Goal: Task Accomplishment & Management: Manage account settings

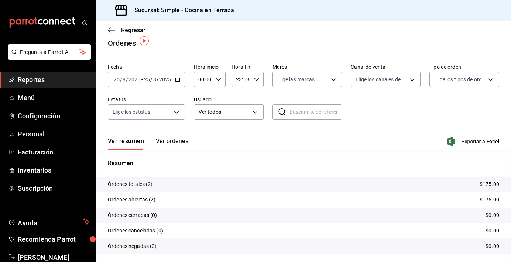
scroll to position [13, 0]
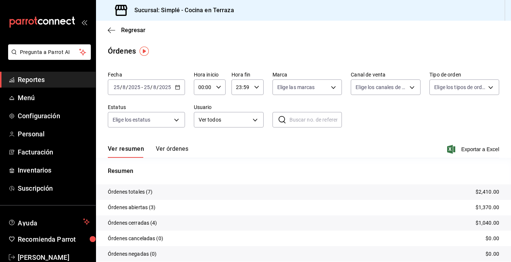
click at [208, 49] on div "Órdenes" at bounding box center [303, 50] width 415 height 11
click at [251, 41] on main "Regresar Órdenes Fecha 2025-08-25 25 / 8 / 2025 - 2025-08-25 25 / 8 / 2025 Hora…" at bounding box center [303, 155] width 415 height 269
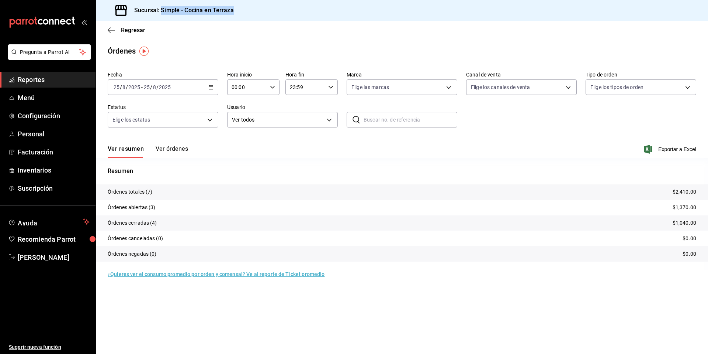
drag, startPoint x: 239, startPoint y: 13, endPoint x: 161, endPoint y: 9, distance: 78.3
click at [161, 9] on div "Sucursal: Simplé - Cocina en Terraza" at bounding box center [402, 10] width 613 height 21
click at [163, 18] on div "Sucursal: Simplé - Cocina en Terraza" at bounding box center [169, 10] width 135 height 21
click at [160, 13] on h3 "Sucursal: Simplé - Cocina en Terraza" at bounding box center [181, 10] width 106 height 9
drag, startPoint x: 161, startPoint y: 11, endPoint x: 252, endPoint y: 13, distance: 90.8
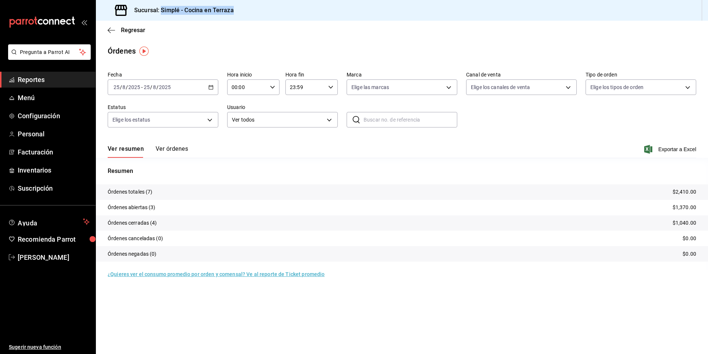
click at [252, 13] on div "Sucursal: Simplé - Cocina en Terraza" at bounding box center [402, 10] width 613 height 21
click at [220, 42] on main "Regresar Órdenes Fecha 2025-08-25 25 / 8 / 2025 - 2025-08-25 25 / 8 / 2025 Hora…" at bounding box center [402, 187] width 613 height 333
drag, startPoint x: 159, startPoint y: 9, endPoint x: 246, endPoint y: 6, distance: 87.1
click at [246, 6] on div "Sucursal: Simplé - Cocina en Terraza" at bounding box center [402, 10] width 613 height 21
click at [477, 151] on div "Ver resumen Ver órdenes Exportar a Excel" at bounding box center [402, 146] width 589 height 21
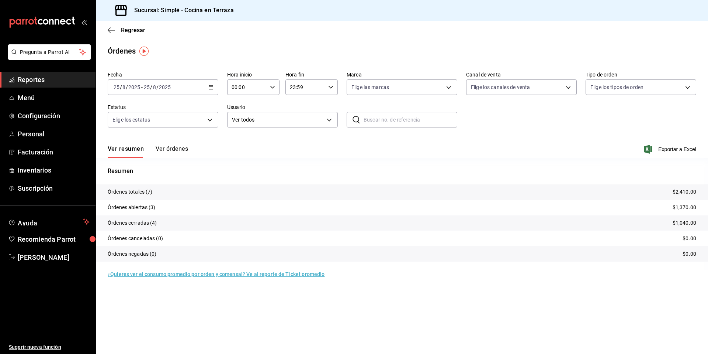
click at [361, 46] on div "Órdenes" at bounding box center [402, 50] width 613 height 11
click at [41, 155] on span "Facturación" at bounding box center [54, 152] width 72 height 10
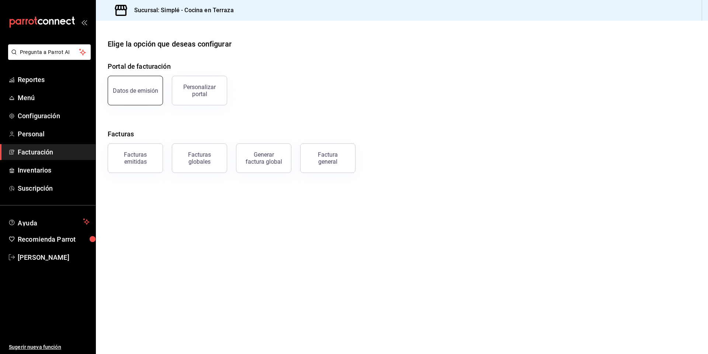
click at [144, 91] on div "Datos de emisión" at bounding box center [135, 90] width 45 height 7
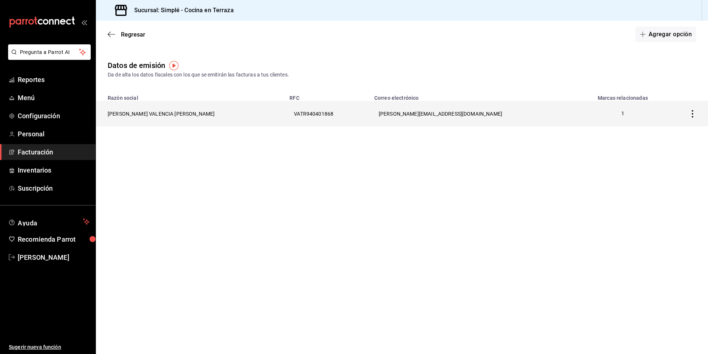
click at [332, 120] on th "VATR940401868" at bounding box center [327, 113] width 85 height 25
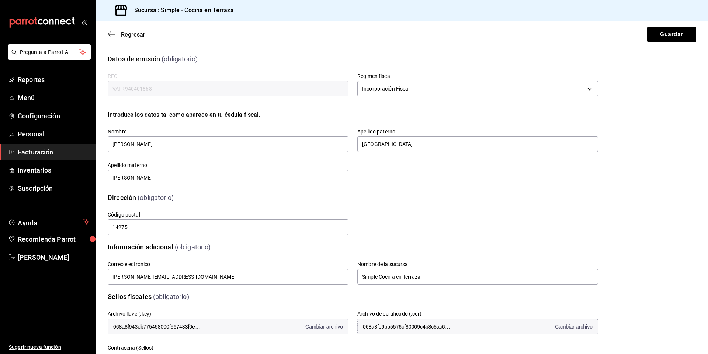
scroll to position [105, 0]
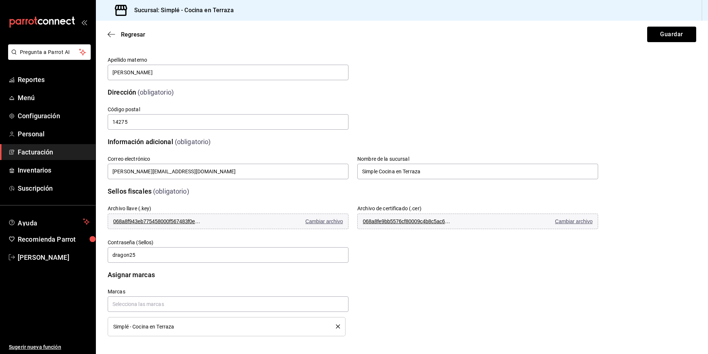
click at [373, 261] on div "Marcas Simplé - Cocina en Terraza" at bounding box center [344, 302] width 508 height 65
click at [321, 220] on span "Cambiar archivo" at bounding box center [325, 221] width 38 height 6
click at [510, 224] on span "Cambiar archivo" at bounding box center [574, 221] width 38 height 6
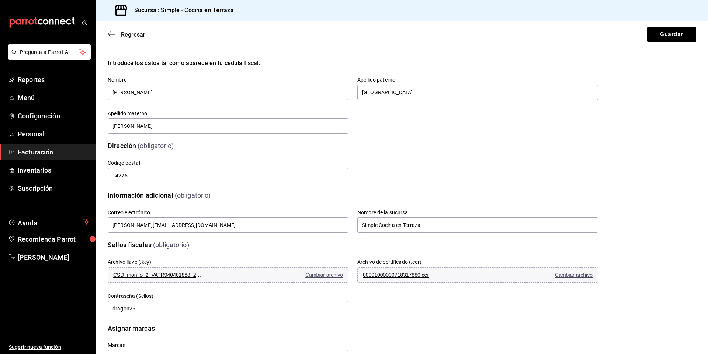
scroll to position [79, 0]
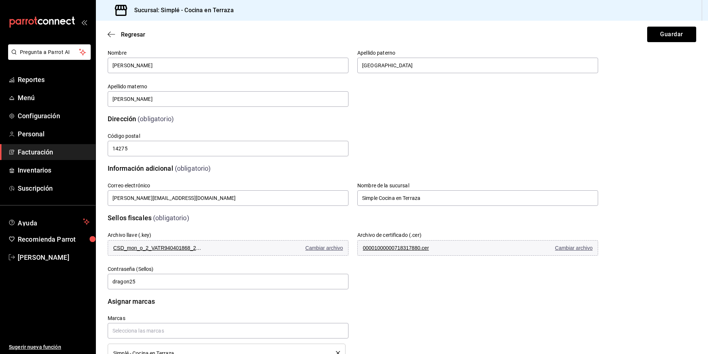
click at [510, 215] on div "Sellos fiscales (obligatorio) Archivo llave (.key) CSD_mon_o_2_VATR940401868_20…" at bounding box center [402, 247] width 589 height 86
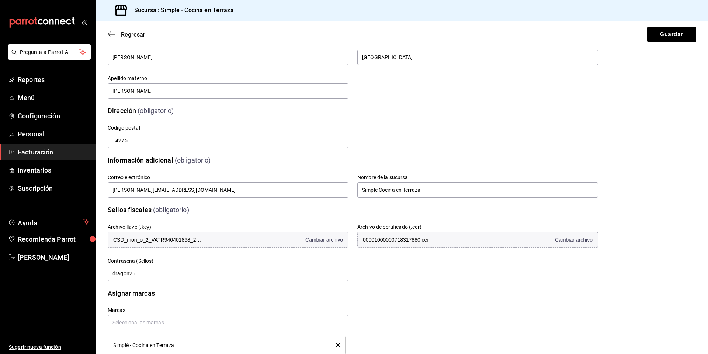
scroll to position [105, 0]
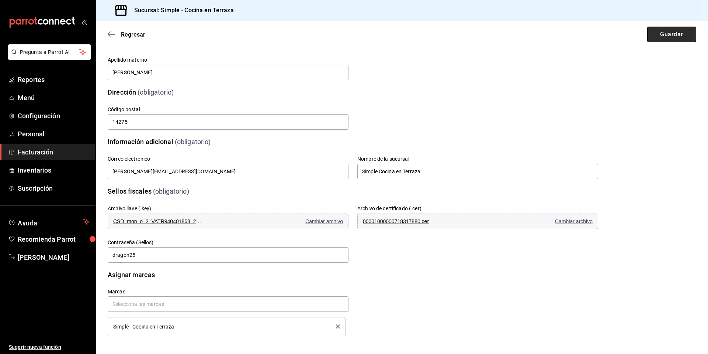
click at [510, 38] on button "Guardar" at bounding box center [672, 34] width 49 height 15
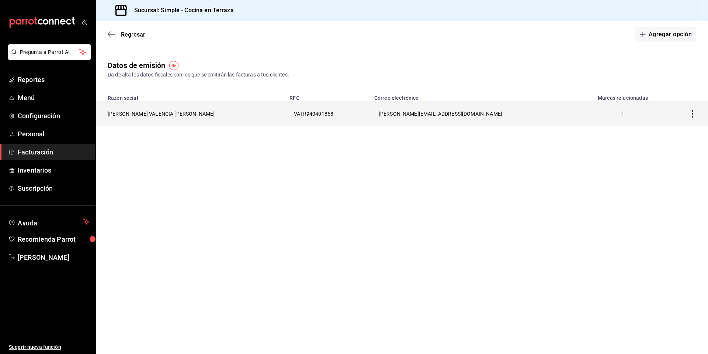
click at [510, 115] on icon "button" at bounding box center [692, 113] width 7 height 7
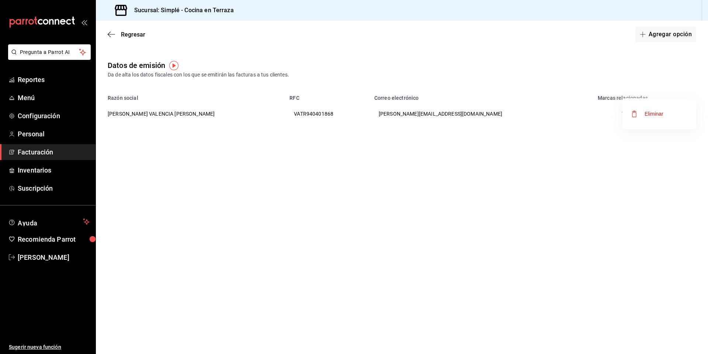
click at [510, 176] on div at bounding box center [354, 177] width 708 height 354
click at [114, 37] on icon "button" at bounding box center [111, 34] width 7 height 7
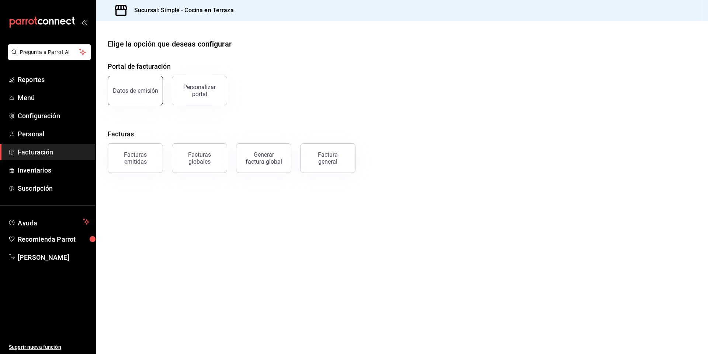
click at [132, 90] on div "Datos de emisión" at bounding box center [135, 90] width 45 height 7
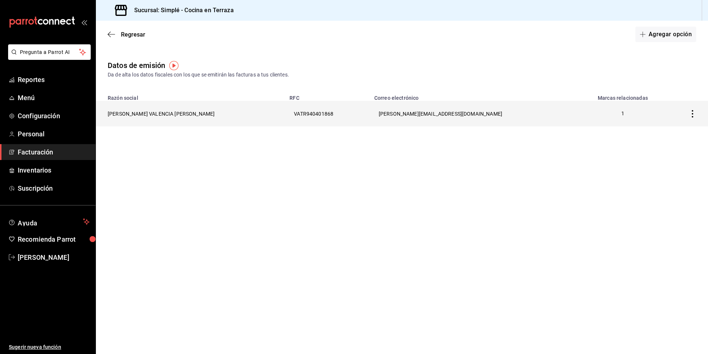
click at [414, 123] on th "[PERSON_NAME][EMAIL_ADDRESS][DOMAIN_NAME]" at bounding box center [475, 113] width 210 height 25
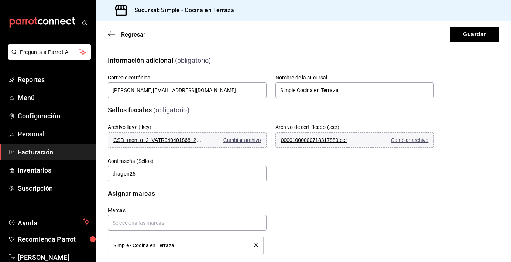
scroll to position [197, 0]
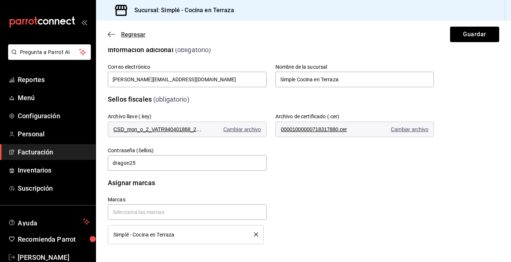
click at [111, 32] on icon "button" at bounding box center [111, 34] width 7 height 7
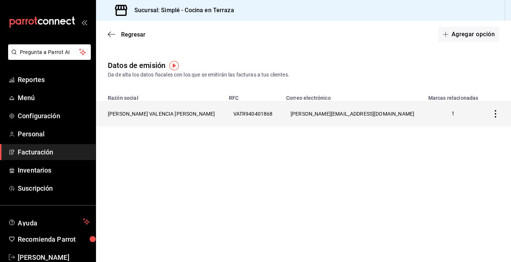
click at [224, 110] on th "VATR940401868" at bounding box center [252, 113] width 57 height 25
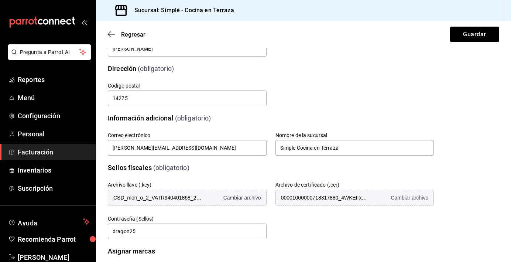
scroll to position [134, 0]
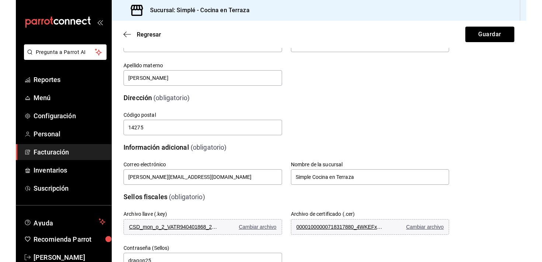
scroll to position [172, 0]
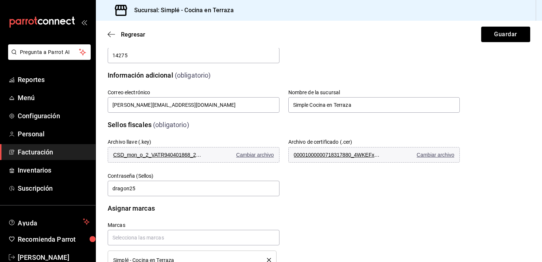
click at [491, 182] on div "Sellos fiscales (obligatorio) Archivo llave (.key) CSD_mon_o_2_VATR940401868_20…" at bounding box center [319, 154] width 423 height 86
click at [401, 58] on div "Calle # exterior # interior Código postal 14275 Estado ​ 0 Municipio ​ 0 Coloni…" at bounding box center [275, 43] width 370 height 42
click at [111, 32] on icon "button" at bounding box center [111, 34] width 7 height 7
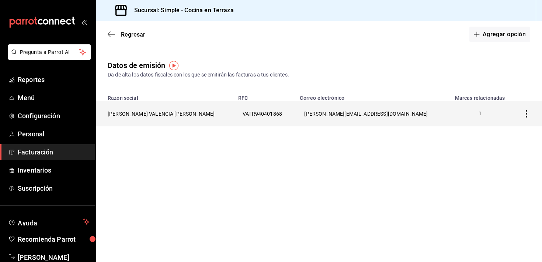
click at [327, 116] on th "[PERSON_NAME][EMAIL_ADDRESS][DOMAIN_NAME]" at bounding box center [372, 113] width 153 height 25
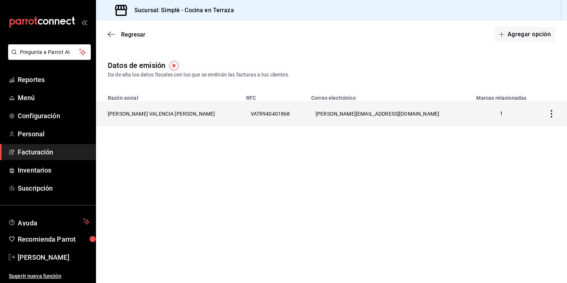
click at [341, 115] on th "ramon.valencia525@gmail.com" at bounding box center [387, 113] width 161 height 25
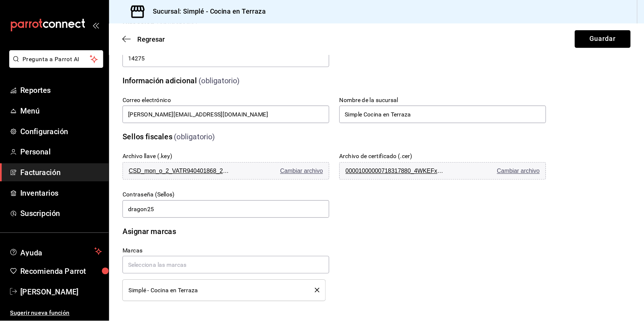
scroll to position [137, 0]
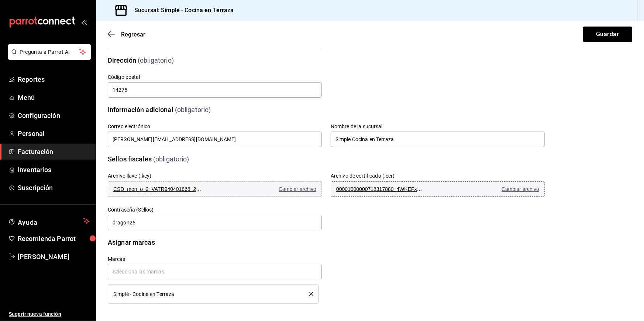
click at [510, 188] on span "Cambiar archivo" at bounding box center [520, 189] width 38 height 6
click at [510, 31] on button "Guardar" at bounding box center [607, 34] width 49 height 15
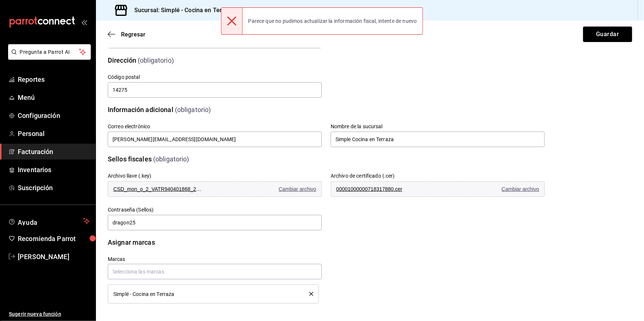
click at [340, 70] on div "Calle # exterior # interior Código postal 14275 Estado ​ 0 Municipio ​ 0 Coloni…" at bounding box center [317, 77] width 455 height 42
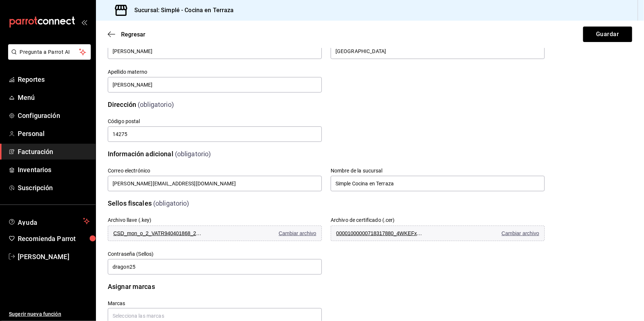
scroll to position [137, 0]
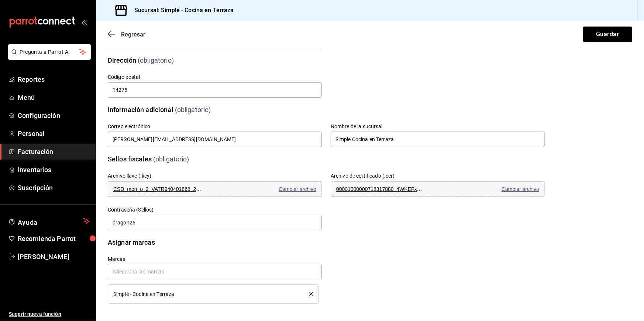
click at [111, 34] on icon "button" at bounding box center [111, 34] width 7 height 7
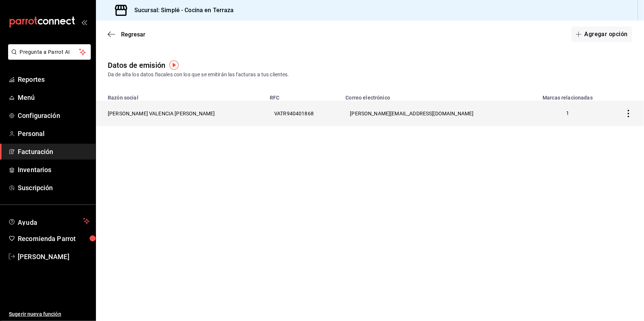
click at [384, 118] on th "[PERSON_NAME][EMAIL_ADDRESS][DOMAIN_NAME]" at bounding box center [434, 113] width 187 height 25
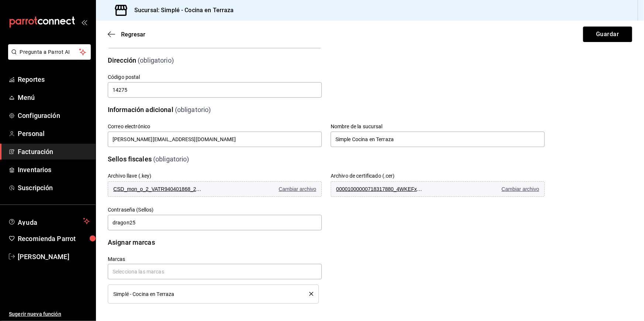
scroll to position [137, 0]
click at [113, 31] on icon "button" at bounding box center [111, 34] width 7 height 7
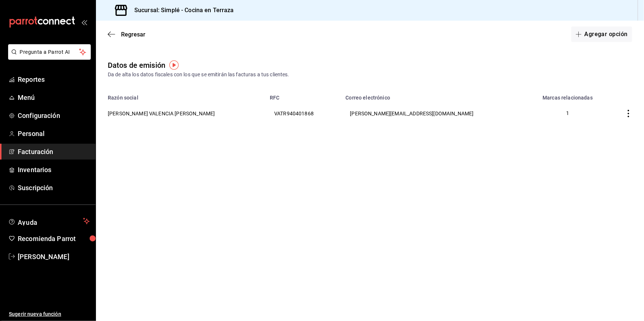
click at [112, 27] on div "Regresar Agregar opción" at bounding box center [370, 34] width 548 height 27
click at [111, 33] on icon "button" at bounding box center [111, 34] width 7 height 7
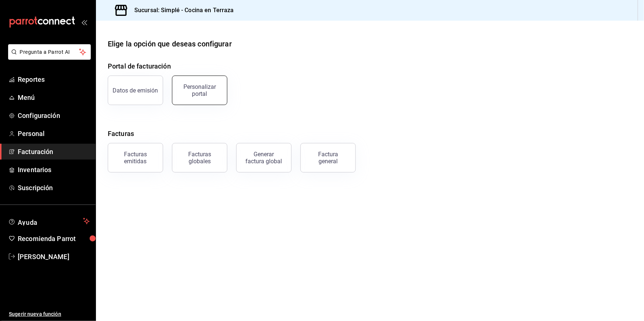
click at [218, 100] on button "Personalizar portal" at bounding box center [199, 91] width 55 height 30
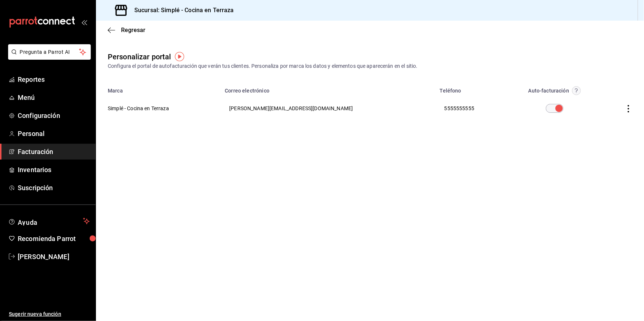
click at [631, 106] on icon "button" at bounding box center [628, 108] width 7 height 7
click at [451, 212] on div at bounding box center [322, 160] width 644 height 321
click at [114, 27] on icon "button" at bounding box center [111, 30] width 7 height 7
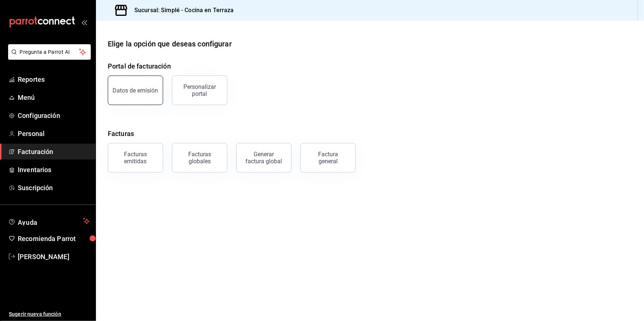
click at [125, 84] on button "Datos de emisión" at bounding box center [135, 91] width 55 height 30
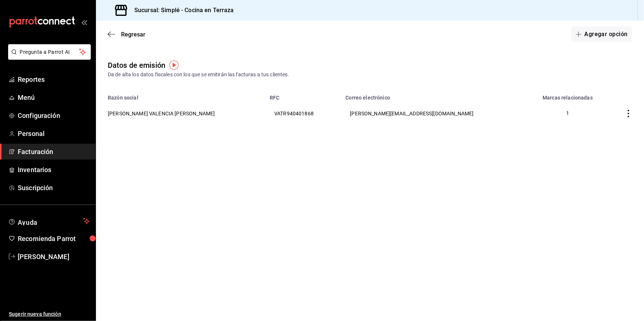
click at [113, 30] on div "Regresar Agregar opción" at bounding box center [370, 34] width 548 height 27
click at [113, 32] on icon "button" at bounding box center [111, 34] width 7 height 7
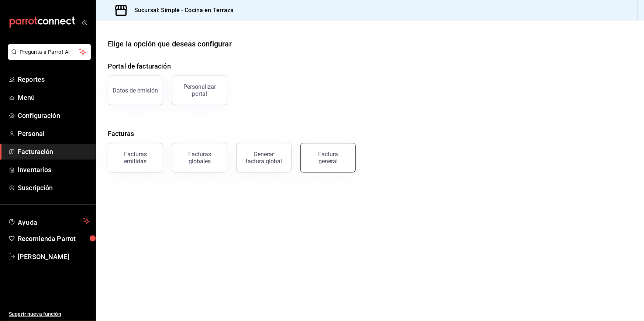
click at [332, 159] on div "Factura general" at bounding box center [328, 158] width 37 height 14
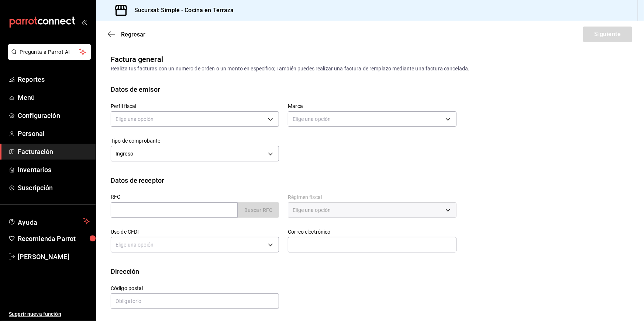
scroll to position [0, 0]
click at [114, 31] on icon "button" at bounding box center [111, 34] width 7 height 7
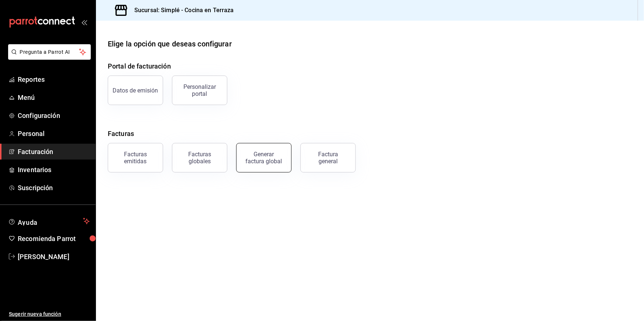
click at [279, 163] on div "Generar factura global" at bounding box center [263, 158] width 37 height 14
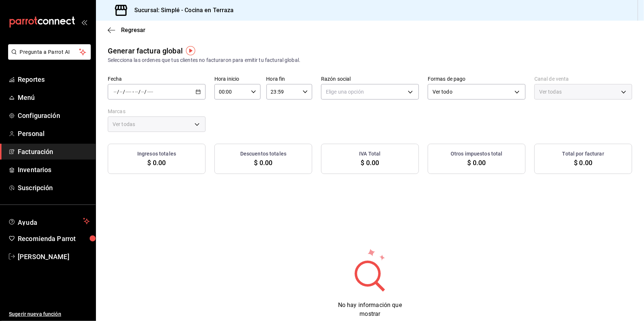
type input "PARROT,UBER_EATS,RAPPI,DIDI_FOOD,ONLINE"
click at [118, 26] on div "Regresar" at bounding box center [370, 30] width 548 height 19
click at [121, 30] on span "Regresar" at bounding box center [133, 30] width 24 height 7
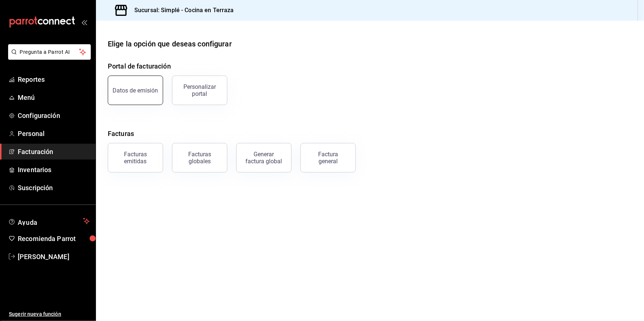
click at [134, 83] on button "Datos de emisión" at bounding box center [135, 91] width 55 height 30
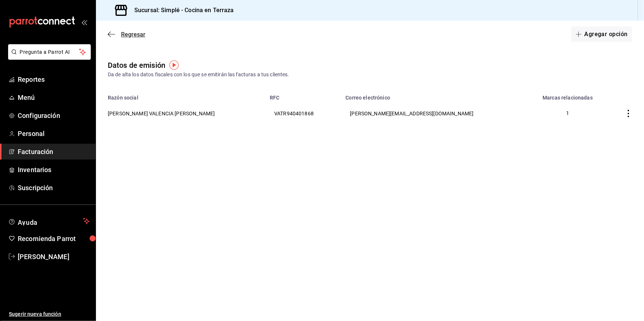
click at [111, 35] on icon "button" at bounding box center [111, 34] width 7 height 7
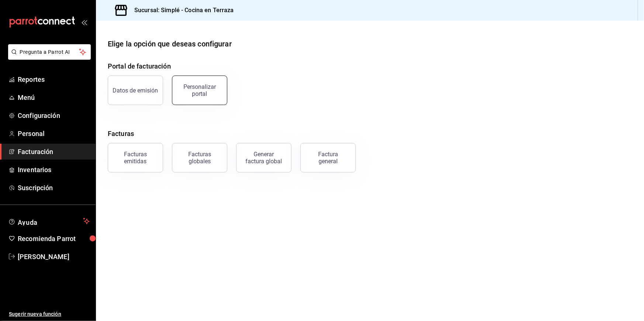
click at [186, 102] on button "Personalizar portal" at bounding box center [199, 91] width 55 height 30
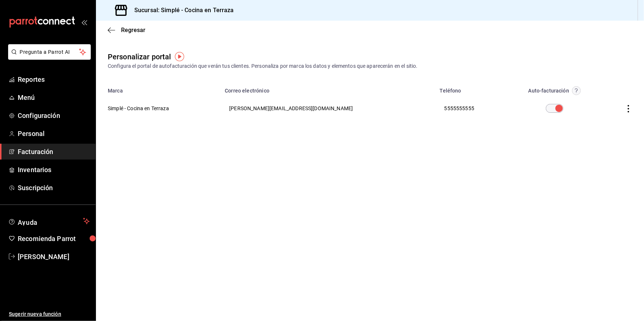
click at [630, 109] on icon "button" at bounding box center [628, 108] width 7 height 7
click at [577, 100] on span "Editar" at bounding box center [579, 99] width 25 height 7
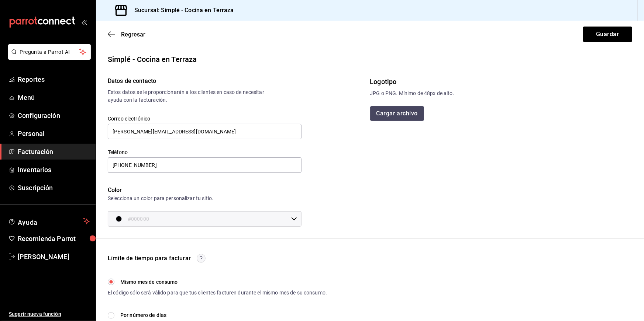
click at [392, 117] on button "Cargar archivo" at bounding box center [397, 113] width 54 height 15
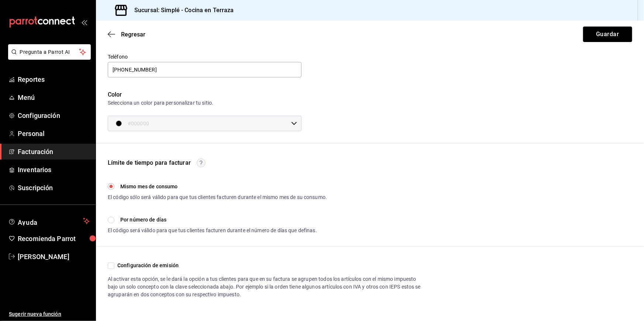
scroll to position [105, 0]
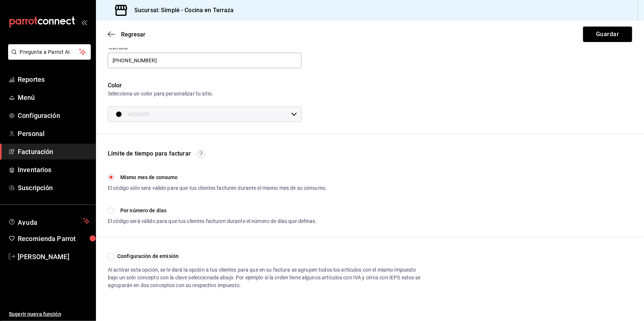
click at [292, 117] on icon at bounding box center [294, 114] width 6 height 6
click at [345, 118] on div at bounding box center [322, 160] width 644 height 321
click at [280, 118] on input "#000000" at bounding box center [208, 114] width 161 height 15
click at [325, 171] on div at bounding box center [322, 160] width 644 height 321
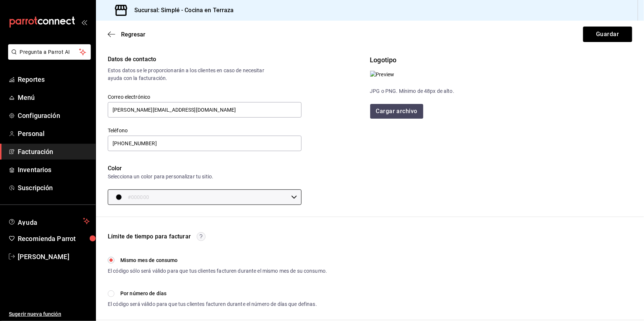
scroll to position [0, 0]
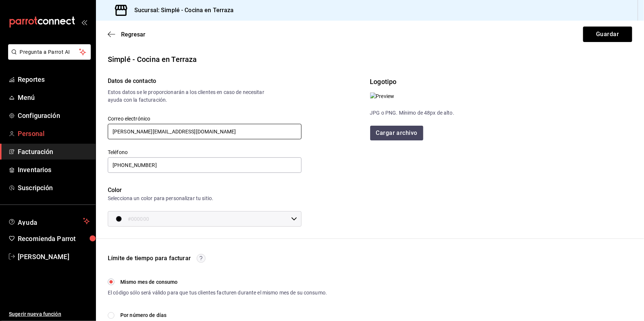
drag, startPoint x: 207, startPoint y: 134, endPoint x: 73, endPoint y: 134, distance: 133.9
click at [73, 134] on div "Pregunta a Parrot AI Reportes Menú Configuración Personal Facturación Inventari…" at bounding box center [322, 160] width 644 height 321
paste input "simple.coffee.food"
type input "simple.coffee.food@gmail.com"
click at [203, 108] on div "Correo electrónico simple.coffee.food@gmail.com" at bounding box center [200, 124] width 203 height 34
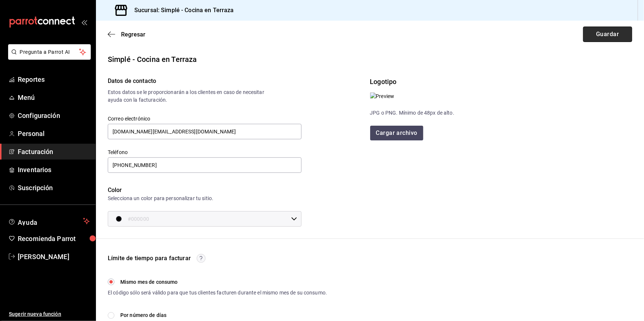
click at [618, 37] on button "Guardar" at bounding box center [607, 34] width 49 height 15
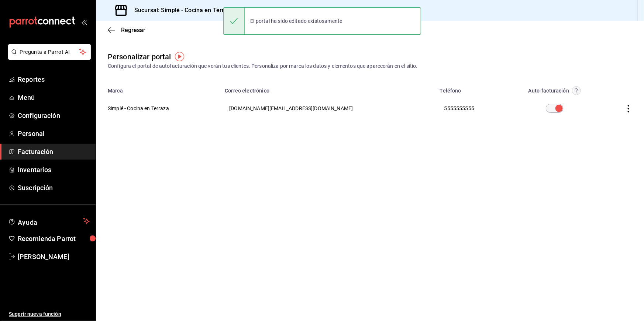
click at [629, 106] on icon "button" at bounding box center [628, 108] width 7 height 7
click at [610, 119] on li "Visitar sitio" at bounding box center [595, 117] width 74 height 18
click at [435, 106] on th "5555555555" at bounding box center [471, 108] width 73 height 27
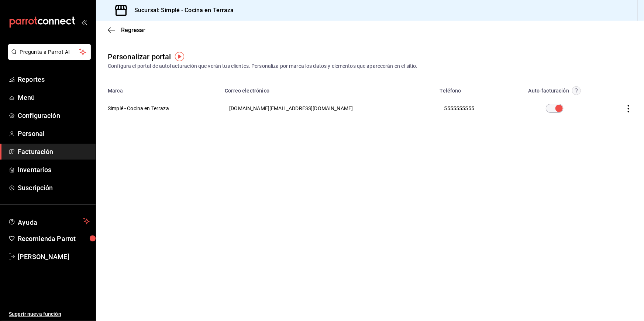
click at [631, 109] on icon "button" at bounding box center [628, 108] width 7 height 7
click at [589, 102] on span "Editar" at bounding box center [579, 99] width 25 height 7
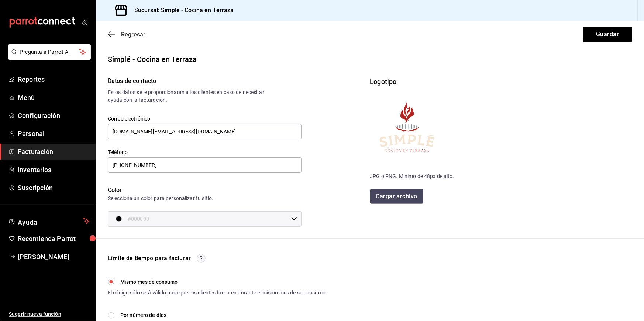
click at [113, 36] on icon "button" at bounding box center [111, 34] width 7 height 7
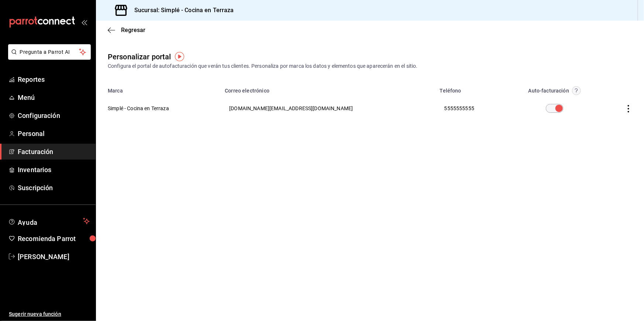
click at [627, 110] on icon "button" at bounding box center [628, 108] width 7 height 7
click at [396, 181] on div at bounding box center [322, 160] width 644 height 321
click at [117, 32] on span "Regresar" at bounding box center [127, 30] width 38 height 7
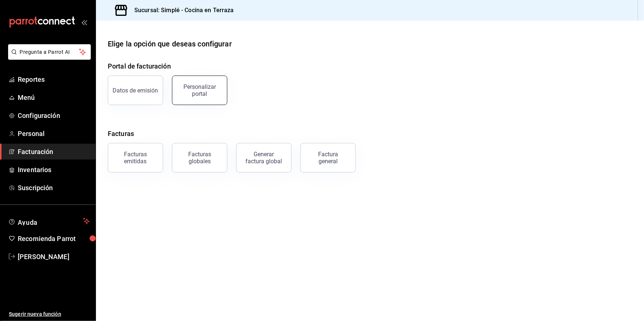
click at [196, 90] on div "Personalizar portal" at bounding box center [200, 90] width 46 height 14
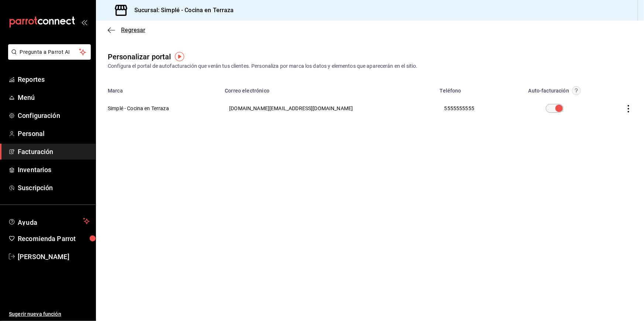
click at [115, 27] on span "Regresar" at bounding box center [127, 30] width 38 height 7
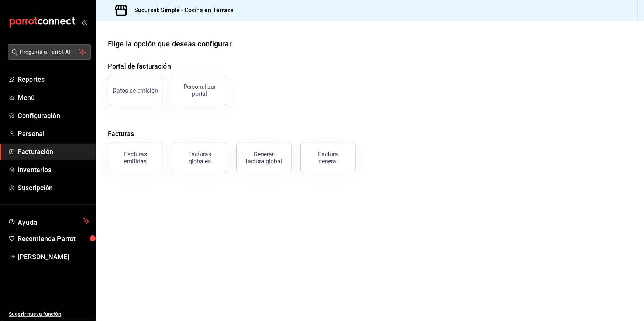
click at [64, 45] on button "Pregunta a Parrot AI" at bounding box center [49, 51] width 83 height 15
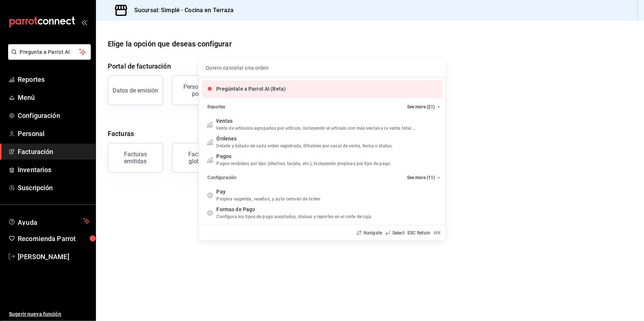
click at [245, 68] on input "Quiero cancelar una orden" at bounding box center [322, 68] width 238 height 18
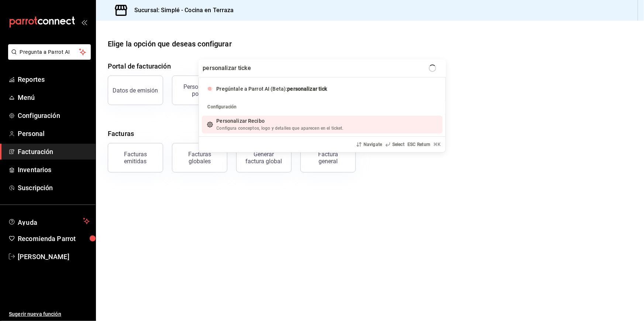
type input "personalizar ticket"
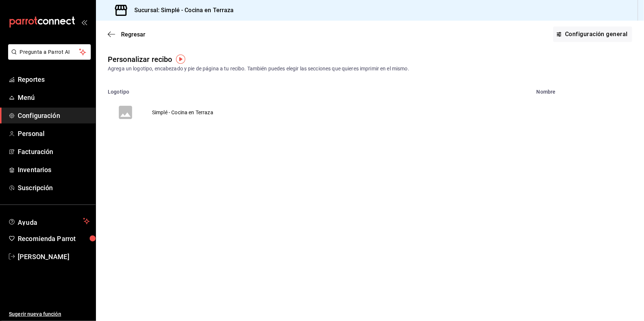
click at [196, 110] on td "Simplé - Cocina en Terraza" at bounding box center [182, 112] width 79 height 35
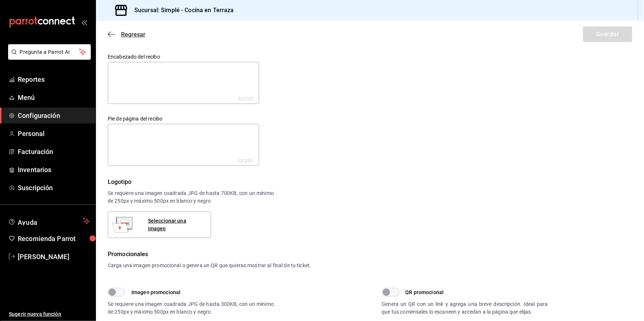
click at [112, 36] on icon "button" at bounding box center [111, 34] width 7 height 7
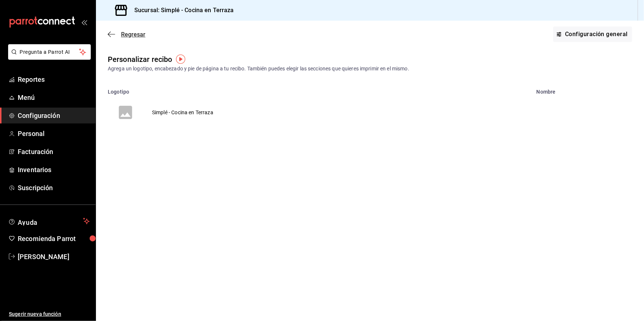
click at [125, 33] on span "Regresar" at bounding box center [133, 34] width 24 height 7
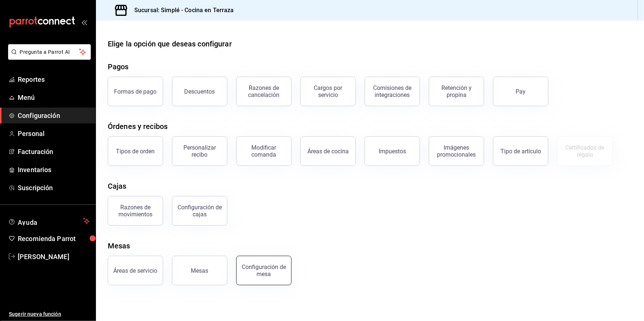
click at [263, 277] on button "Configuración de mesa" at bounding box center [263, 271] width 55 height 30
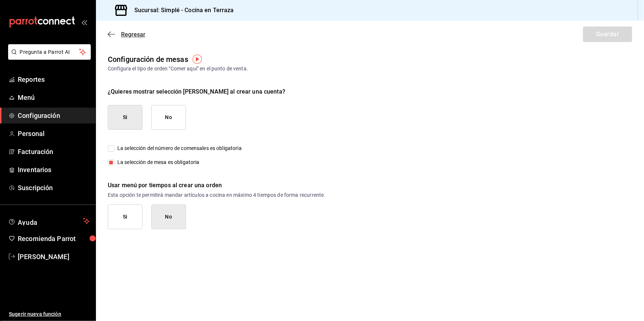
click at [112, 35] on icon "button" at bounding box center [111, 34] width 7 height 7
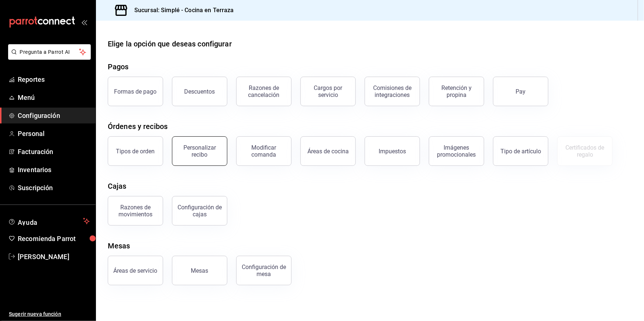
click at [204, 157] on div "Personalizar recibo" at bounding box center [200, 151] width 46 height 14
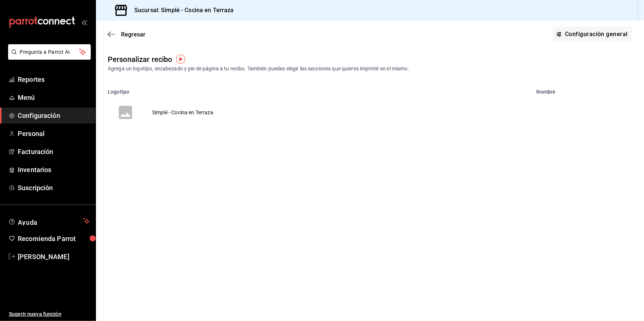
click at [193, 115] on td "Simplé - Cocina en Terraza" at bounding box center [182, 112] width 79 height 35
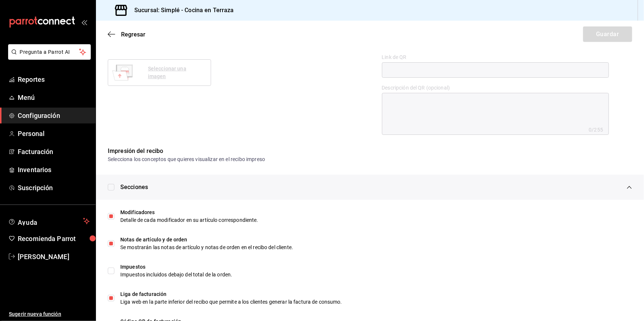
scroll to position [301, 0]
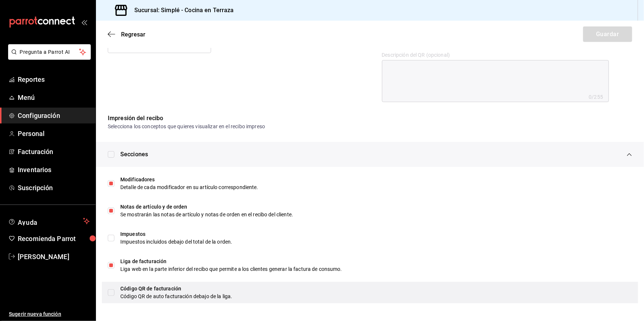
click at [109, 296] on div "Código QR de facturación Código QR de auto facturación debajo de la liga." at bounding box center [370, 292] width 536 height 21
checkbox input "true"
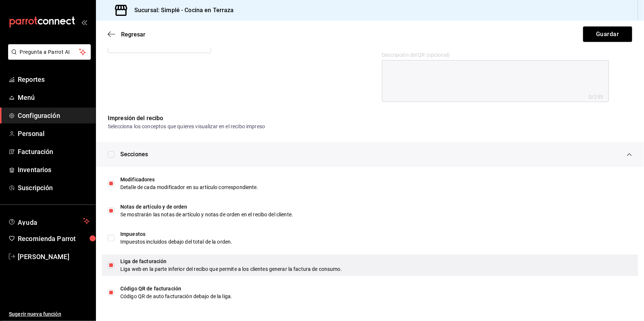
click at [114, 266] on input "checkbox" at bounding box center [111, 265] width 7 height 7
checkbox input "false"
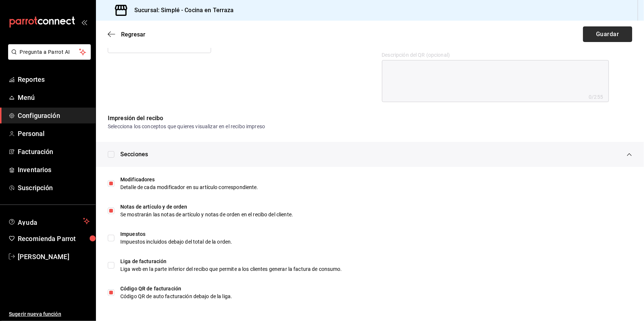
click at [609, 37] on button "Guardar" at bounding box center [607, 34] width 49 height 15
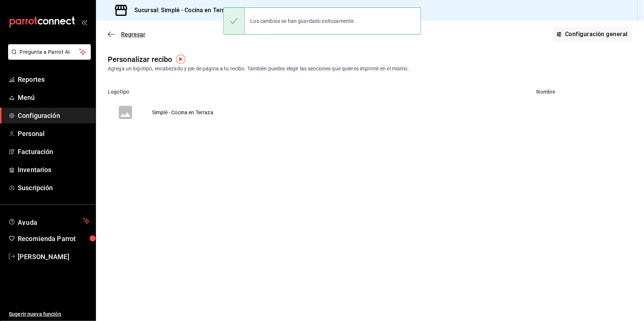
click at [114, 35] on icon "button" at bounding box center [111, 34] width 7 height 7
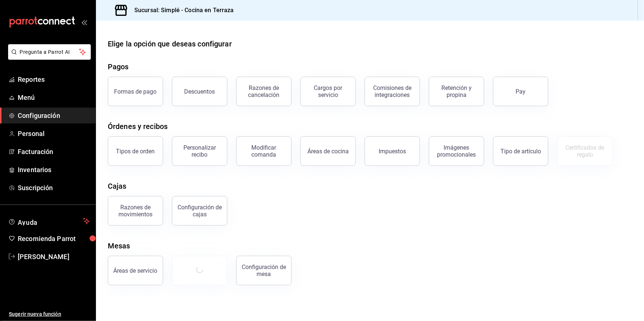
click at [261, 241] on div "Mesas" at bounding box center [370, 246] width 524 height 11
click at [387, 262] on div "Áreas de servicio Configuración de mesa" at bounding box center [365, 266] width 533 height 38
click at [541, 94] on button "Pay" at bounding box center [520, 92] width 55 height 30
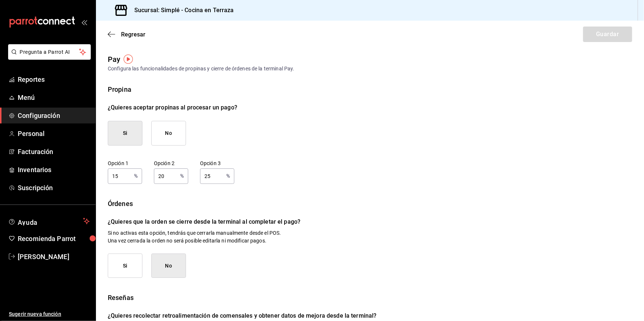
click at [231, 199] on div "Órdenes" at bounding box center [370, 204] width 524 height 10
drag, startPoint x: 215, startPoint y: 177, endPoint x: 199, endPoint y: 175, distance: 16.4
click at [199, 175] on div "Opción 1 15 % Opción 1 Opción 2 20 % Opción 2 Opción 3 25 % Opción 3" at bounding box center [370, 173] width 524 height 24
type input "10"
click at [368, 164] on div "Opción 1 15 % Opción 1 Opción 2 20 % Opción 2 Opción 3 10 % Opción 3" at bounding box center [370, 173] width 524 height 24
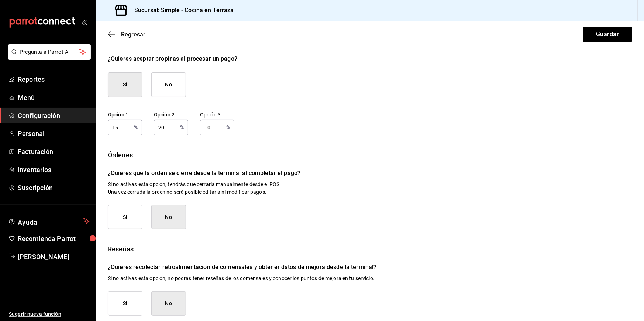
scroll to position [55, 0]
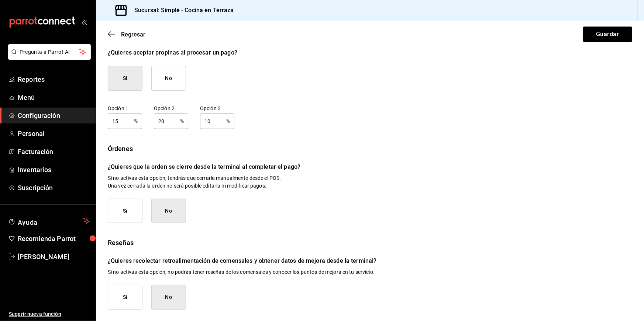
click at [129, 218] on button "Si" at bounding box center [125, 211] width 35 height 25
click at [604, 37] on button "Guardar" at bounding box center [607, 34] width 49 height 15
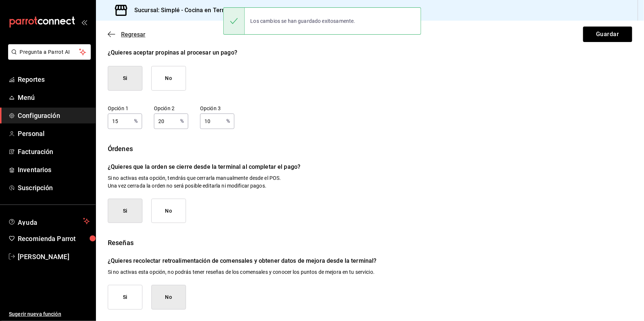
click at [116, 36] on span "Regresar" at bounding box center [127, 34] width 38 height 7
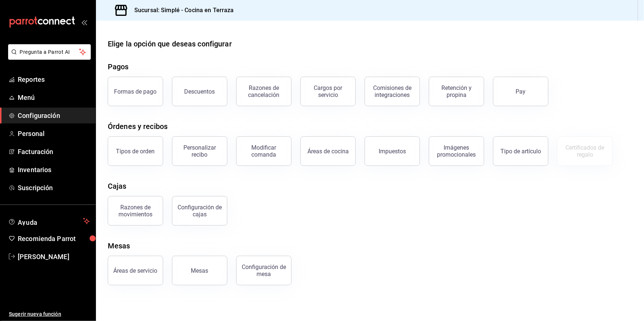
click at [456, 192] on div "Razones de movimientos Configuración de cajas" at bounding box center [365, 206] width 533 height 38
click at [273, 153] on div "Modificar comanda" at bounding box center [264, 151] width 46 height 14
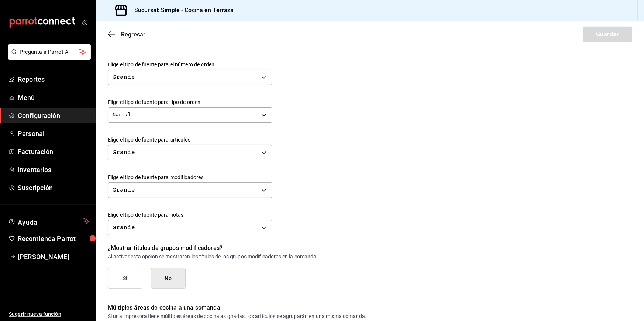
scroll to position [261, 0]
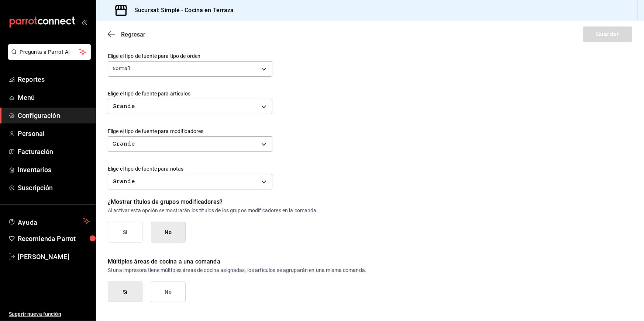
click at [114, 34] on icon "button" at bounding box center [111, 34] width 7 height 7
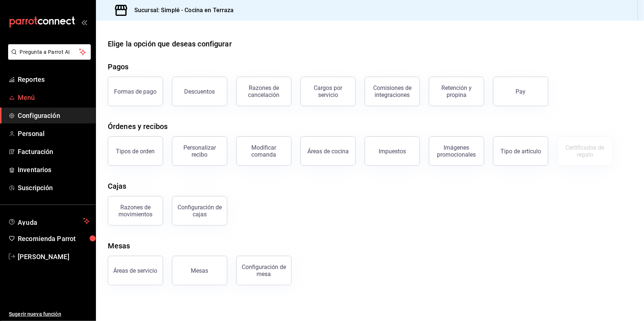
click at [37, 95] on span "Menú" at bounding box center [54, 98] width 72 height 10
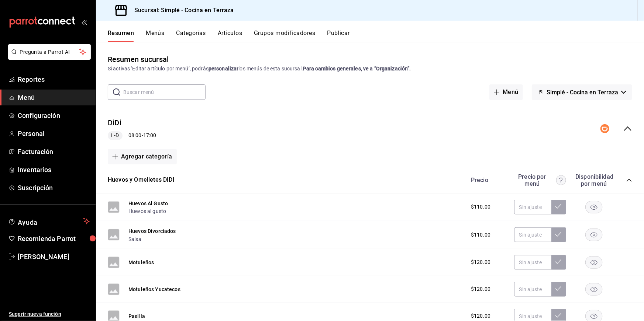
click at [191, 89] on input "text" at bounding box center [164, 92] width 82 height 15
click at [232, 34] on button "Artículos" at bounding box center [230, 36] width 24 height 13
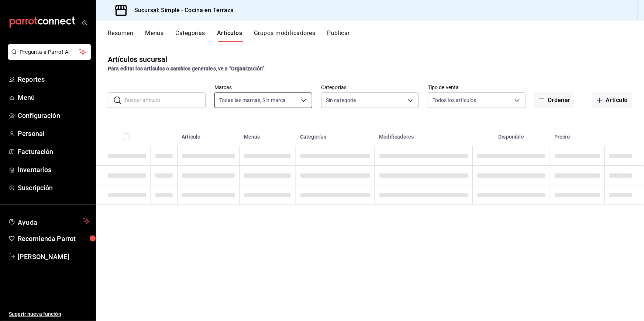
type input "a876fa94-8549-426a-a32f-cad6be8fa00c"
type input "1363fd8d-7505-43c5-897c-d15c9bf2b42c,9d744129-93aa-460d-8a93-cfb45a0ef833,a0c3f…"
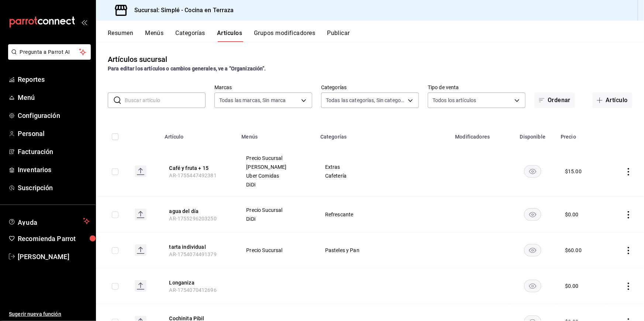
click at [179, 101] on input "text" at bounding box center [165, 100] width 81 height 15
click at [317, 118] on div "Artículos sucursal Para editar los artículos o cambios generales, ve a “Organiz…" at bounding box center [370, 181] width 548 height 279
click at [159, 97] on input "text" at bounding box center [165, 100] width 81 height 15
type input "mango"
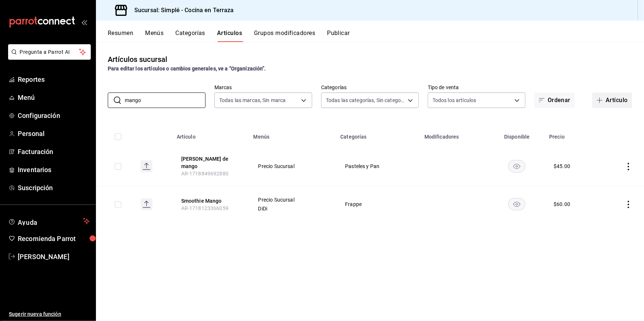
click at [611, 101] on button "Artículo" at bounding box center [612, 100] width 40 height 15
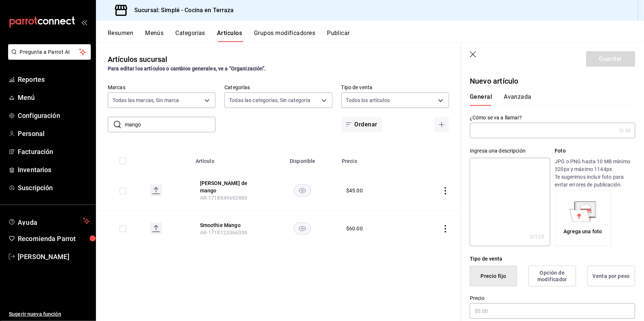
click at [502, 131] on input "text" at bounding box center [543, 130] width 146 height 15
type input "licuado"
click at [189, 32] on button "Categorías" at bounding box center [191, 36] width 30 height 13
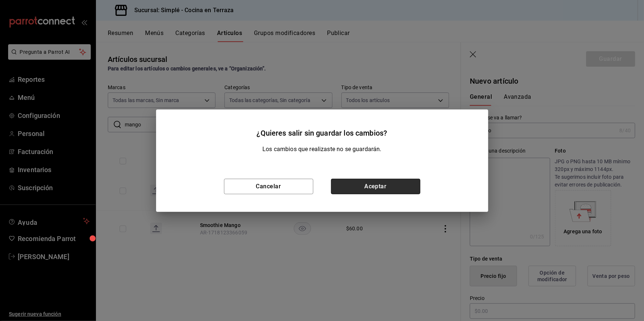
click at [356, 186] on button "Aceptar" at bounding box center [375, 186] width 89 height 15
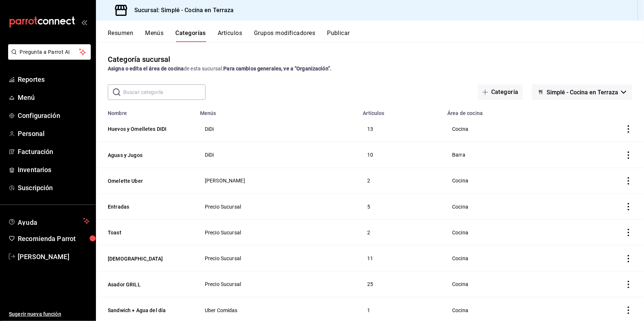
click at [168, 87] on input "text" at bounding box center [164, 92] width 82 height 15
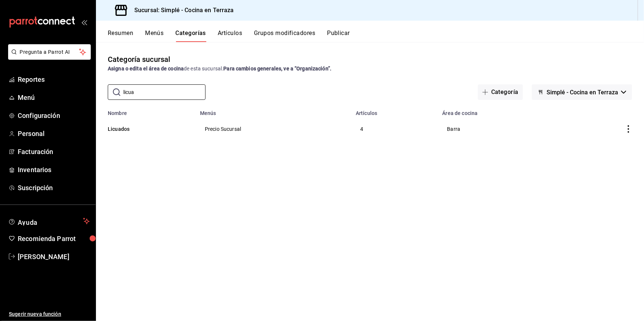
type input "licua"
click at [627, 131] on icon "actions" at bounding box center [628, 128] width 7 height 7
click at [612, 146] on span "Editar" at bounding box center [606, 146] width 19 height 8
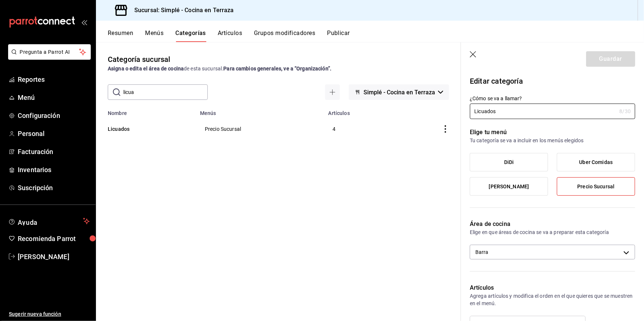
click at [475, 58] on icon "button" at bounding box center [473, 54] width 7 height 7
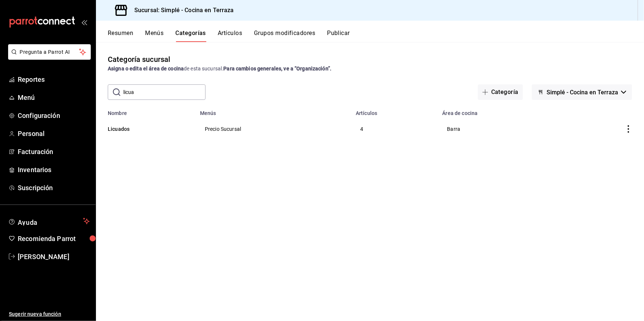
click at [231, 32] on button "Artículos" at bounding box center [230, 36] width 24 height 13
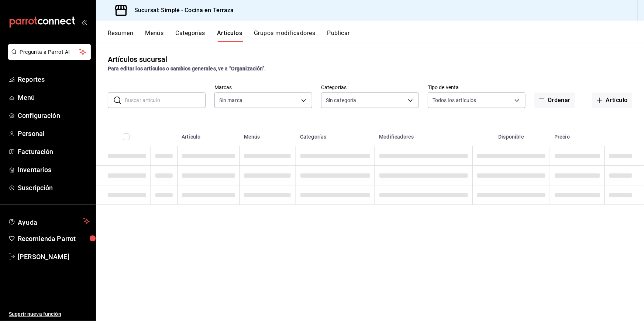
type input "a876fa94-8549-426a-a32f-cad6be8fa00c"
type input "1363fd8d-7505-43c5-897c-d15c9bf2b42c,9d744129-93aa-460d-8a93-cfb45a0ef833,a0c3f…"
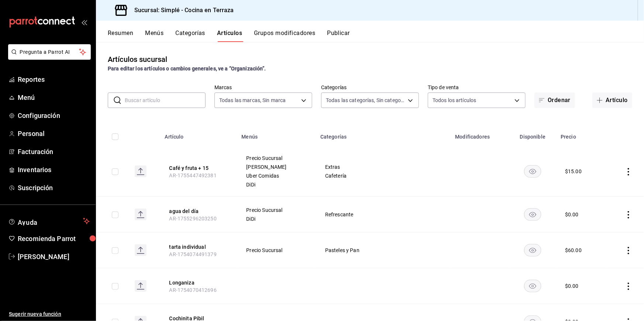
click at [132, 40] on button "Resumen" at bounding box center [120, 36] width 25 height 13
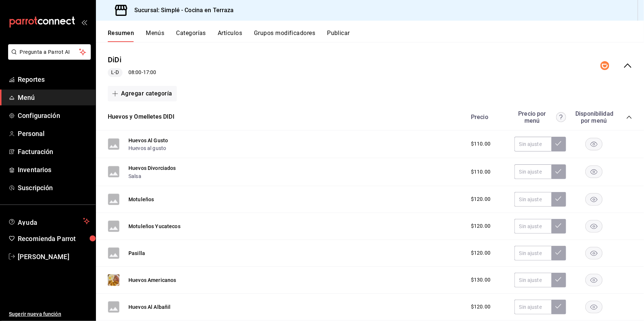
scroll to position [45, 0]
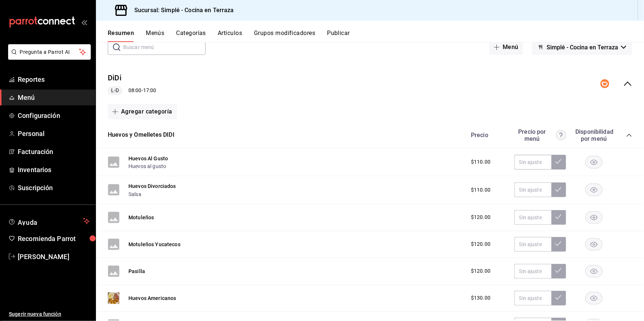
click at [191, 36] on button "Categorías" at bounding box center [191, 36] width 30 height 13
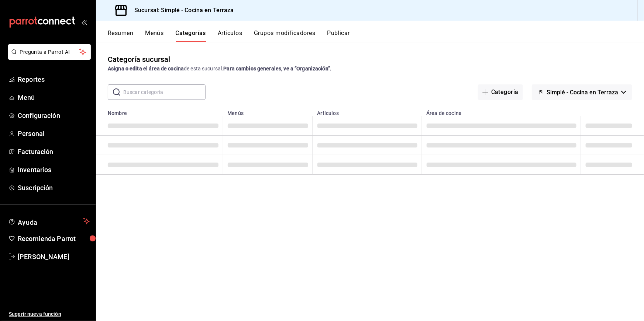
click at [219, 34] on button "Artículos" at bounding box center [230, 36] width 24 height 13
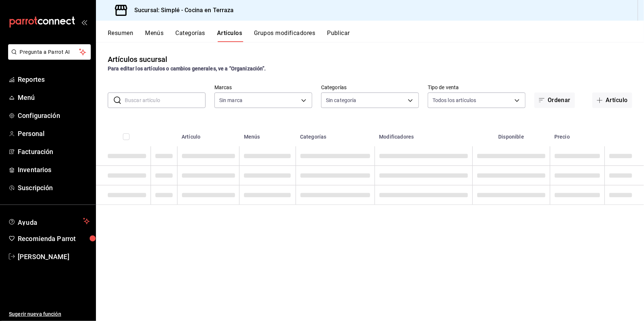
type input "a876fa94-8549-426a-a32f-cad6be8fa00c"
type input "1363fd8d-7505-43c5-897c-d15c9bf2b42c,9d744129-93aa-460d-8a93-cfb45a0ef833,a0c3f…"
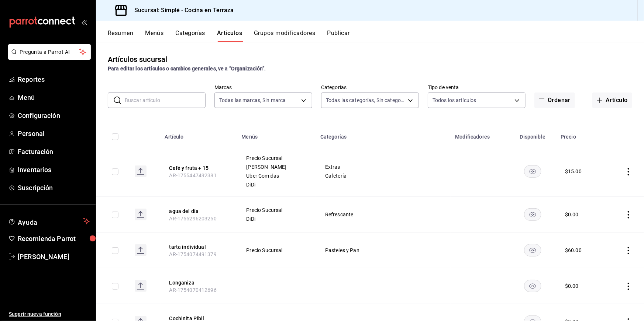
click at [176, 94] on input "text" at bounding box center [165, 100] width 81 height 15
click at [203, 85] on div "​ ​ Marcas Todas las marcas, Sin marca a876fa94-8549-426a-a32f-cad6be8fa00c Cat…" at bounding box center [370, 97] width 548 height 24
click at [608, 100] on button "Artículo" at bounding box center [612, 100] width 40 height 15
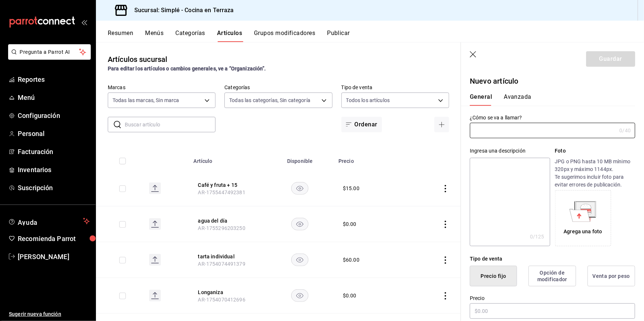
click at [475, 52] on icon "button" at bounding box center [473, 54] width 6 height 6
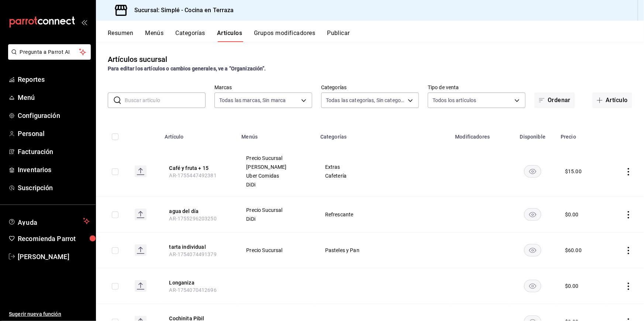
click at [178, 103] on input "text" at bounding box center [165, 100] width 81 height 15
type input "licuado"
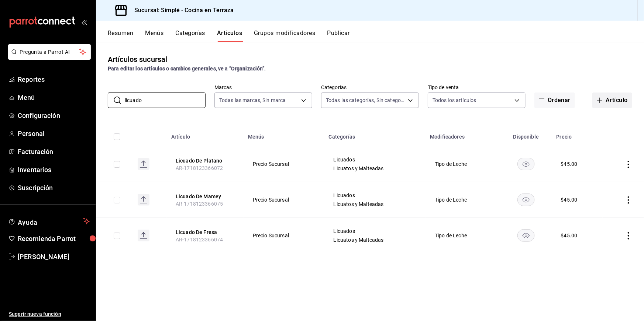
click at [600, 100] on icon "button" at bounding box center [600, 100] width 6 height 0
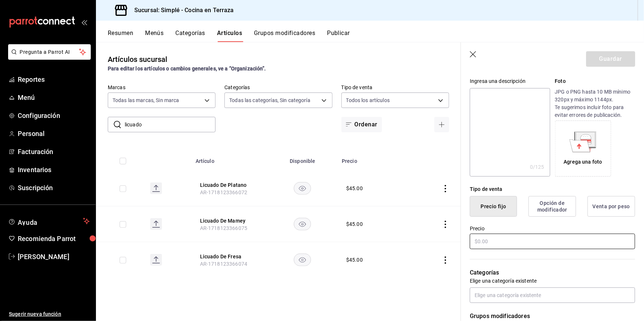
scroll to position [85, 0]
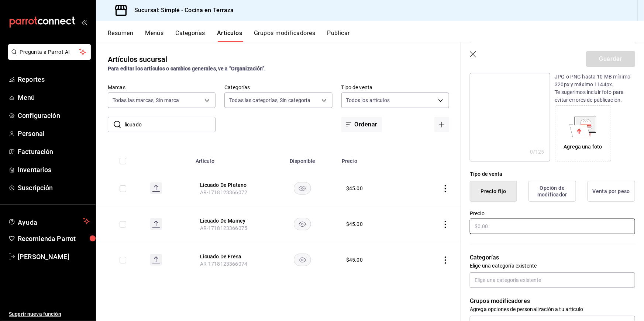
type input "licuado de plátano"
click at [511, 229] on input "text" at bounding box center [552, 226] width 165 height 15
type input "$45.00"
click at [511, 252] on div "Categorías Elige una categoría existente" at bounding box center [548, 261] width 174 height 53
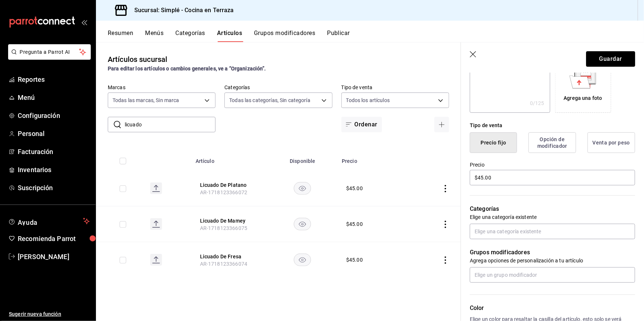
scroll to position [148, 0]
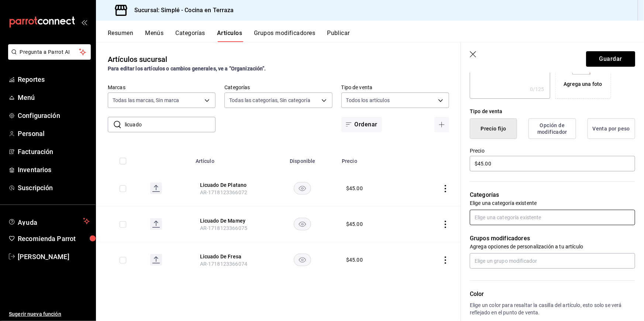
click at [509, 221] on input "text" at bounding box center [552, 217] width 165 height 15
type input "licu"
click at [507, 236] on li "Licuados" at bounding box center [552, 234] width 165 height 12
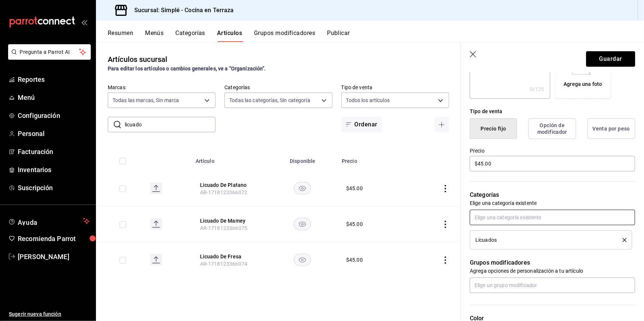
click at [511, 224] on input "text" at bounding box center [552, 217] width 165 height 15
type input "lic"
click at [521, 237] on li "Licuatos y Malteadas" at bounding box center [552, 234] width 165 height 12
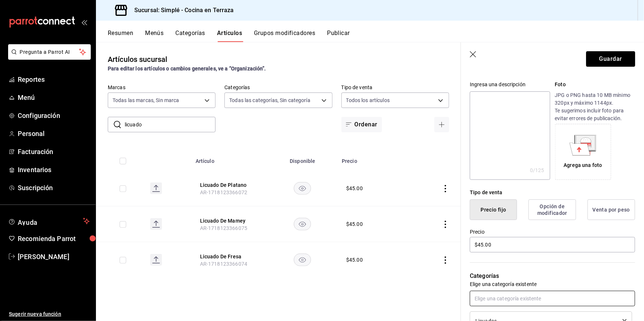
scroll to position [0, 0]
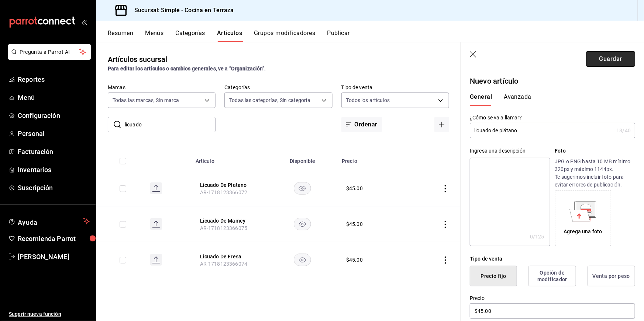
click at [605, 59] on button "Guardar" at bounding box center [610, 58] width 49 height 15
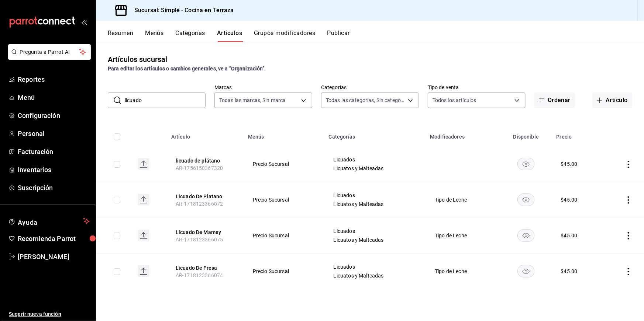
click at [192, 37] on button "Categorías" at bounding box center [191, 36] width 30 height 13
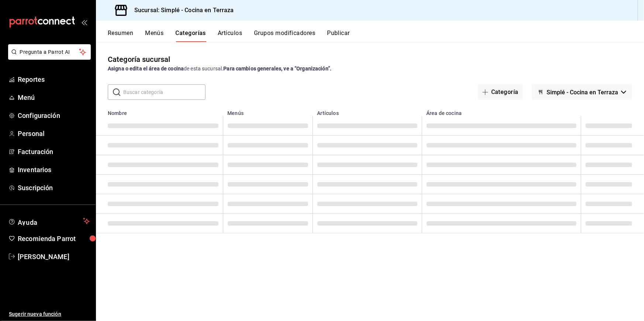
click at [179, 92] on input "text" at bounding box center [164, 92] width 82 height 15
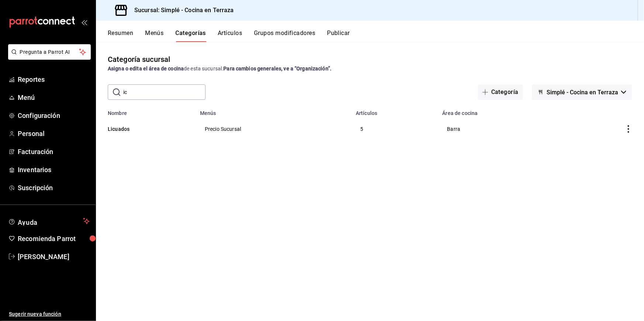
type input "i"
type input "mal"
click at [122, 132] on button "Malteadas" at bounding box center [145, 128] width 74 height 7
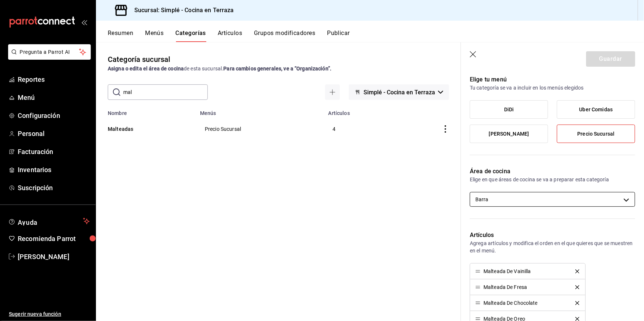
scroll to position [154, 0]
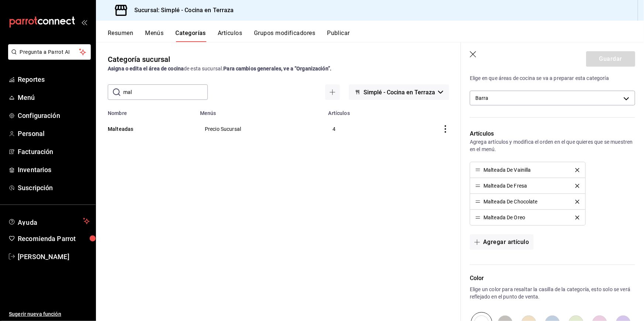
click at [477, 58] on icon "button" at bounding box center [473, 54] width 7 height 7
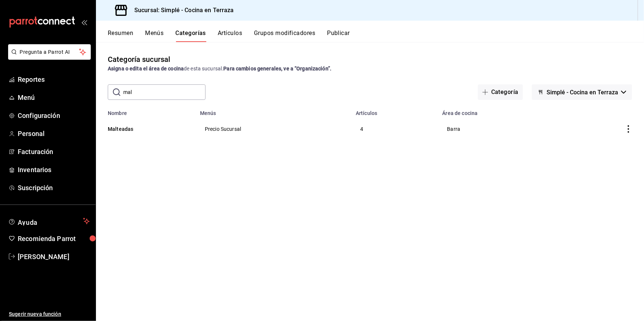
click at [231, 32] on button "Artículos" at bounding box center [230, 36] width 24 height 13
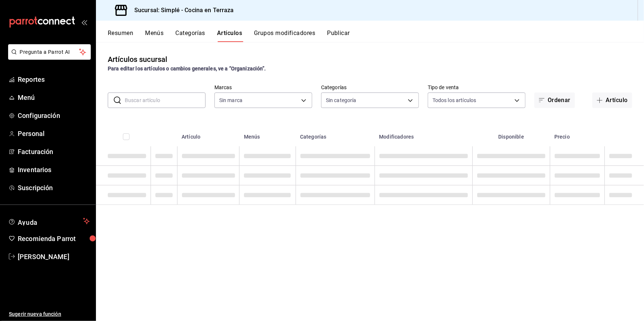
type input "a876fa94-8549-426a-a32f-cad6be8fa00c"
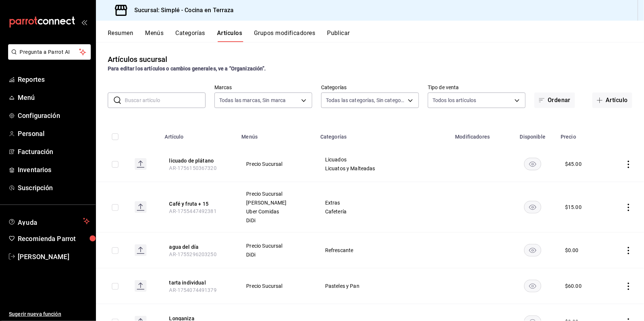
type input "1363fd8d-7505-43c5-897c-d15c9bf2b42c,9d744129-93aa-460d-8a93-cfb45a0ef833,a0c3f…"
click at [602, 101] on icon "button" at bounding box center [600, 100] width 6 height 6
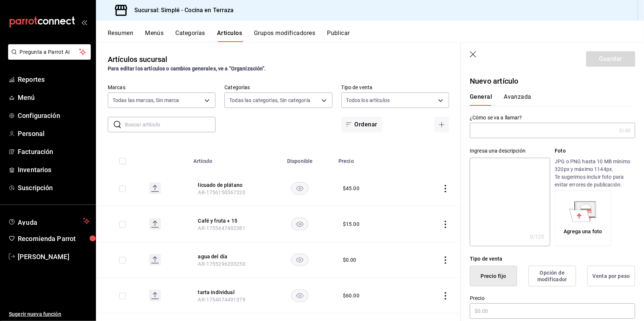
click at [525, 137] on input "text" at bounding box center [543, 130] width 146 height 15
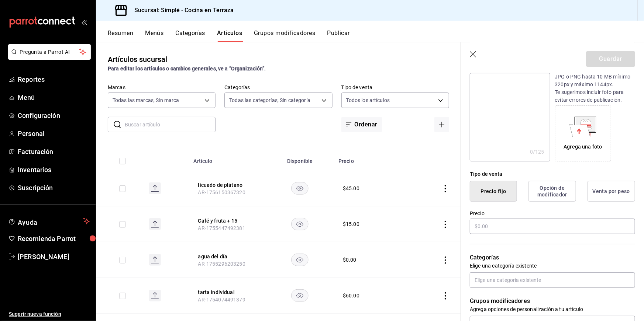
scroll to position [132, 0]
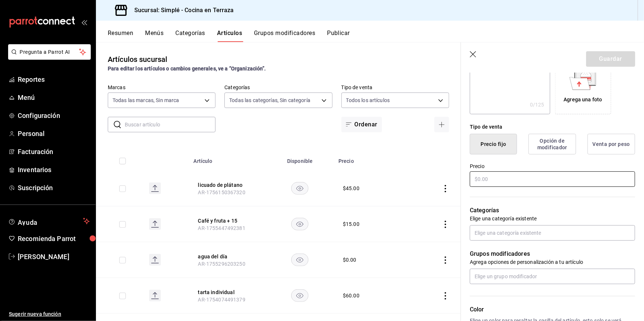
type input "licuado guayaba"
click at [510, 173] on input "text" at bounding box center [552, 179] width 165 height 15
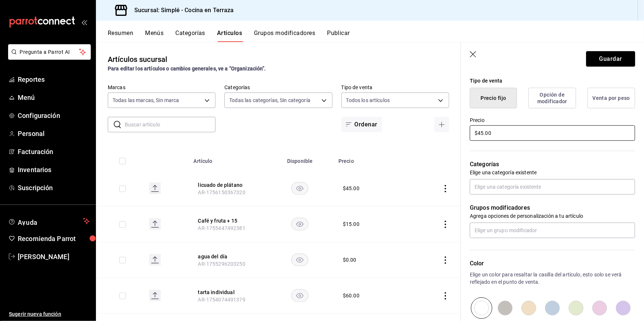
scroll to position [181, 0]
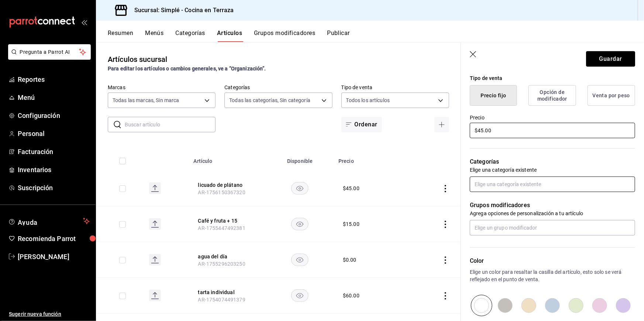
type input "$45.00"
click at [504, 184] on input "text" at bounding box center [552, 184] width 165 height 15
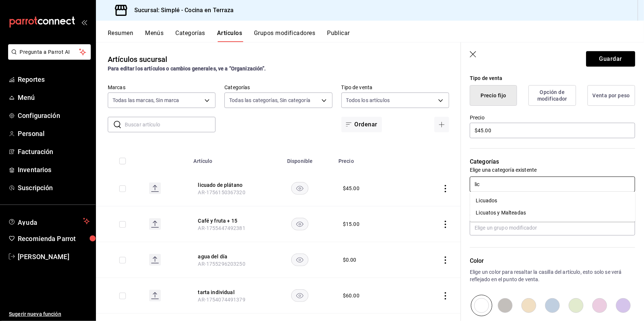
type input "licu"
click at [511, 198] on li "Licuados" at bounding box center [552, 201] width 165 height 12
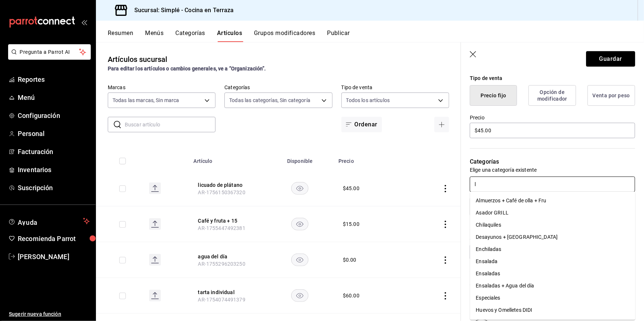
type input "li"
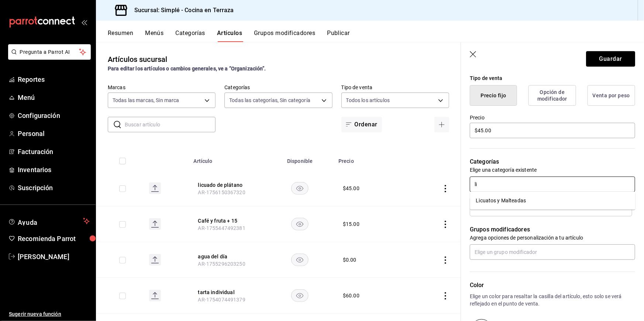
click at [517, 197] on li "Licuatos y Malteadas" at bounding box center [552, 201] width 165 height 12
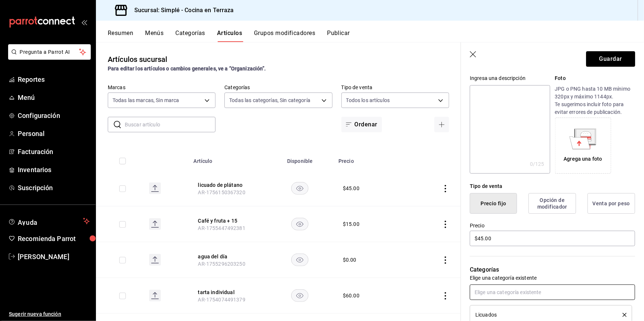
scroll to position [0, 0]
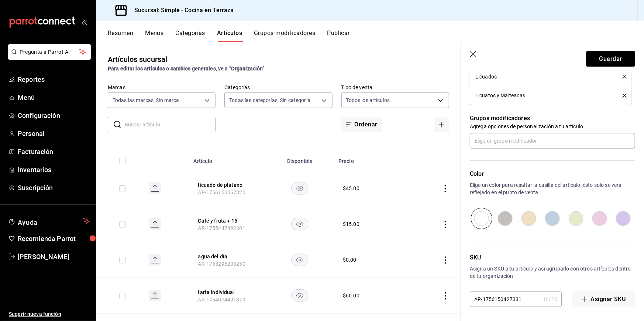
click at [525, 172] on p "Color" at bounding box center [552, 174] width 165 height 9
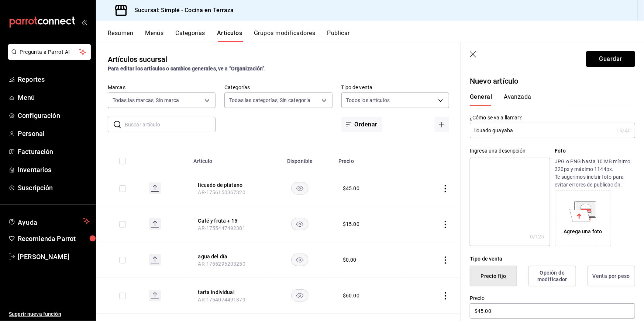
click at [523, 97] on button "Avanzada" at bounding box center [518, 99] width 28 height 13
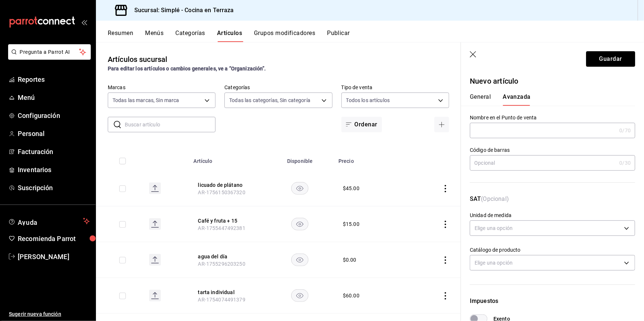
click at [485, 97] on button "General" at bounding box center [480, 99] width 21 height 13
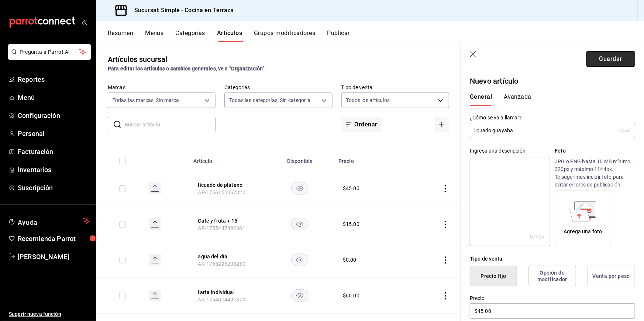
click at [600, 59] on button "Guardar" at bounding box center [610, 58] width 49 height 15
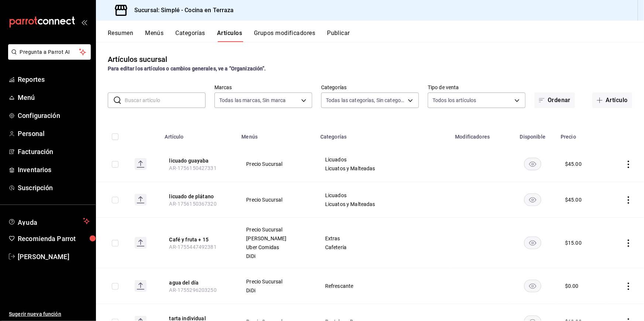
click at [154, 99] on input "text" at bounding box center [165, 100] width 81 height 15
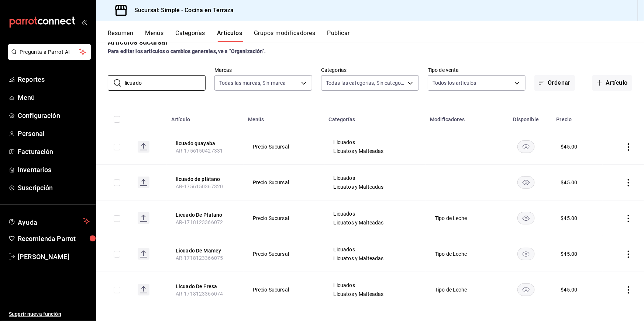
scroll to position [21, 0]
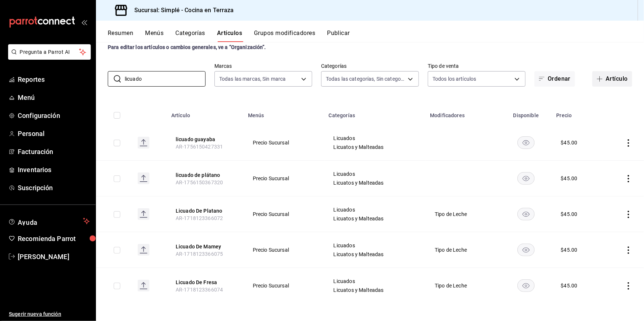
type input "licuado"
click at [607, 75] on button "Artículo" at bounding box center [612, 78] width 40 height 15
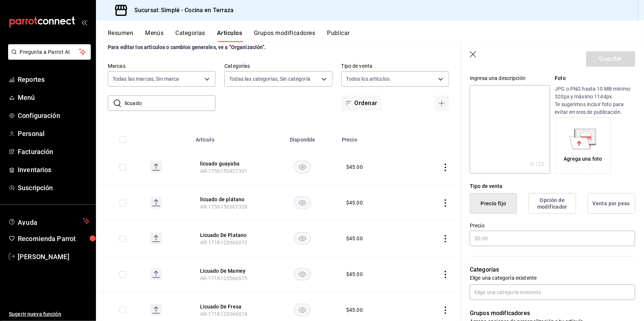
scroll to position [93, 0]
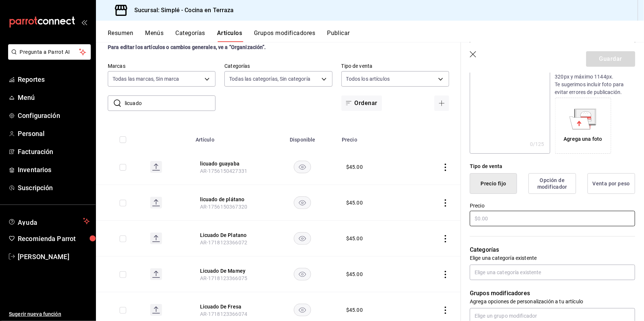
type input "licuado mango"
click at [505, 212] on input "text" at bounding box center [552, 218] width 165 height 15
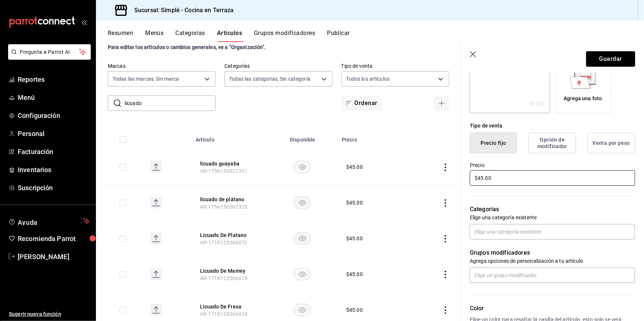
scroll to position [149, 0]
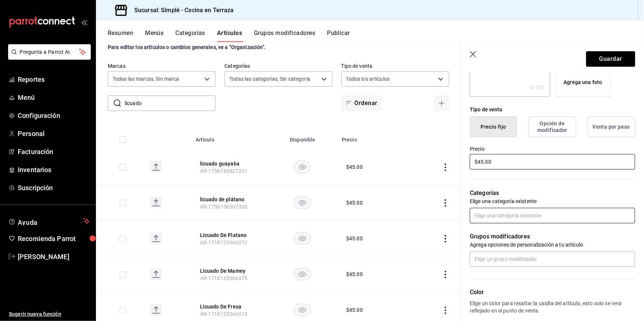
type input "$45.00"
click at [508, 217] on input "text" at bounding box center [552, 215] width 165 height 15
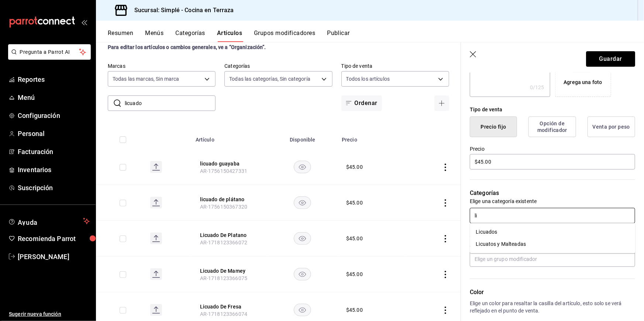
type input "lic"
click at [508, 228] on li "Licuados" at bounding box center [552, 232] width 165 height 12
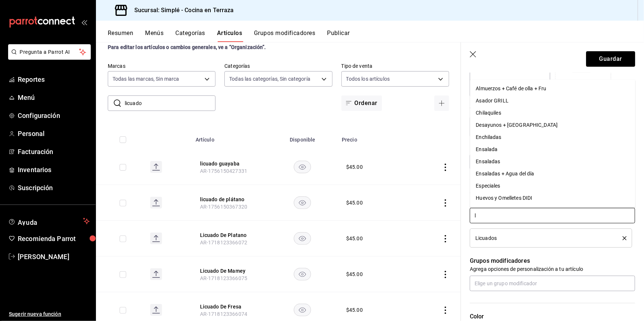
type input "li"
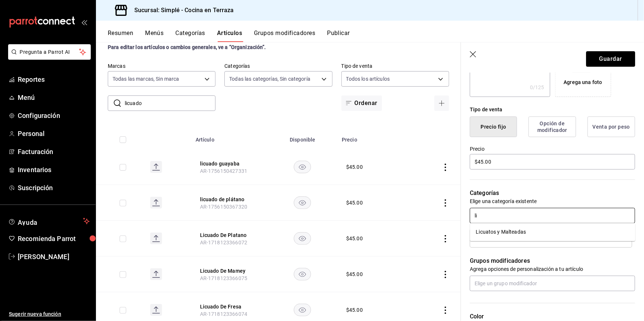
click at [514, 235] on li "Licuatos y Malteadas" at bounding box center [552, 232] width 165 height 12
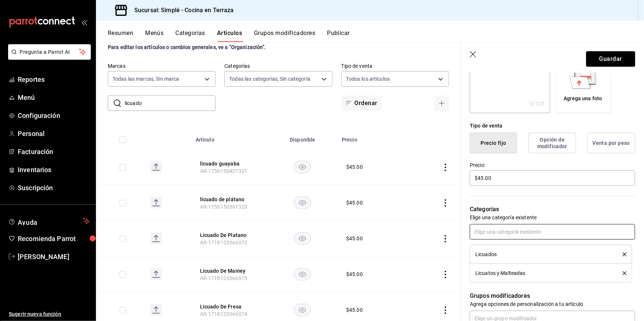
scroll to position [36, 0]
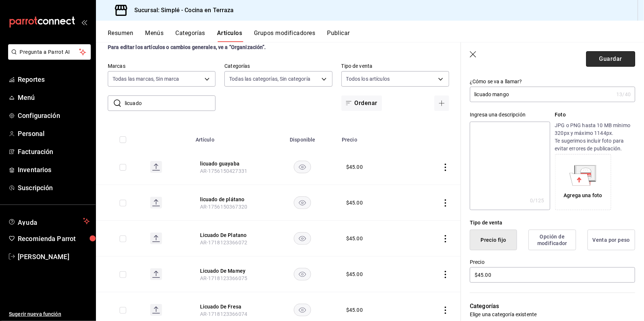
click at [605, 61] on button "Guardar" at bounding box center [610, 58] width 49 height 15
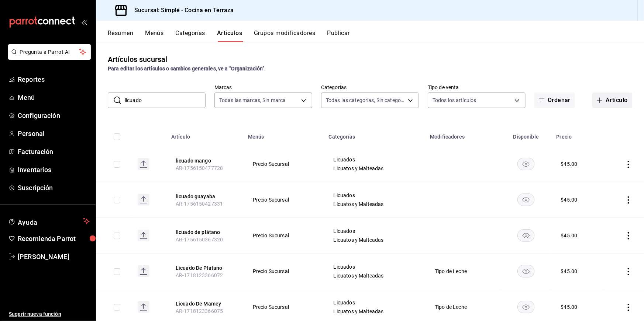
click at [604, 98] on span "button" at bounding box center [601, 100] width 9 height 6
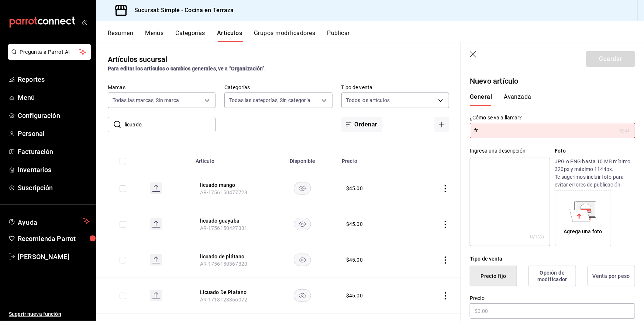
type input "f"
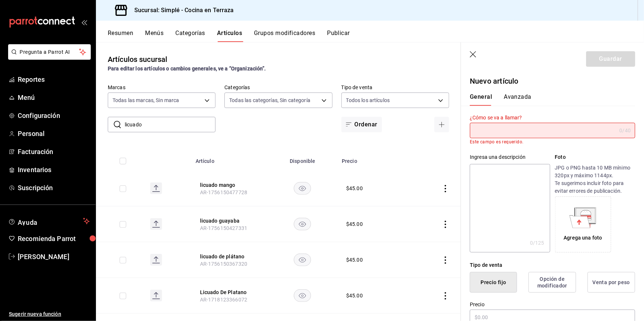
click at [178, 125] on input "licuado" at bounding box center [170, 124] width 91 height 15
type input "l"
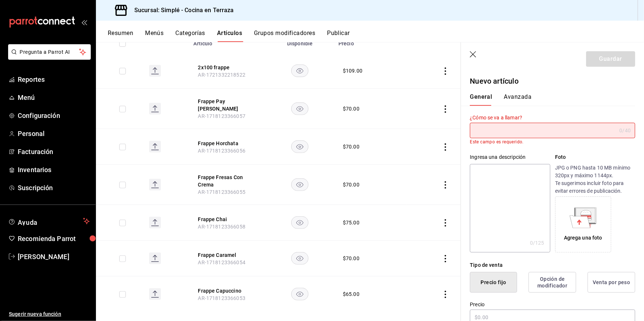
scroll to position [122, 0]
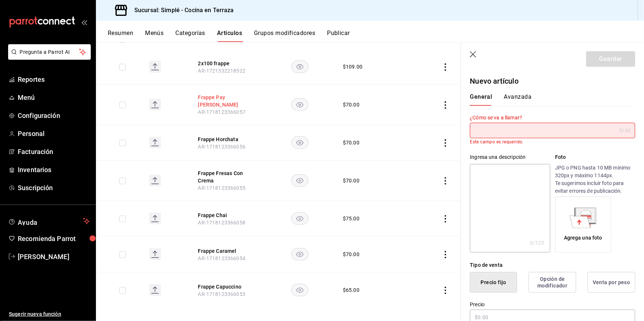
type input "frappe"
click at [228, 100] on button "Frappe Pay De Limon" at bounding box center [227, 101] width 59 height 15
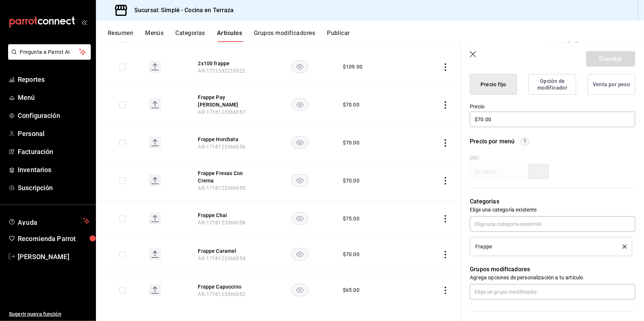
scroll to position [259, 0]
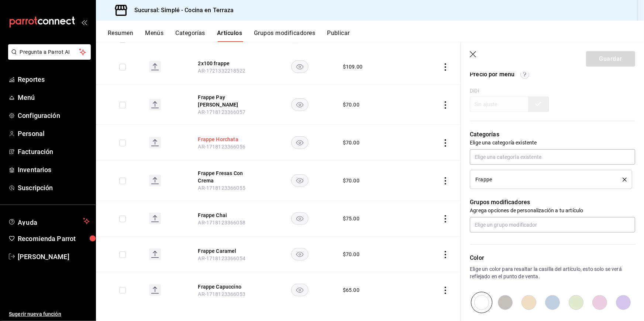
click at [220, 136] on button "Frappe Horchata" at bounding box center [227, 139] width 59 height 7
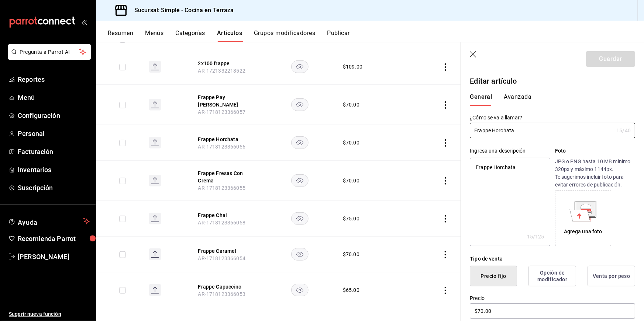
type textarea "x"
drag, startPoint x: 525, startPoint y: 170, endPoint x: 460, endPoint y: 159, distance: 65.6
click at [461, 159] on div "Guardar Editar artículo General Avanzada ¿Cómo se va a llamar? Frappe Horchata …" at bounding box center [552, 202] width 183 height 321
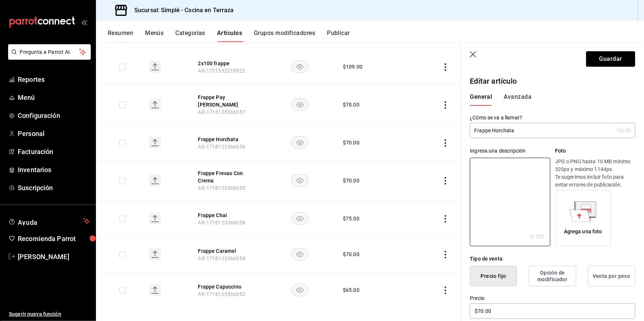
click at [547, 143] on div "Ingresa una descripción x 0 /125 ​ Foto JPG o PNG hasta 10 MB mínimo 320px y má…" at bounding box center [548, 192] width 174 height 108
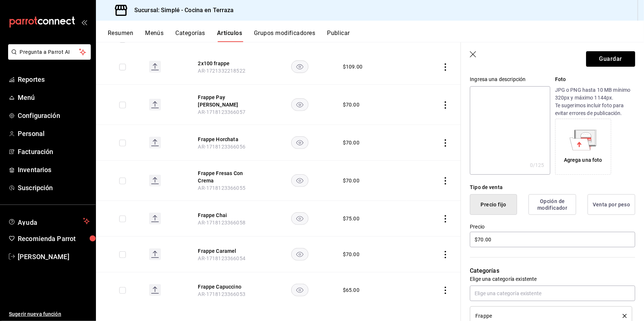
scroll to position [156, 0]
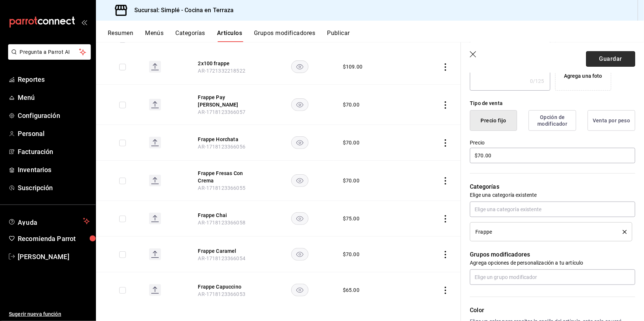
click at [599, 62] on button "Guardar" at bounding box center [610, 58] width 49 height 15
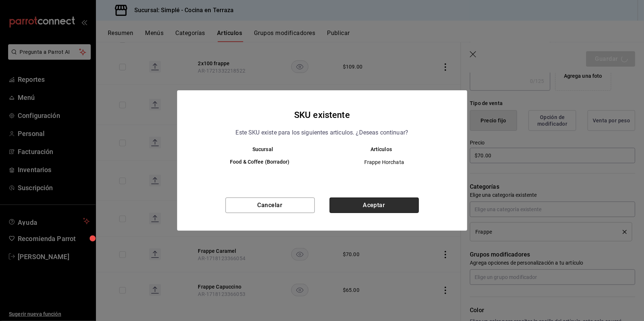
click at [378, 207] on button "Aceptar" at bounding box center [374, 205] width 89 height 15
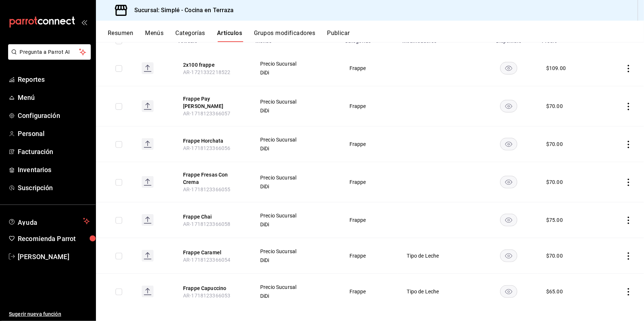
scroll to position [97, 0]
click at [122, 68] on input "checkbox" at bounding box center [118, 67] width 7 height 7
checkbox input "true"
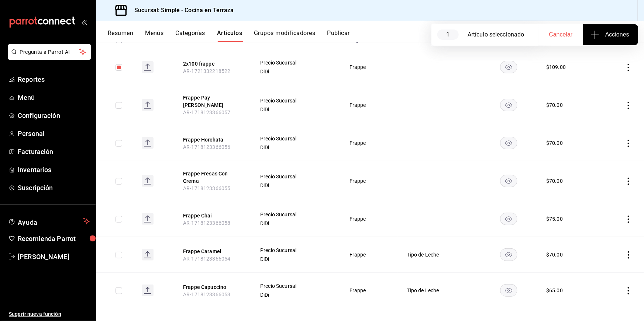
click at [627, 65] on icon "actions" at bounding box center [628, 67] width 7 height 7
click at [606, 118] on span "Eliminar" at bounding box center [606, 115] width 19 height 8
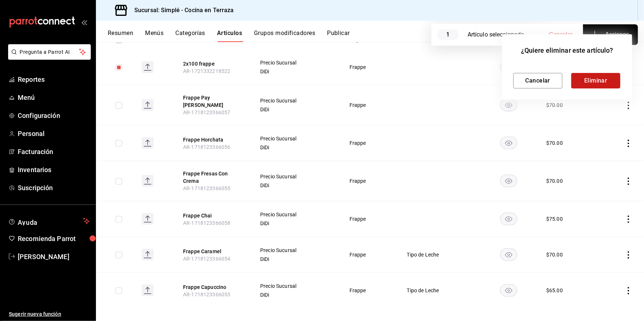
click at [591, 80] on button "Eliminar" at bounding box center [595, 80] width 49 height 15
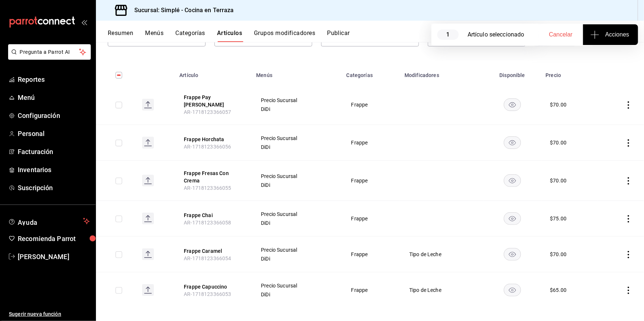
scroll to position [0, 0]
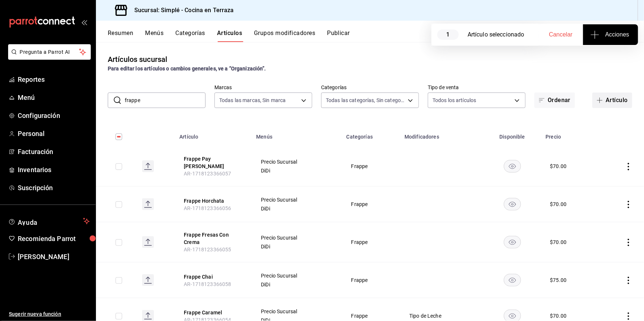
click at [620, 95] on button "Artículo" at bounding box center [612, 100] width 40 height 15
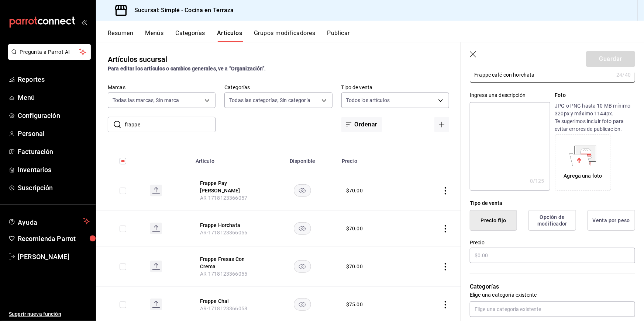
scroll to position [76, 0]
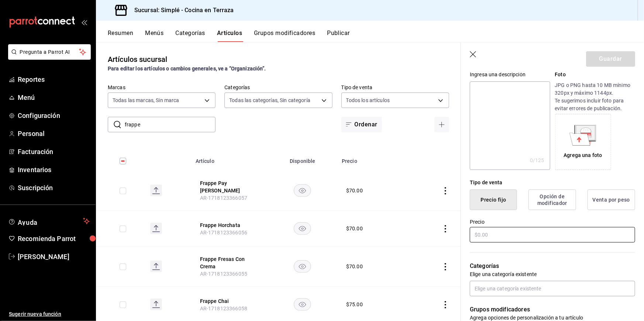
type input "Frappe café con horchata"
click at [523, 237] on input "text" at bounding box center [552, 234] width 165 height 15
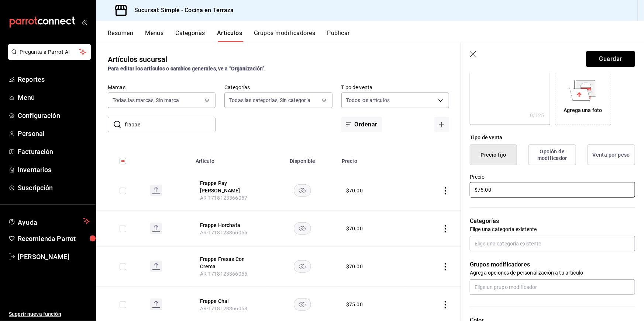
scroll to position [128, 0]
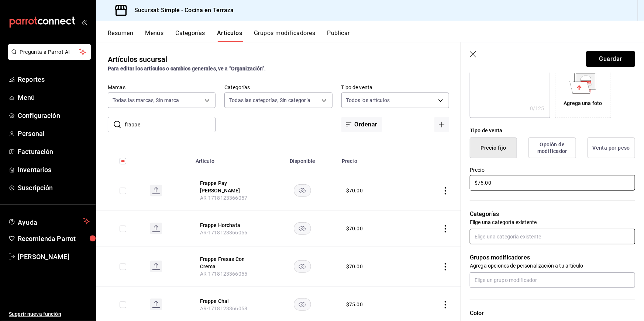
type input "$75.00"
click at [507, 235] on input "text" at bounding box center [552, 236] width 165 height 15
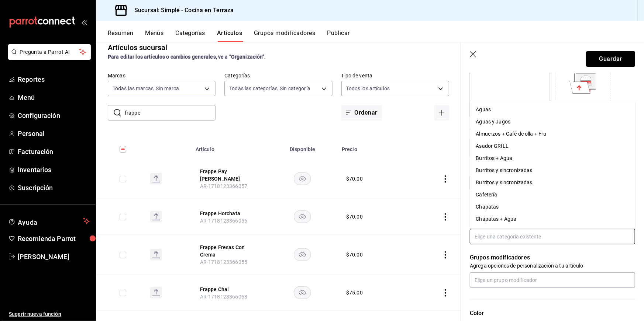
scroll to position [14, 0]
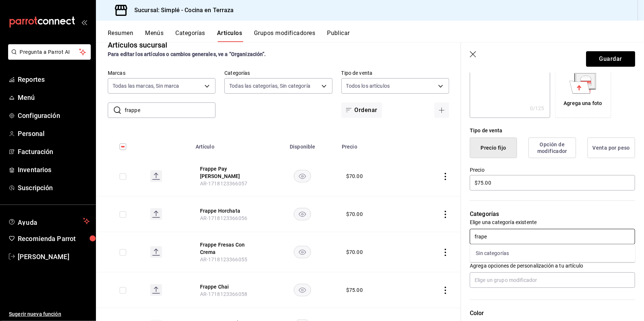
type input "frap"
click at [485, 256] on li "Frappe" at bounding box center [552, 254] width 165 height 12
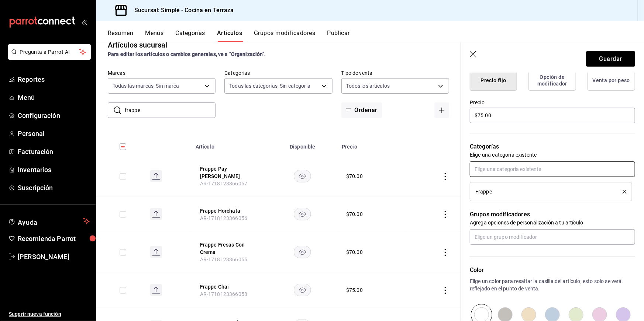
scroll to position [209, 0]
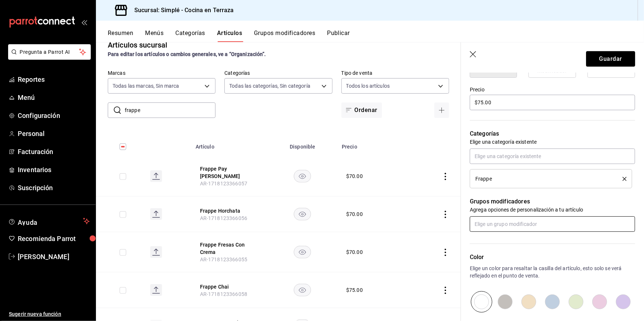
click at [508, 218] on input "text" at bounding box center [552, 224] width 165 height 15
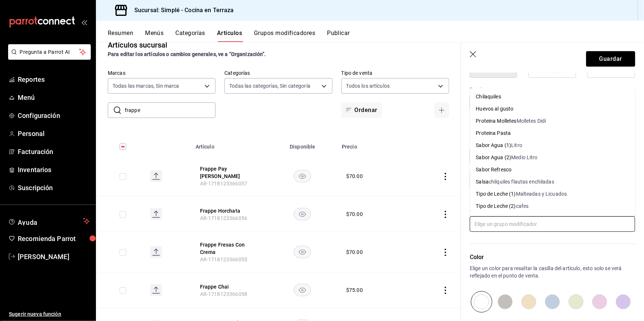
click at [508, 219] on input "text" at bounding box center [552, 224] width 165 height 15
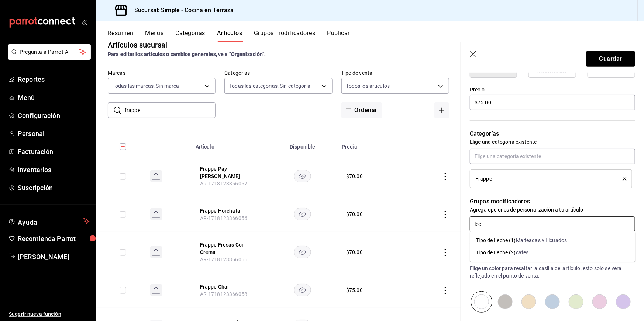
type input "lech"
click at [523, 251] on div "cafes" at bounding box center [522, 253] width 13 height 8
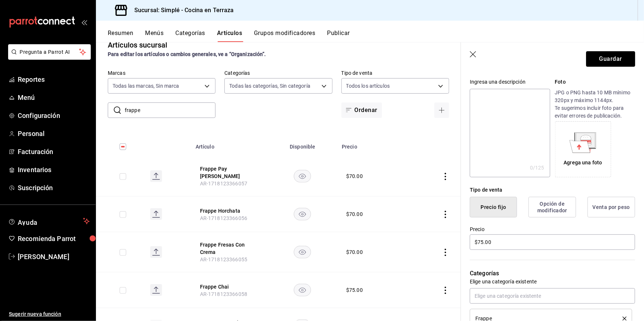
scroll to position [0, 0]
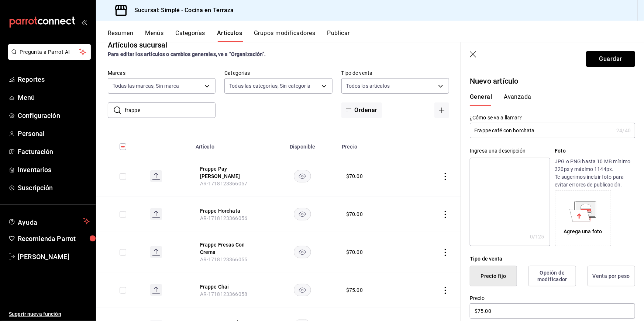
click at [523, 98] on button "Avanzada" at bounding box center [518, 99] width 28 height 13
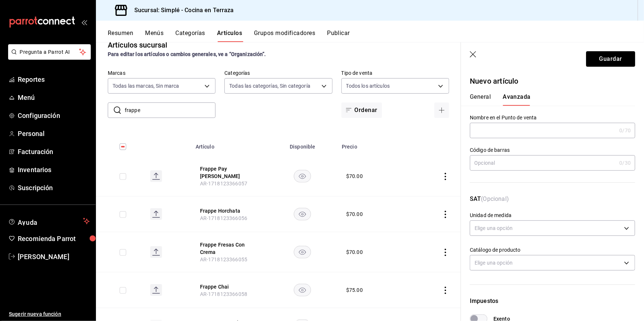
scroll to position [199, 0]
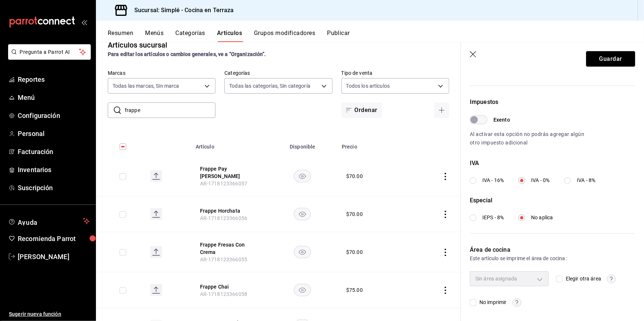
click at [542, 282] on div "Sin área asignada" at bounding box center [509, 279] width 79 height 15
click at [559, 278] on input "Elegir otra área" at bounding box center [559, 279] width 7 height 7
checkbox input "true"
type input "7ebc3378-eb0f-4431-9346-bee5334c08eb"
click at [524, 272] on body "Pregunta a Parrot AI Reportes Menú Configuración Personal Facturación Inventari…" at bounding box center [322, 160] width 644 height 321
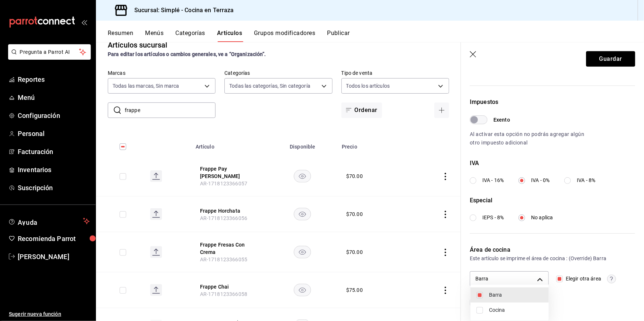
click at [539, 262] on div at bounding box center [322, 160] width 644 height 321
click at [592, 61] on button "Guardar" at bounding box center [610, 58] width 49 height 15
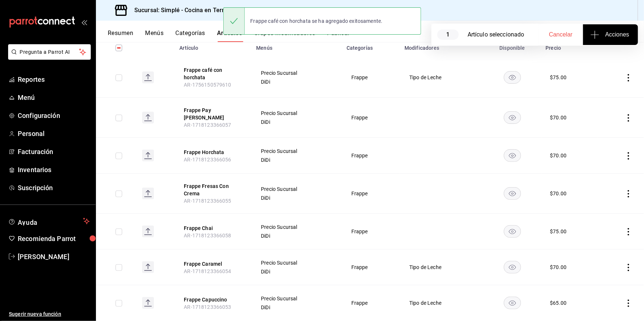
scroll to position [102, 0]
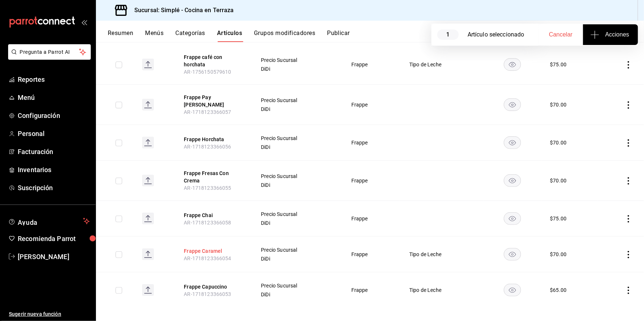
click at [204, 248] on button "Frappe Caramel" at bounding box center [213, 251] width 59 height 7
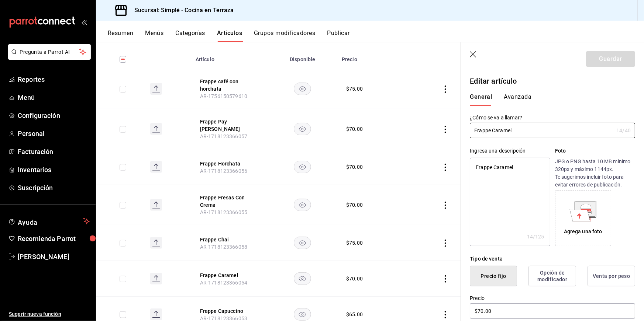
click at [520, 96] on button "Avanzada" at bounding box center [518, 99] width 28 height 13
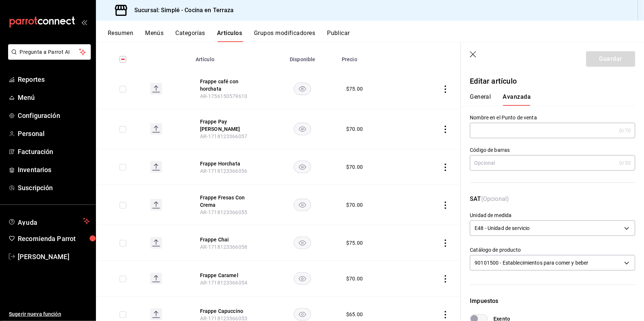
click at [483, 92] on div "General Avanzada" at bounding box center [548, 96] width 174 height 19
click at [483, 93] on div "General Avanzada" at bounding box center [548, 96] width 174 height 19
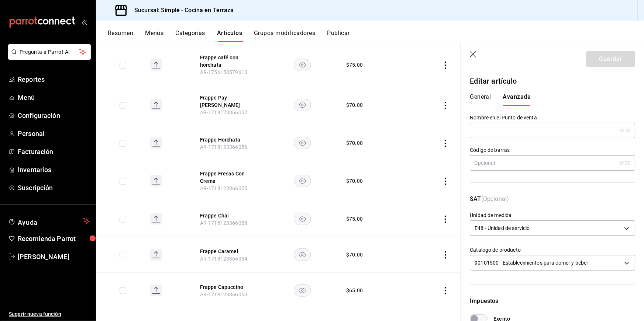
click at [470, 99] on button "General" at bounding box center [480, 99] width 21 height 13
type textarea "x"
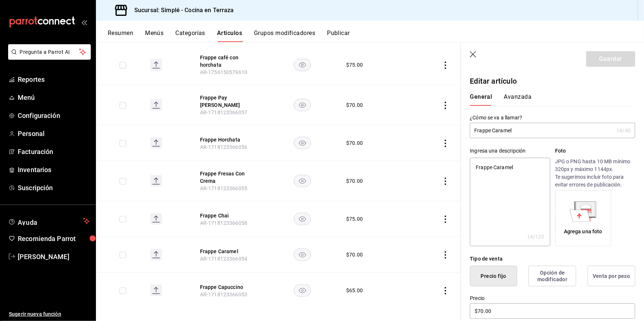
drag, startPoint x: 522, startPoint y: 128, endPoint x: 492, endPoint y: 128, distance: 29.9
click at [492, 128] on input "Frappe Caramel" at bounding box center [542, 130] width 144 height 15
type input "Frappe"
type textarea "x"
type input "Frappe v"
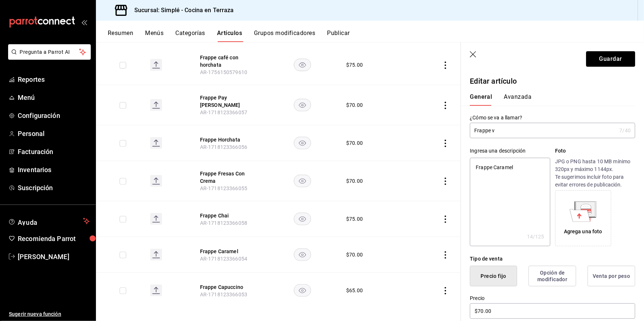
type textarea "x"
type input "Frappe"
type textarea "x"
type input "Frappe c"
type textarea "x"
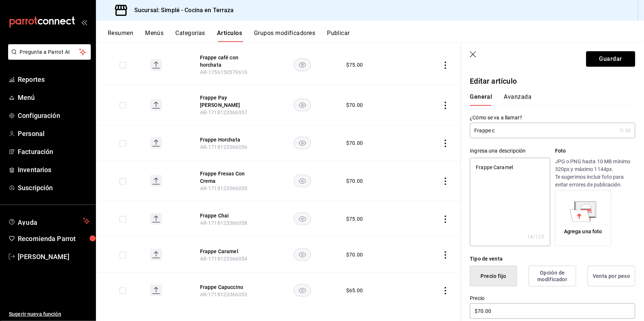
type input "Frappe ca"
type textarea "x"
type input "Frappe caf"
type textarea "x"
type input "Frappe caf´"
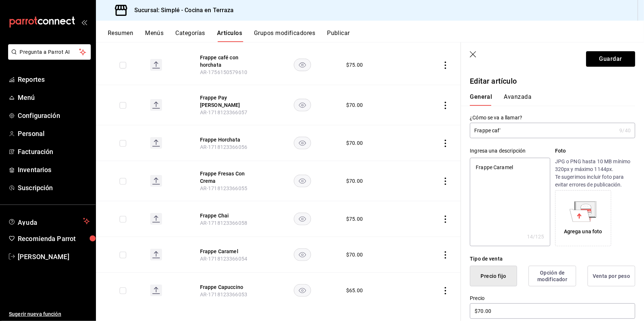
type textarea "x"
type input "Frappe café"
type textarea "x"
type input "Frappe café"
type textarea "x"
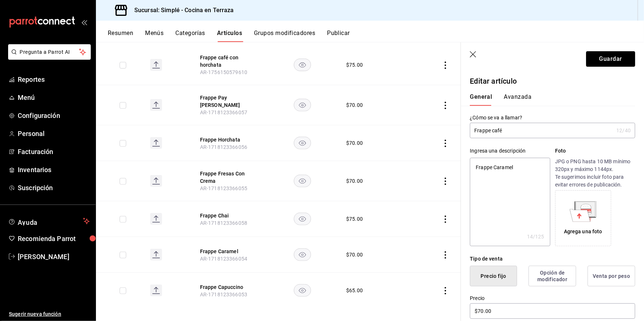
type input "Frappe café c"
type textarea "x"
type input "Frappe café co"
type textarea "x"
type input "Frappe café con"
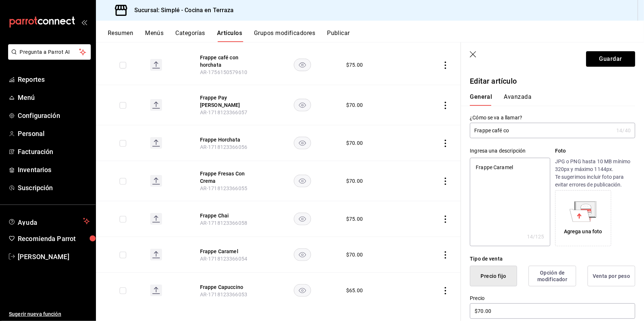
type textarea "x"
type input "Frappe café con"
type textarea "x"
type input "Frappe café con c"
type textarea "x"
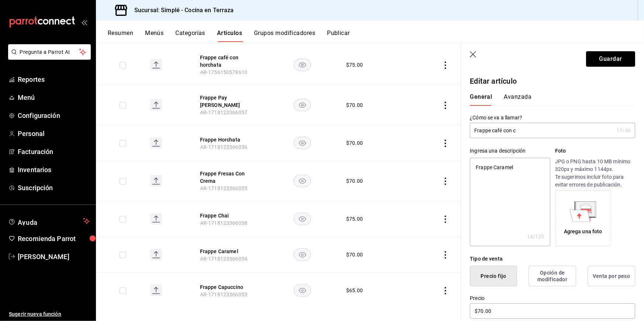
type input "Frappe café con ca"
type textarea "x"
type input "Frappe café con caj"
type textarea "x"
type input "Frappe café con caje"
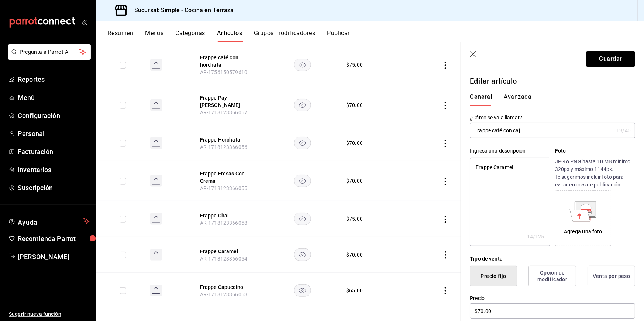
type textarea "x"
type input "Frappe café con cajet"
type textarea "x"
type input "Frappe café con cajeta"
type textarea "x"
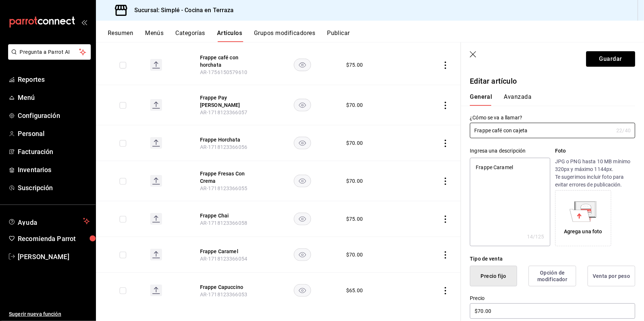
type input "Frappe café con cajeta"
click at [545, 115] on label "¿Cómo se va a llamar?" at bounding box center [552, 117] width 165 height 5
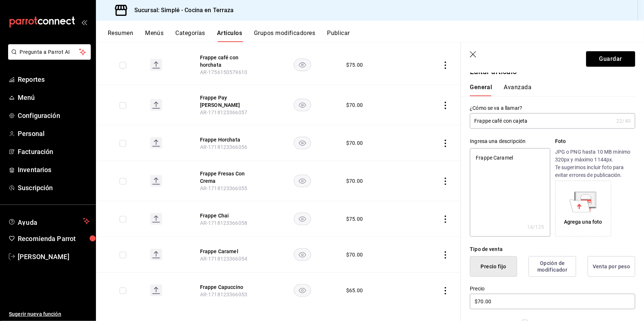
drag, startPoint x: 521, startPoint y: 156, endPoint x: 487, endPoint y: 156, distance: 33.6
click at [487, 156] on textarea "Frappe Caramel" at bounding box center [510, 192] width 80 height 89
click at [507, 172] on textarea "Frappe Caramel" at bounding box center [510, 192] width 80 height 89
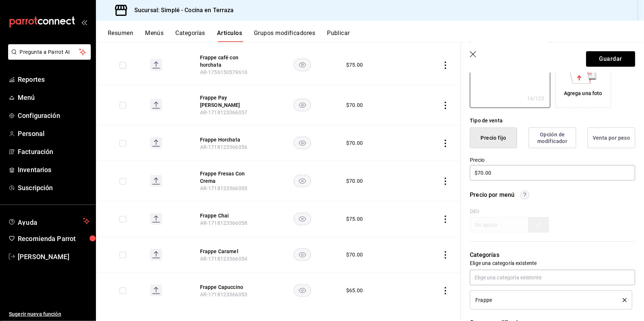
scroll to position [116, 0]
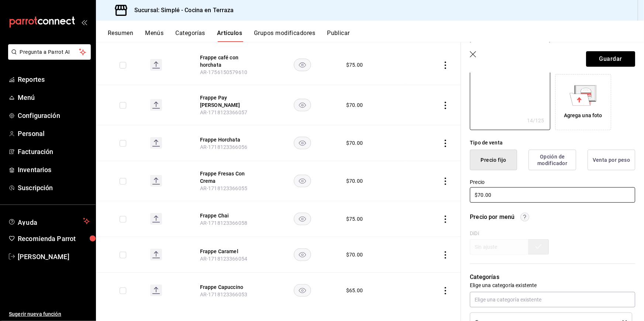
click at [500, 199] on input "$70.00" at bounding box center [552, 194] width 165 height 15
click at [483, 195] on input "$70.00" at bounding box center [552, 194] width 165 height 15
type textarea "x"
type input "$7.00"
type textarea "x"
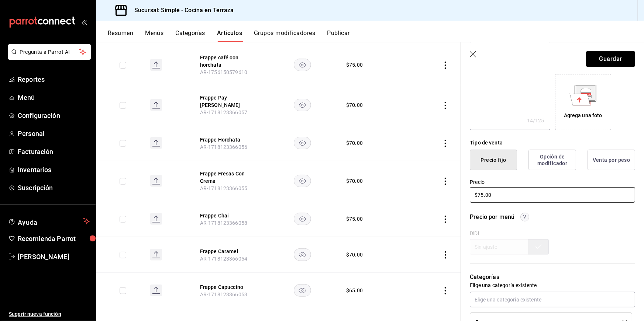
type input "$75.00"
click at [565, 182] on label "Precio" at bounding box center [552, 182] width 165 height 5
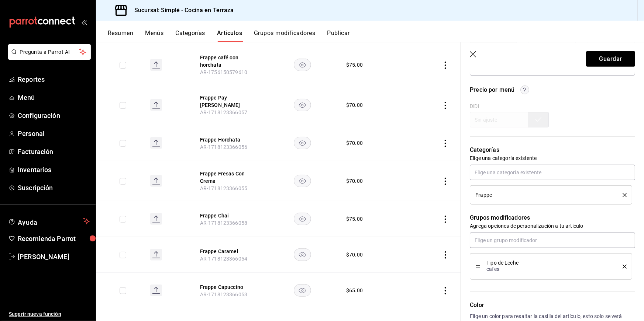
scroll to position [375, 0]
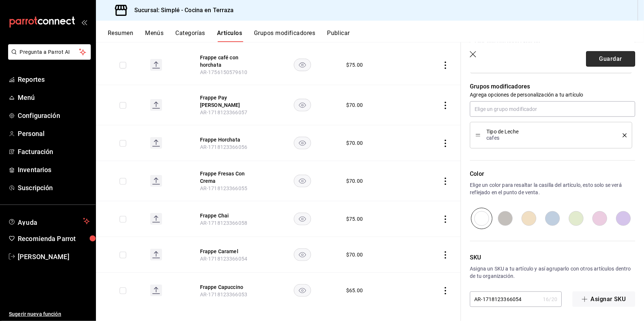
click at [603, 56] on button "Guardar" at bounding box center [610, 58] width 49 height 15
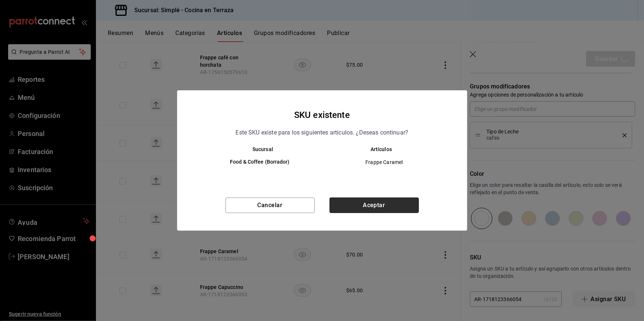
click at [370, 207] on button "Aceptar" at bounding box center [374, 205] width 89 height 15
type textarea "x"
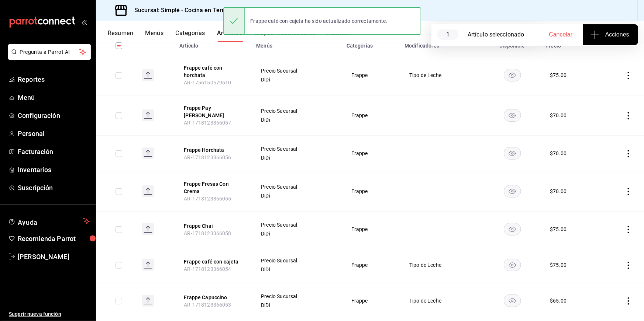
scroll to position [102, 0]
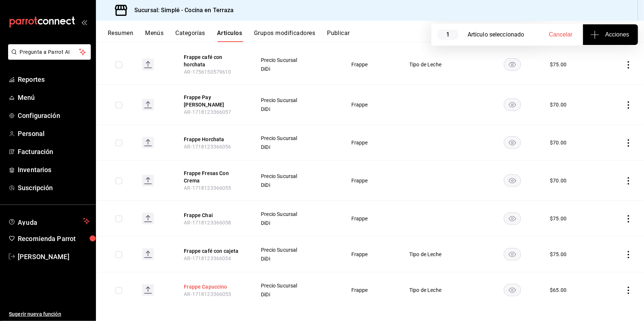
click at [210, 283] on button "Frappe Capuccino" at bounding box center [213, 286] width 59 height 7
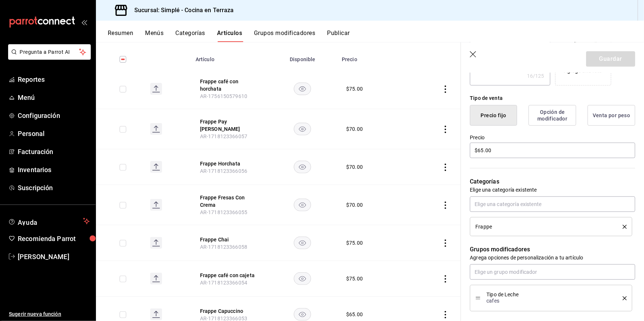
scroll to position [172, 0]
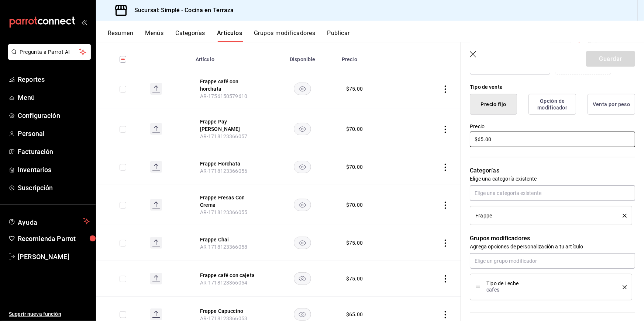
click at [510, 132] on input "$65.00" at bounding box center [552, 139] width 165 height 15
drag, startPoint x: 501, startPoint y: 137, endPoint x: 446, endPoint y: 137, distance: 55.7
click at [446, 137] on main "Artículos sucursal Para editar los artículos o cambios generales, ve a “Organiz…" at bounding box center [370, 181] width 548 height 279
type textarea "x"
type input "$7.00"
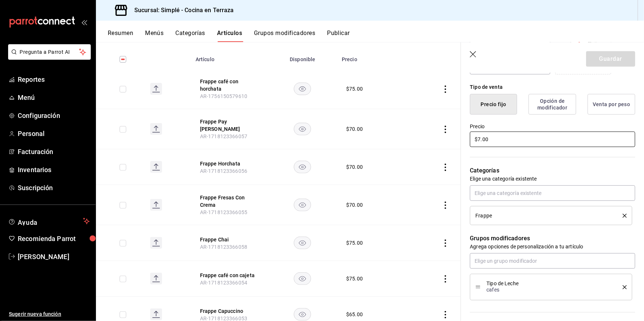
type textarea "x"
type input "$70.00"
click at [483, 157] on hr at bounding box center [552, 157] width 165 height 0
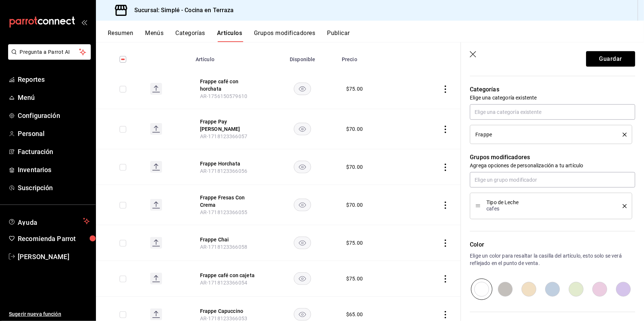
scroll to position [0, 0]
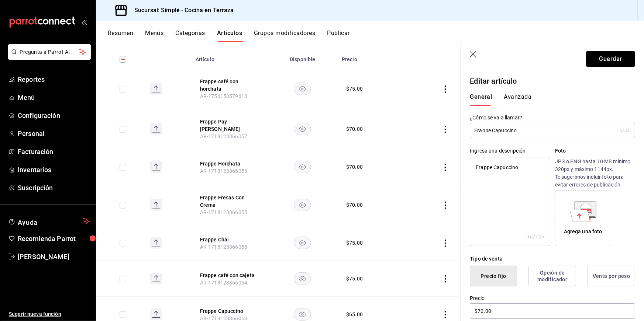
click at [513, 93] on button "Avanzada" at bounding box center [518, 99] width 28 height 13
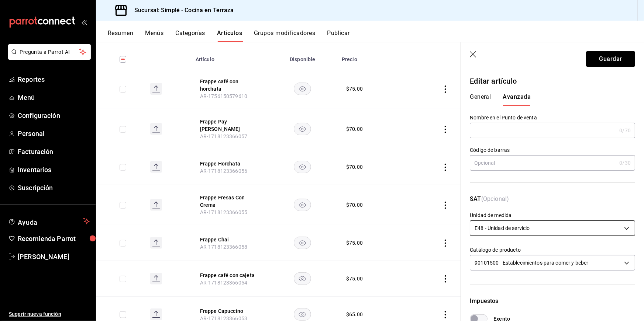
click at [522, 228] on body "Pregunta a Parrot AI Reportes Menú Configuración Personal Facturación Inventari…" at bounding box center [322, 160] width 644 height 321
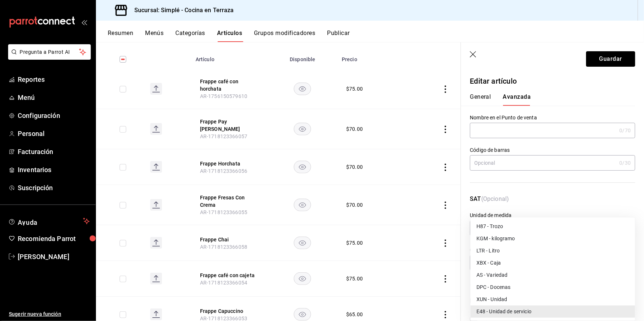
click at [527, 194] on div at bounding box center [322, 160] width 644 height 321
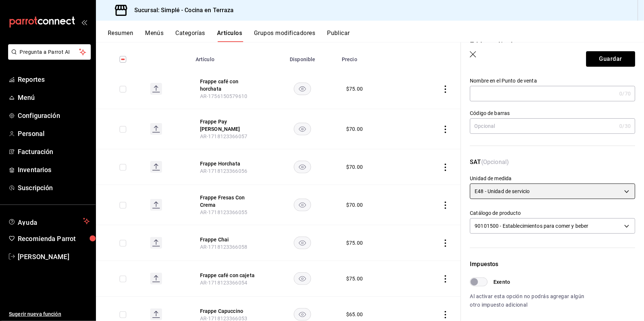
scroll to position [44, 0]
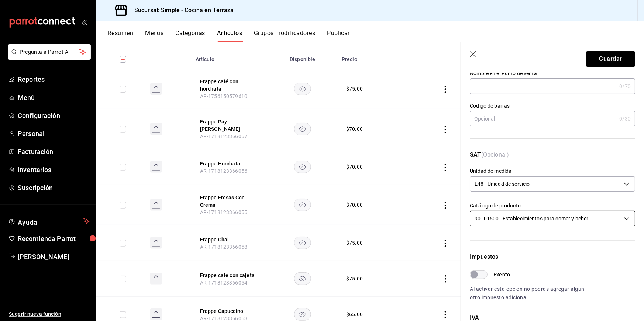
click at [549, 220] on body "Pregunta a Parrot AI Reportes Menú Configuración Personal Facturación Inventari…" at bounding box center [322, 160] width 644 height 321
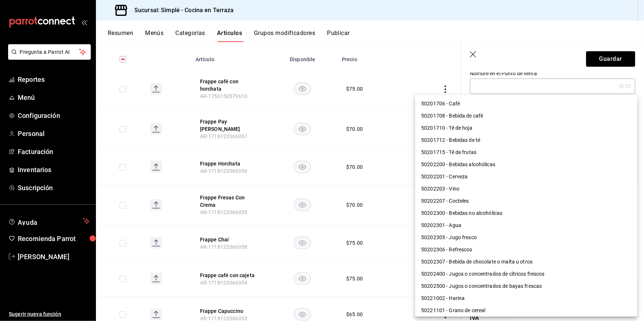
scroll to position [551, 0]
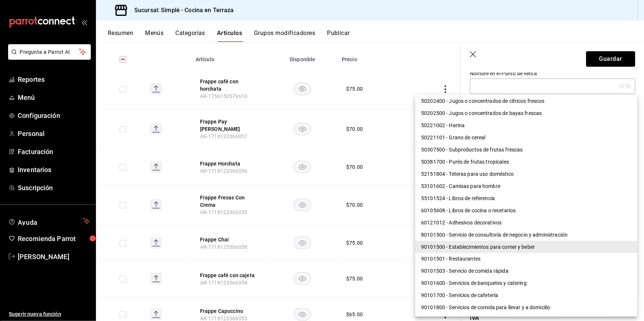
click at [513, 67] on div at bounding box center [322, 160] width 644 height 321
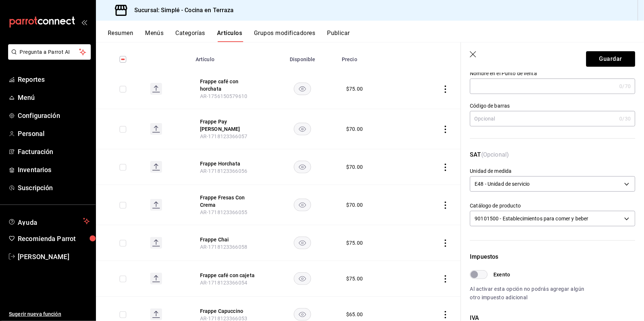
click at [513, 67] on header "Guardar" at bounding box center [552, 57] width 183 height 30
click at [538, 184] on body "Pregunta a Parrot AI Reportes Menú Configuración Personal Facturación Inventari…" at bounding box center [322, 160] width 644 height 321
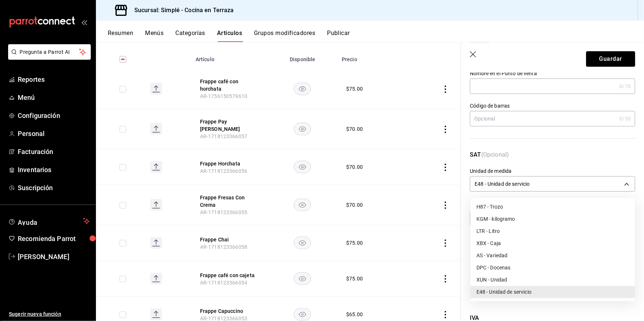
click at [525, 162] on div at bounding box center [322, 160] width 644 height 321
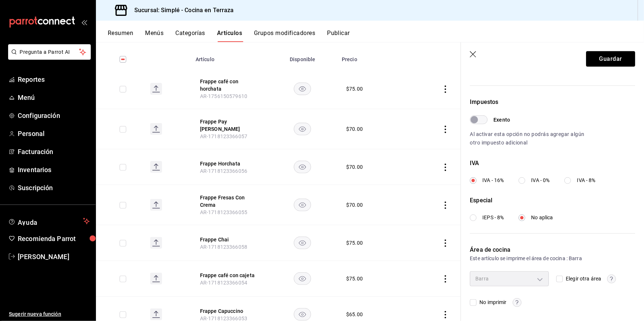
scroll to position [0, 0]
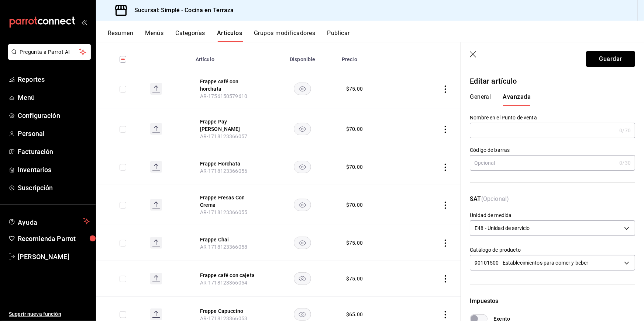
click at [476, 99] on button "General" at bounding box center [480, 99] width 21 height 13
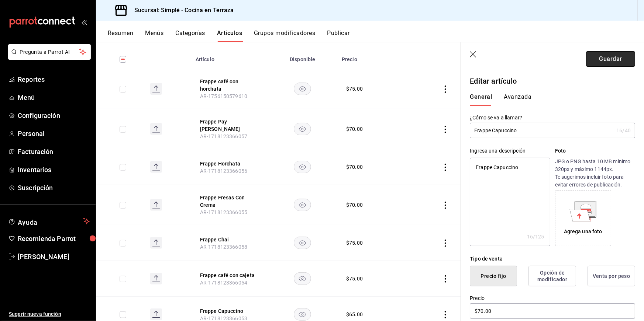
click at [622, 53] on button "Guardar" at bounding box center [610, 58] width 49 height 15
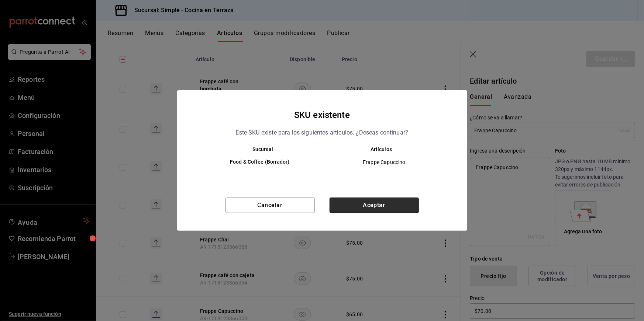
click at [396, 207] on button "Aceptar" at bounding box center [374, 205] width 89 height 15
type textarea "x"
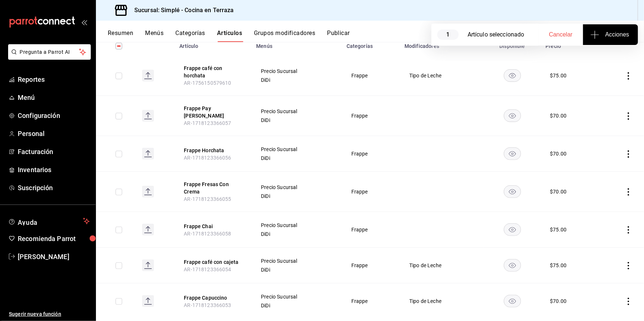
scroll to position [90, 0]
click at [564, 36] on span "Cancelar" at bounding box center [561, 34] width 24 height 7
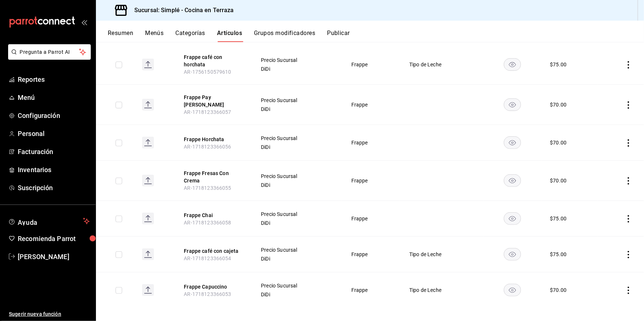
scroll to position [0, 0]
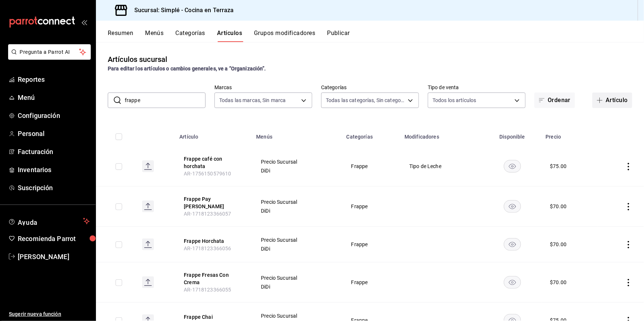
click at [619, 99] on button "Artículo" at bounding box center [612, 100] width 40 height 15
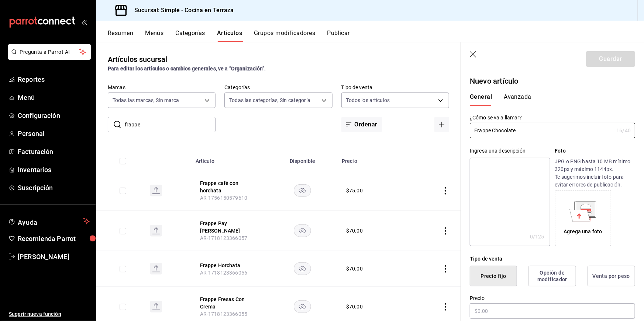
type input "Frappe Chocolate"
click at [527, 154] on div "Ingresa una descripción" at bounding box center [510, 151] width 80 height 8
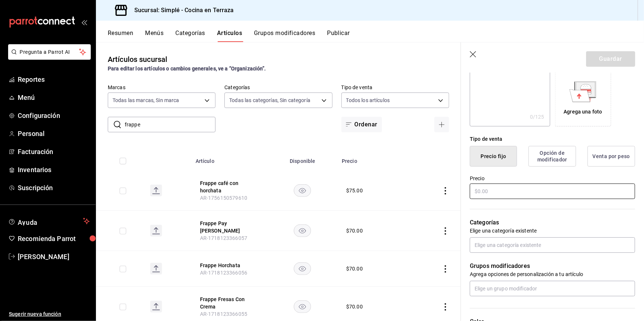
scroll to position [125, 0]
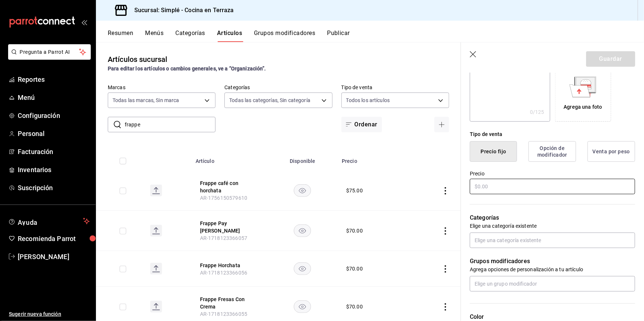
click at [511, 188] on input "text" at bounding box center [552, 186] width 165 height 15
type input "$70.00"
click at [517, 207] on div "Categorías Elige una categoría existente" at bounding box center [548, 222] width 174 height 53
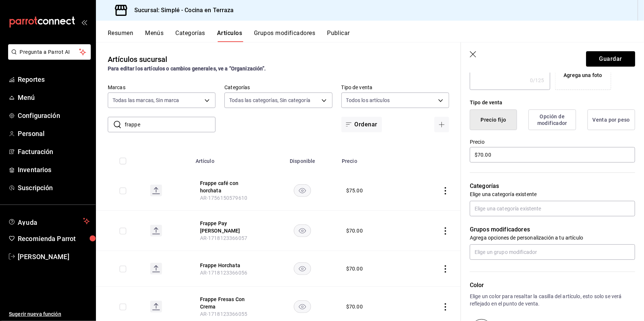
scroll to position [162, 0]
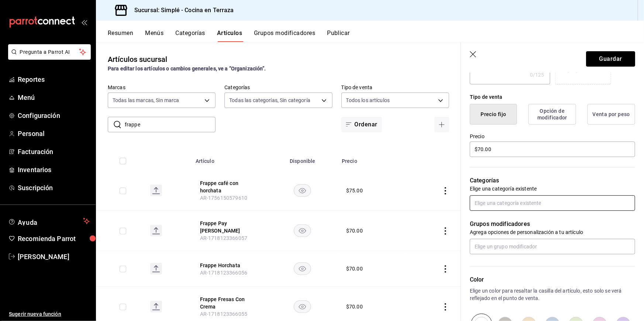
click at [515, 200] on input "text" at bounding box center [552, 203] width 165 height 15
type input "fra"
click at [520, 220] on li "Frappe" at bounding box center [552, 220] width 165 height 12
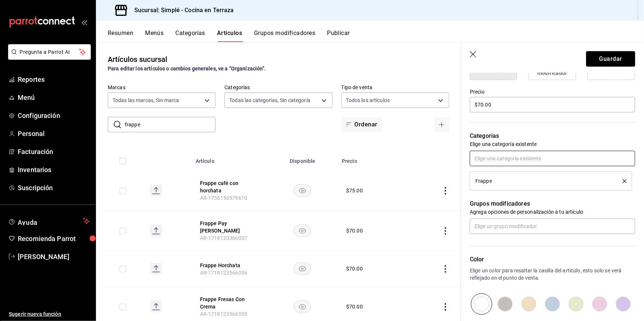
scroll to position [233, 0]
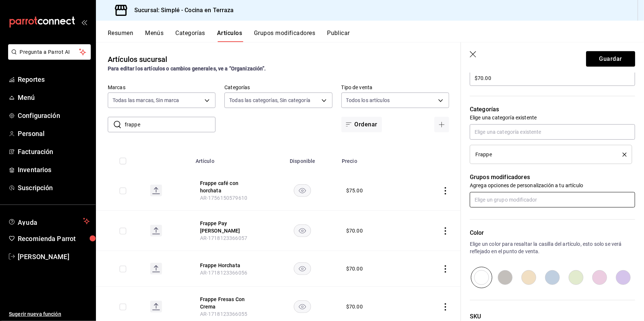
click at [514, 199] on input "text" at bounding box center [552, 199] width 165 height 15
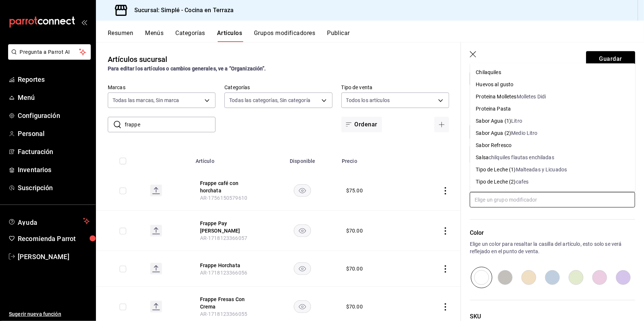
click at [521, 182] on div "cafes" at bounding box center [522, 182] width 13 height 8
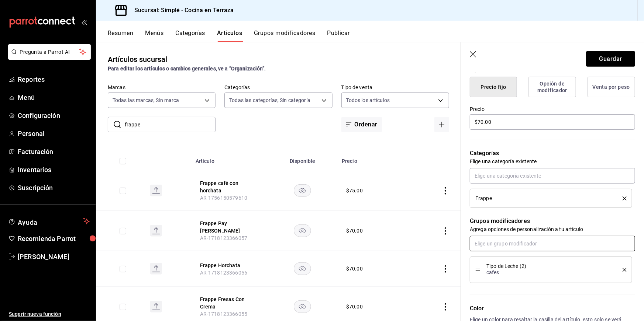
scroll to position [0, 0]
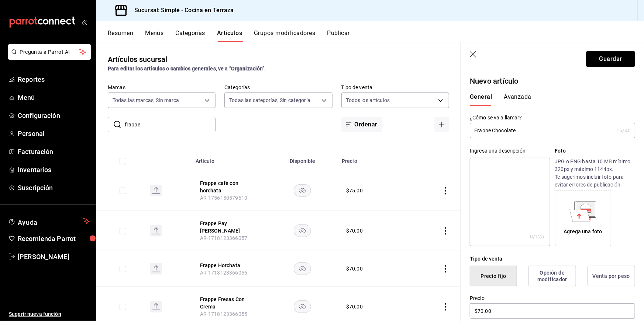
click at [518, 94] on button "Avanzada" at bounding box center [518, 99] width 28 height 13
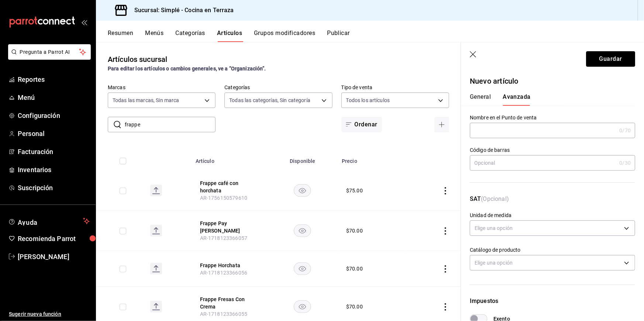
scroll to position [199, 0]
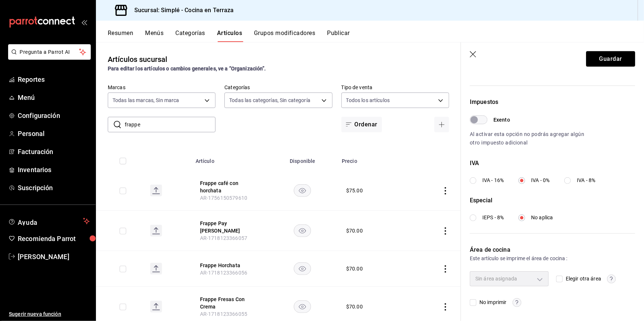
click at [560, 280] on input "Elegir otra área" at bounding box center [559, 279] width 7 height 7
checkbox input "true"
type input "7ebc3378-eb0f-4431-9346-bee5334c08eb"
click at [605, 64] on button "Guardar" at bounding box center [610, 58] width 49 height 15
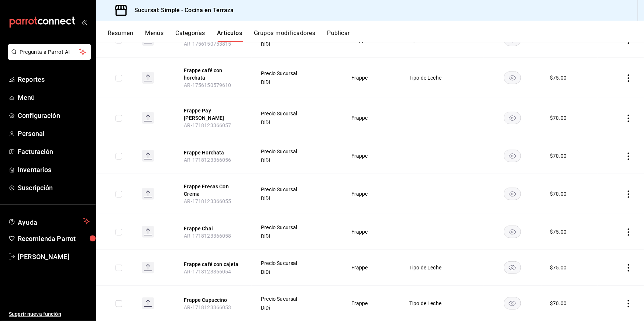
scroll to position [137, 0]
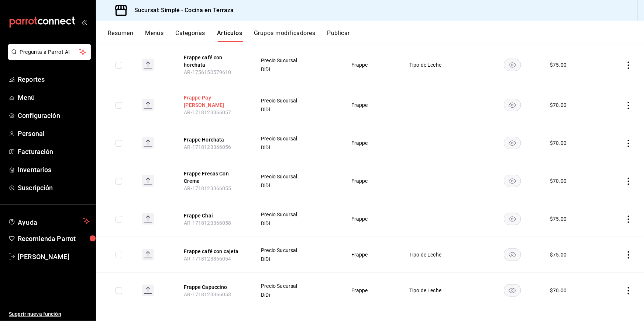
click at [217, 99] on button "Frappe Pay De Limon" at bounding box center [213, 101] width 59 height 15
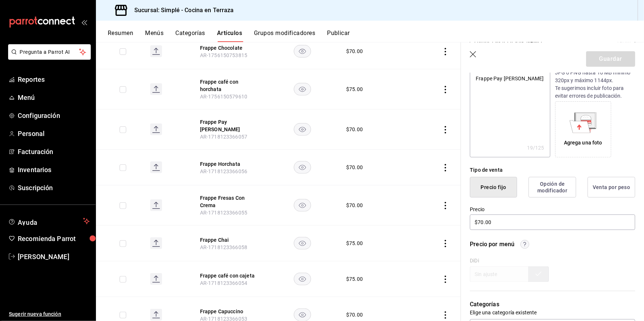
scroll to position [343, 0]
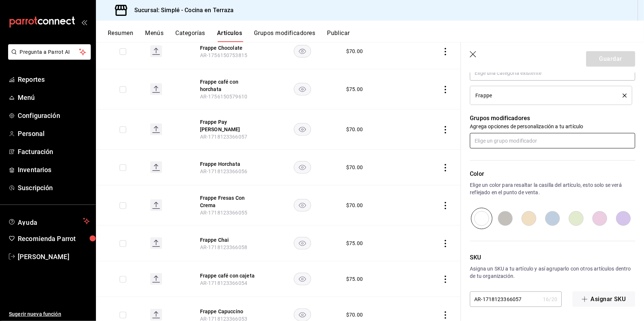
click at [518, 143] on input "text" at bounding box center [552, 140] width 165 height 15
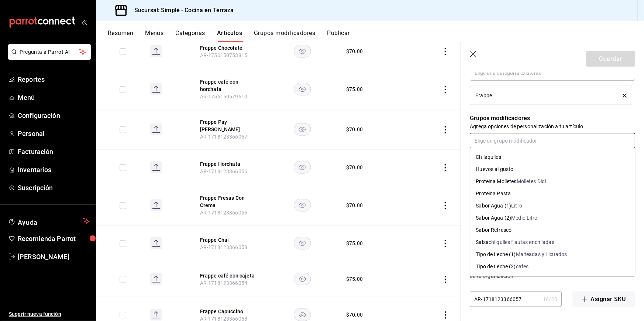
click at [511, 265] on div "Tipo de Leche (2)" at bounding box center [496, 267] width 40 height 8
type textarea "x"
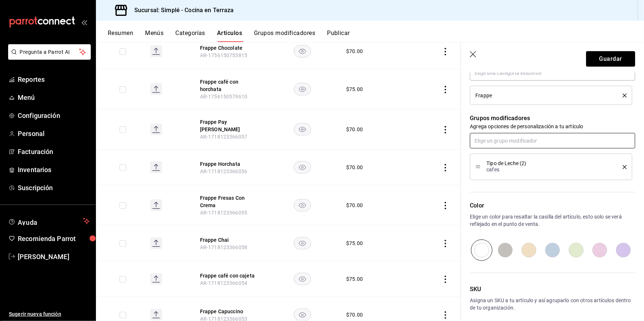
scroll to position [0, 0]
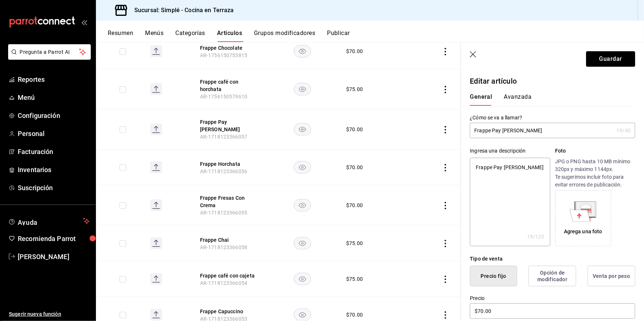
click at [520, 96] on button "Avanzada" at bounding box center [518, 99] width 28 height 13
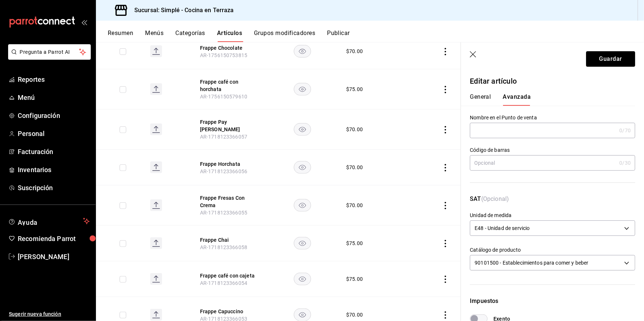
scroll to position [199, 0]
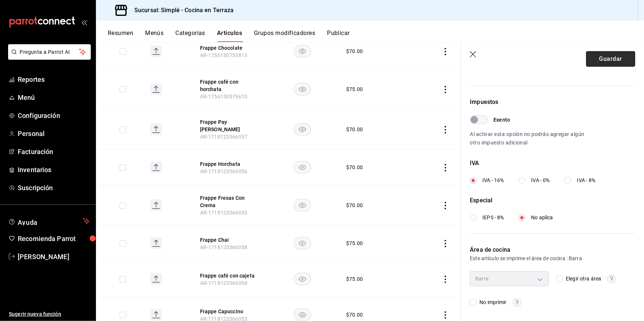
click at [599, 63] on button "Guardar" at bounding box center [610, 58] width 49 height 15
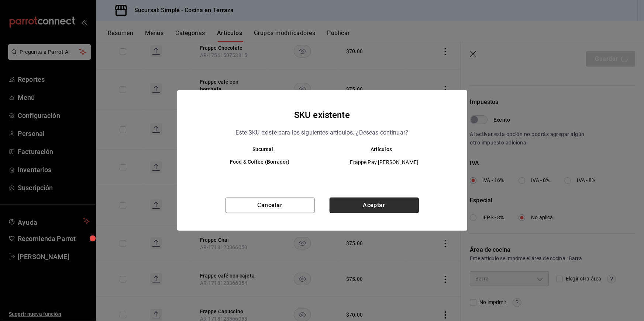
click at [382, 200] on button "Aceptar" at bounding box center [374, 205] width 89 height 15
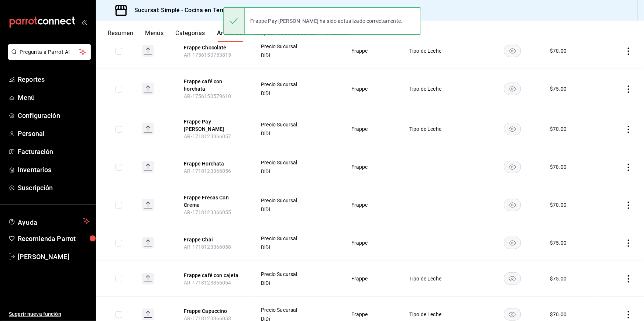
scroll to position [118, 0]
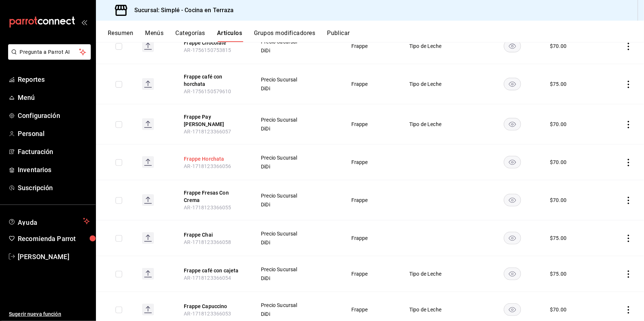
click at [214, 156] on button "Frappe Horchata" at bounding box center [213, 158] width 59 height 7
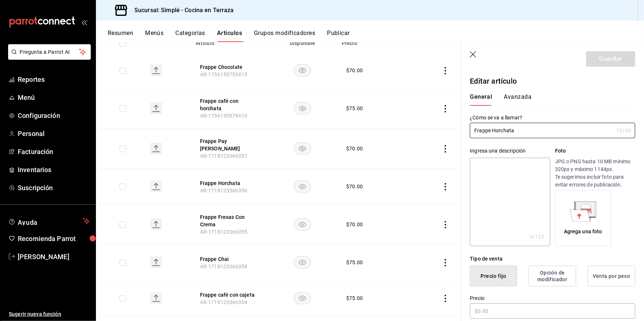
type input "$70.00"
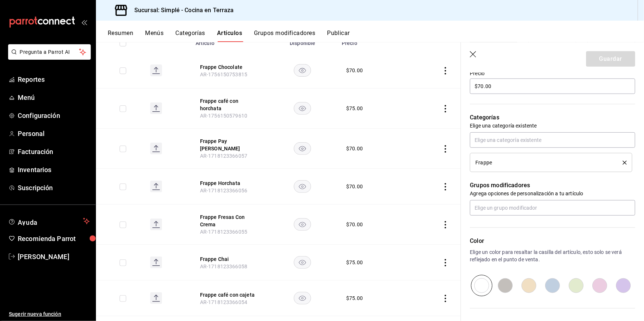
scroll to position [292, 0]
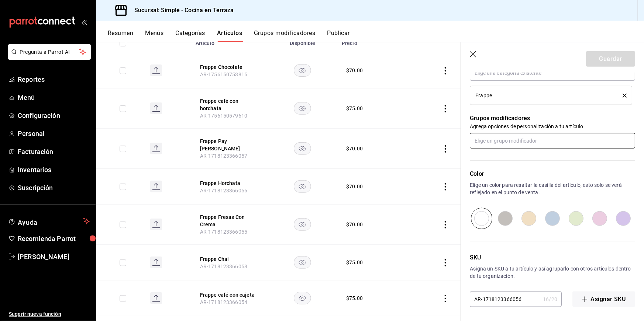
click at [508, 142] on input "text" at bounding box center [552, 140] width 165 height 15
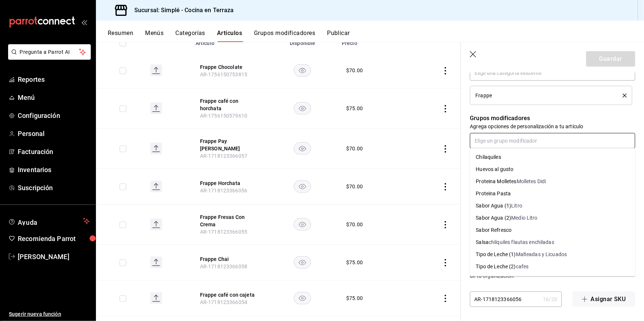
click at [511, 265] on div "Tipo de Leche (2)" at bounding box center [496, 267] width 40 height 8
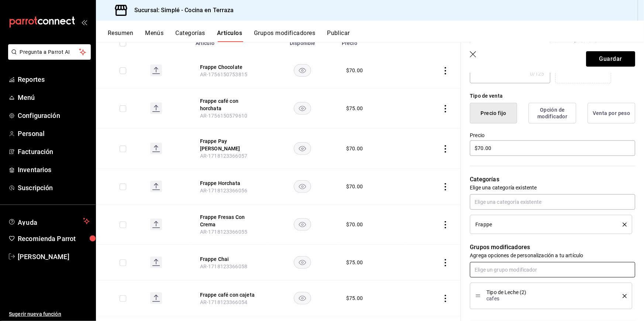
scroll to position [0, 0]
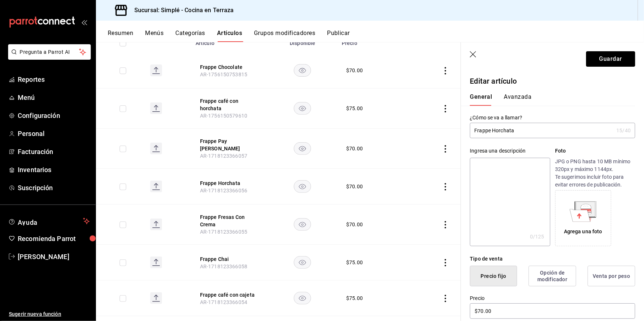
click at [521, 97] on button "Avanzada" at bounding box center [518, 99] width 28 height 13
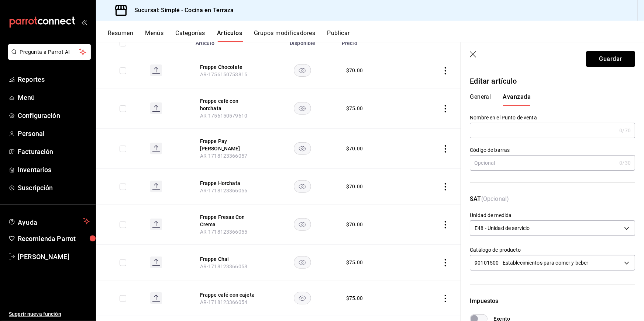
scroll to position [199, 0]
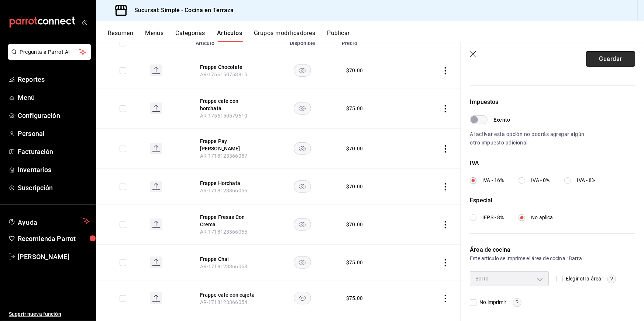
click at [600, 59] on button "Guardar" at bounding box center [610, 58] width 49 height 15
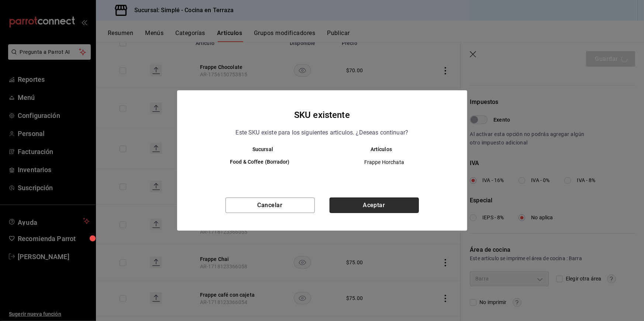
click at [394, 203] on button "Aceptar" at bounding box center [374, 205] width 89 height 15
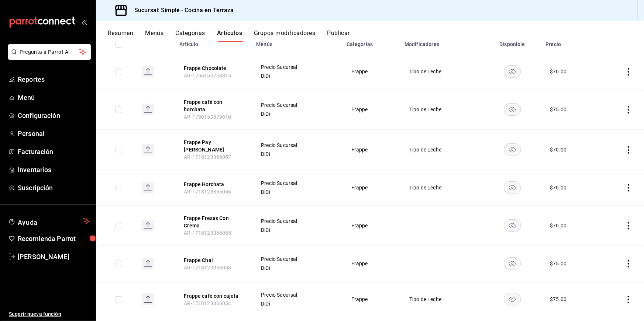
scroll to position [96, 0]
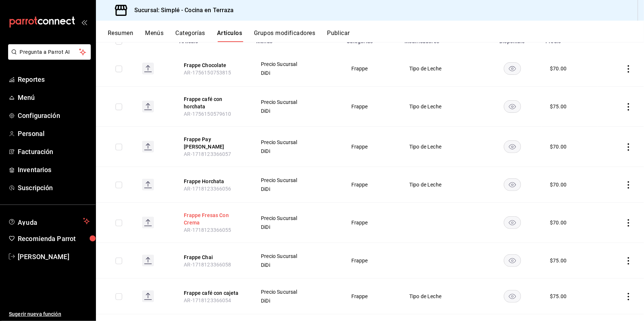
click at [208, 212] on button "Frappe Fresas Con Crema" at bounding box center [213, 219] width 59 height 15
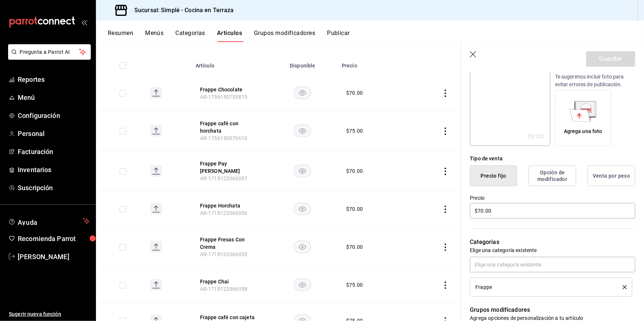
scroll to position [292, 0]
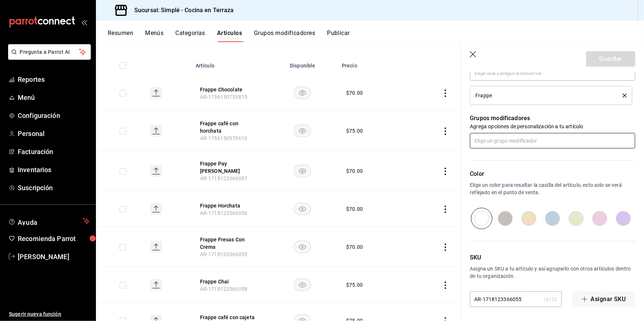
click at [517, 139] on input "text" at bounding box center [552, 140] width 165 height 15
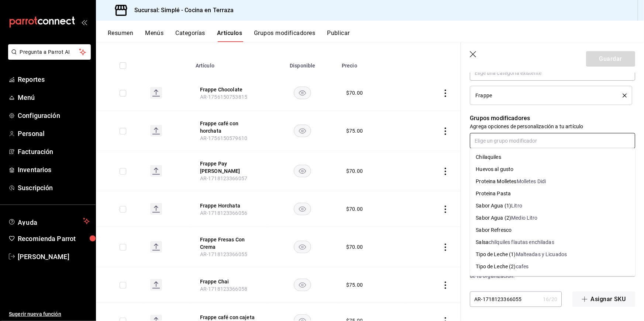
click at [519, 266] on div "cafes" at bounding box center [522, 267] width 13 height 8
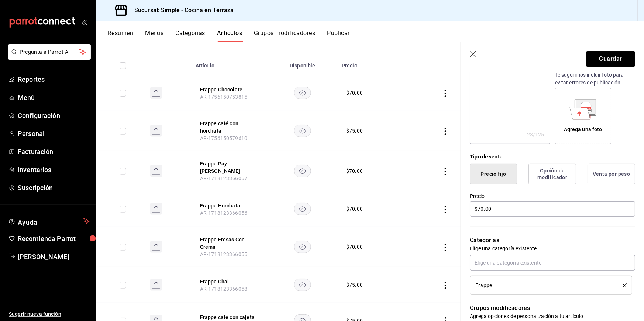
scroll to position [0, 0]
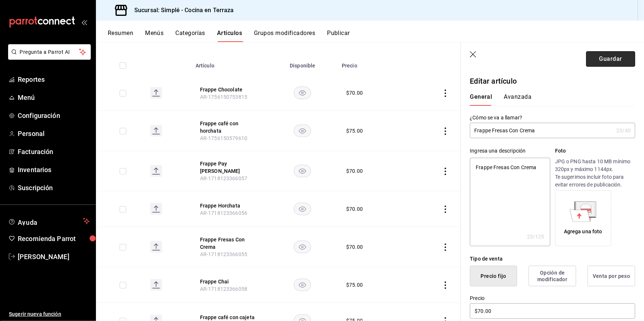
click at [600, 56] on button "Guardar" at bounding box center [610, 58] width 49 height 15
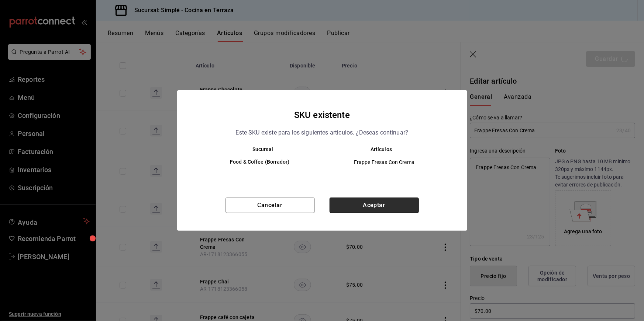
click at [376, 206] on button "Aceptar" at bounding box center [374, 205] width 89 height 15
type textarea "x"
type input "AR-1756150831313"
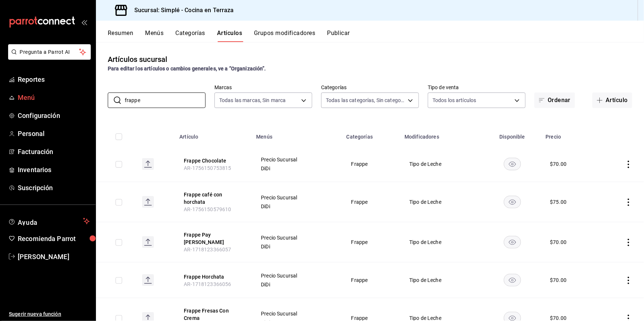
drag, startPoint x: 149, startPoint y: 98, endPoint x: 90, endPoint y: 94, distance: 59.2
click at [90, 94] on div "Pregunta a Parrot AI Reportes Menú Configuración Personal Facturación Inventari…" at bounding box center [322, 160] width 644 height 321
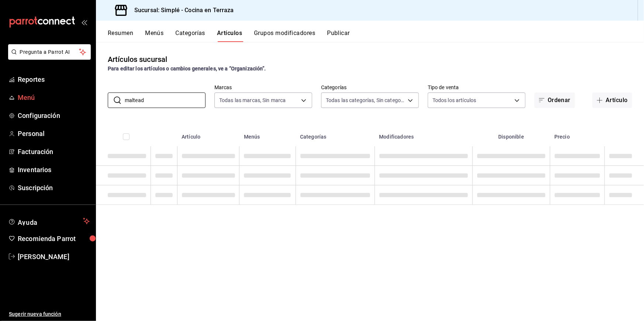
type input "malteada"
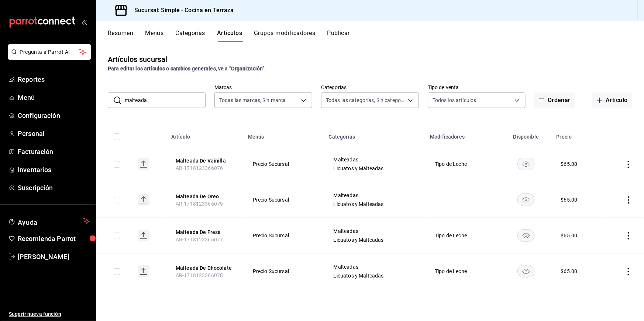
drag, startPoint x: 151, startPoint y: 103, endPoint x: 113, endPoint y: 102, distance: 38.8
click at [113, 102] on div "​ malteada ​" at bounding box center [157, 100] width 98 height 15
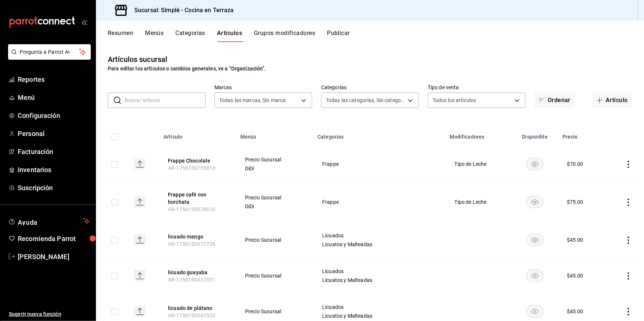
click at [139, 103] on input "text" at bounding box center [165, 100] width 81 height 15
click at [145, 112] on div "Artículos sucursal Para editar los artículos o cambios generales, ve a “Organiz…" at bounding box center [370, 181] width 548 height 279
click at [156, 105] on input "text" at bounding box center [165, 100] width 81 height 15
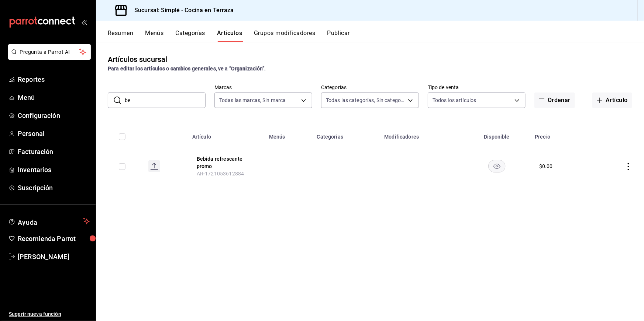
type input "b"
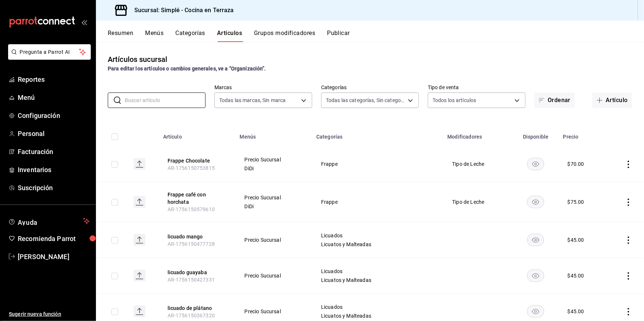
click at [271, 124] on th "Menús" at bounding box center [273, 135] width 76 height 24
click at [193, 100] on input "text" at bounding box center [165, 100] width 81 height 15
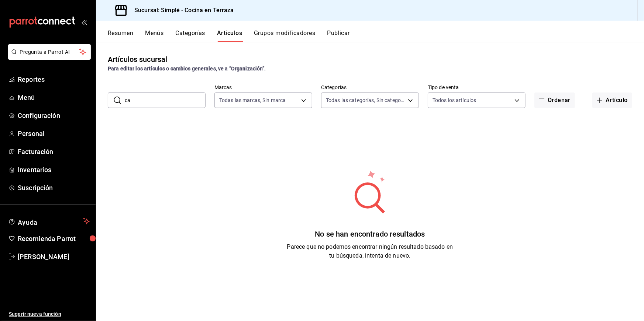
type input "c"
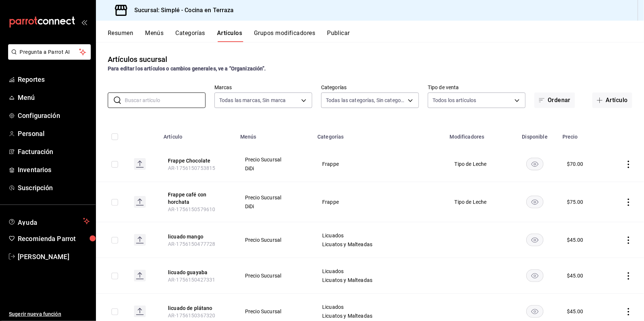
click at [184, 26] on div "Resumen Menús Categorías Artículos Grupos modificadores Publicar" at bounding box center [370, 31] width 548 height 21
click at [184, 36] on button "Categorías" at bounding box center [191, 36] width 30 height 13
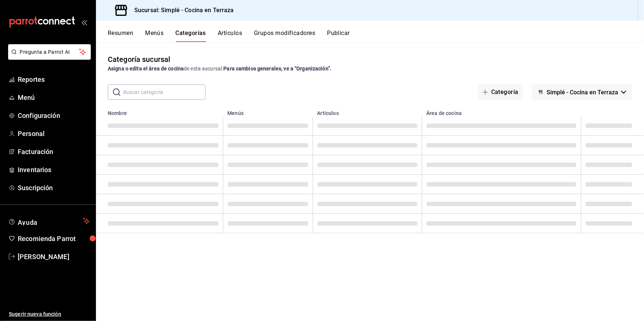
click at [156, 97] on input "text" at bounding box center [164, 92] width 82 height 15
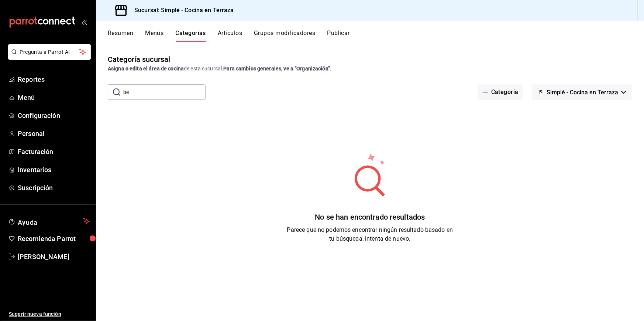
type input "b"
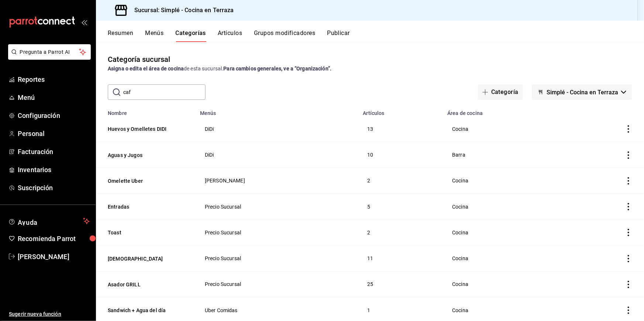
type input "cafe"
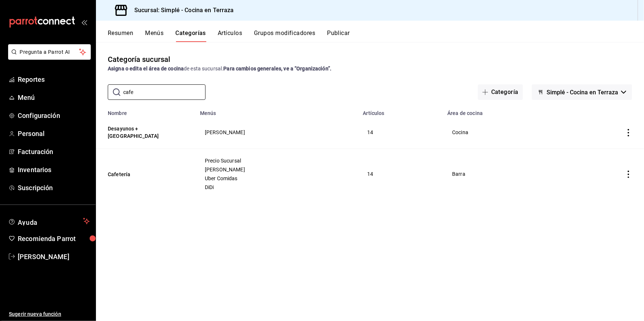
click at [230, 34] on button "Artículos" at bounding box center [230, 36] width 24 height 13
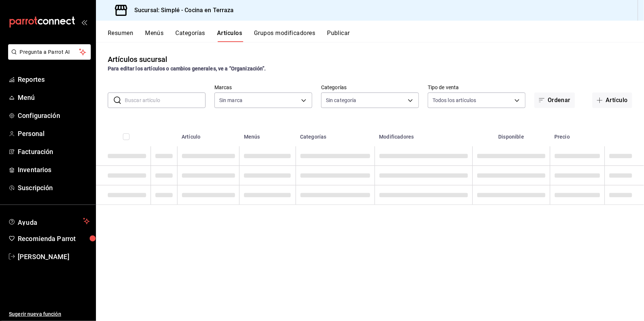
type input "a876fa94-8549-426a-a32f-cad6be8fa00c"
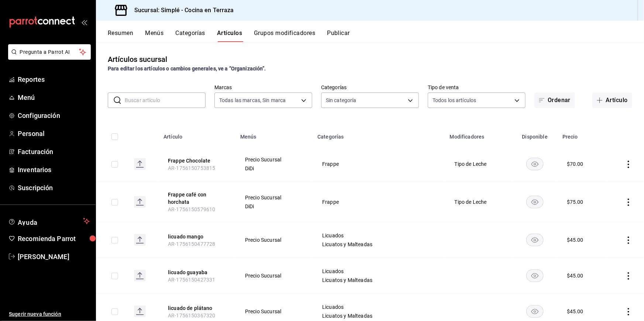
type input "1363fd8d-7505-43c5-897c-d15c9bf2b42c,9d744129-93aa-460d-8a93-cfb45a0ef833,a0c3f…"
click at [608, 104] on button "Artículo" at bounding box center [612, 100] width 40 height 15
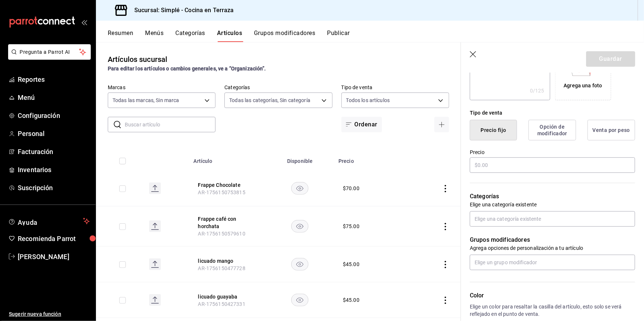
scroll to position [268, 0]
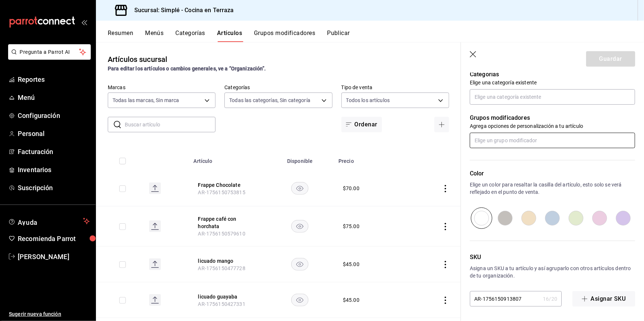
click at [504, 144] on input "text" at bounding box center [552, 140] width 165 height 15
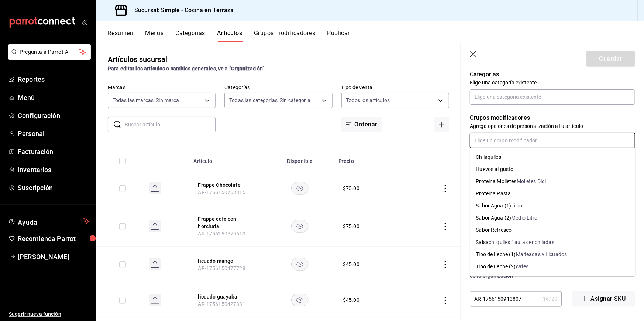
click at [504, 144] on input "text" at bounding box center [552, 140] width 165 height 15
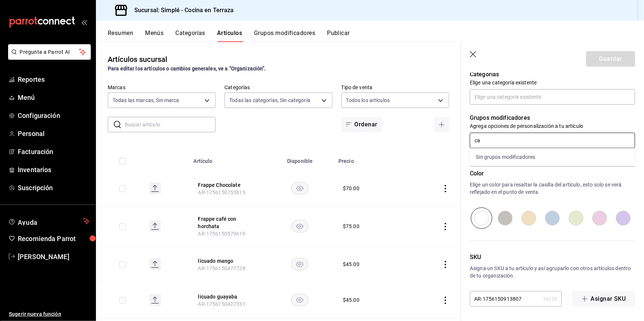
type input "c"
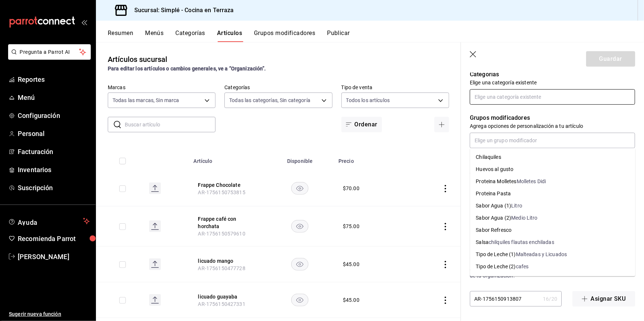
click at [544, 93] on input "text" at bounding box center [552, 96] width 165 height 15
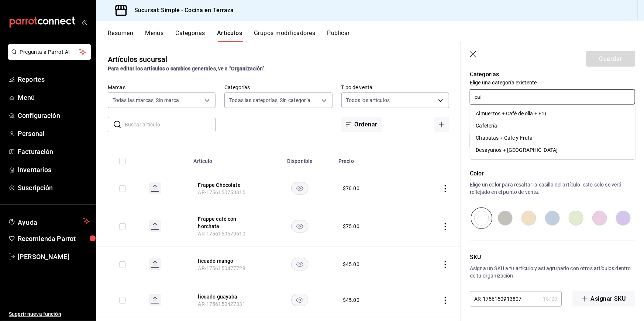
type input "cafe"
click at [537, 128] on li "Cafetería" at bounding box center [552, 126] width 165 height 12
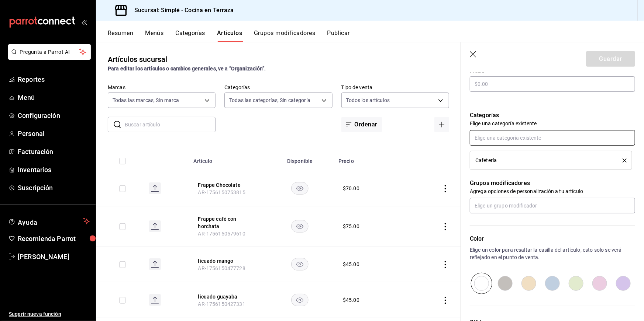
scroll to position [203, 0]
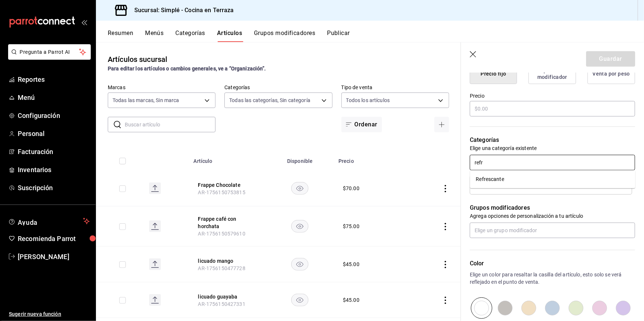
type input "refre"
click at [555, 179] on li "Refrescante" at bounding box center [552, 179] width 165 height 12
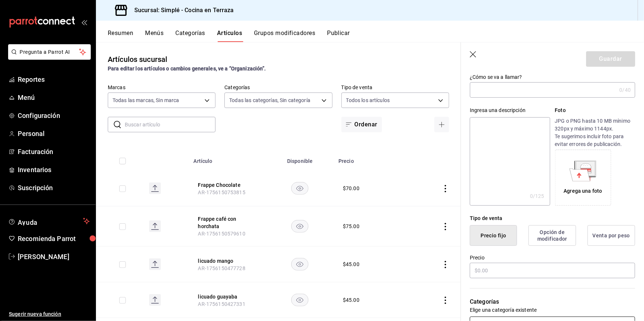
scroll to position [0, 0]
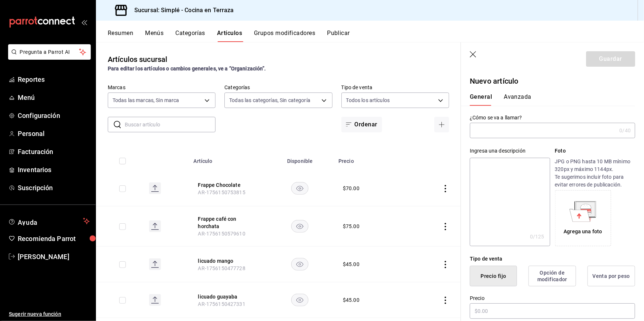
click at [509, 128] on input "text" at bounding box center [543, 130] width 146 height 15
type input "Cold Brew"
click at [500, 161] on textarea at bounding box center [510, 202] width 80 height 89
type textarea "c"
type textarea "x"
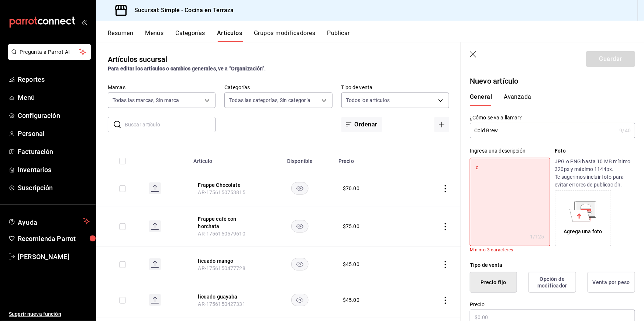
type textarea "ca"
type textarea "x"
type textarea "caf"
type textarea "x"
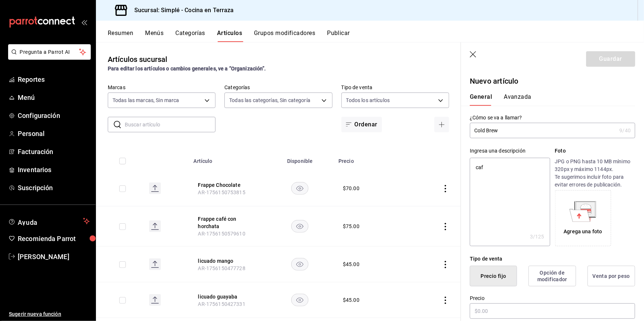
type textarea "caf´"
type textarea "x"
type textarea "café"
type textarea "x"
type textarea "café"
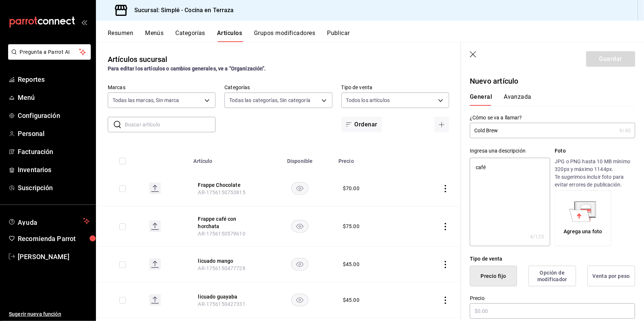
type textarea "x"
type textarea "café i"
type textarea "x"
type textarea "café in"
type textarea "x"
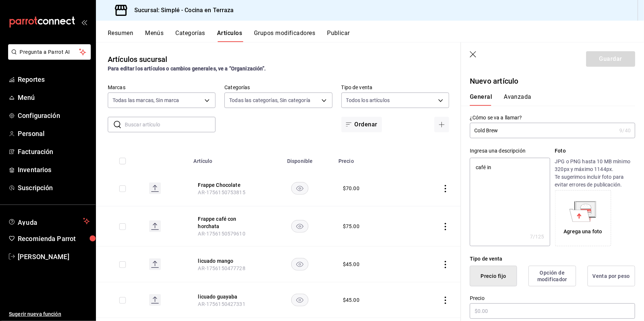
type textarea "café inf"
type textarea "x"
type textarea "café infu"
type textarea "x"
type textarea "café infus"
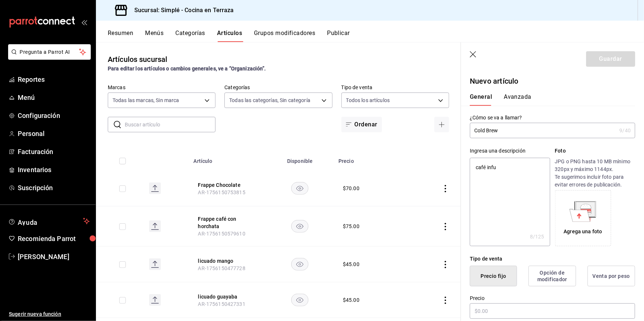
type textarea "x"
type textarea "café infusi"
type textarea "x"
type textarea "café infusio"
type textarea "x"
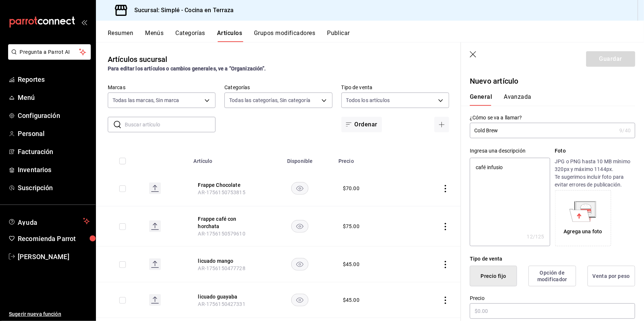
type textarea "café infusion"
type textarea "x"
type textarea "café infusiona"
type textarea "x"
type textarea "café infusionad"
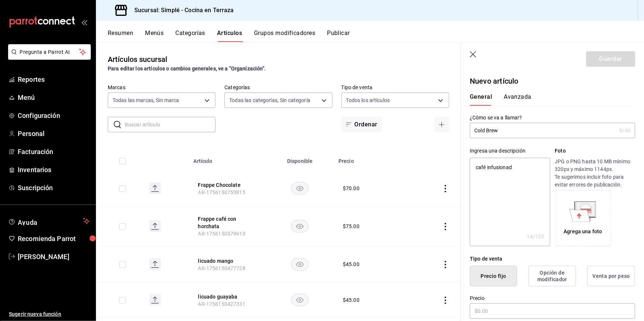
type textarea "x"
type textarea "café infusionado"
type textarea "x"
type textarea "café infusionado"
type textarea "x"
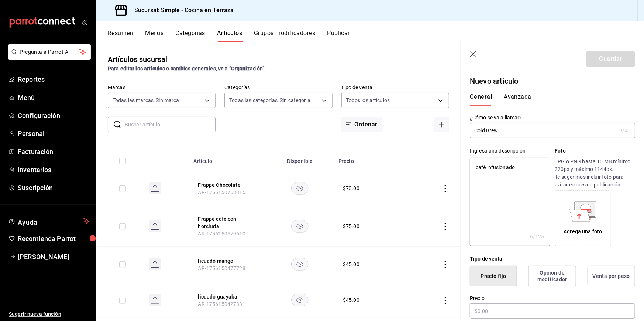
type textarea "café infusionado e"
type textarea "x"
type textarea "café infusionado en"
type textarea "x"
type textarea "café infusionado en"
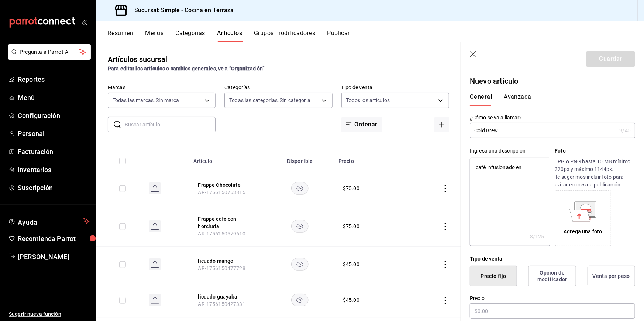
type textarea "x"
type textarea "café infusionado en f"
type textarea "x"
type textarea "café infusionado en fr"
type textarea "x"
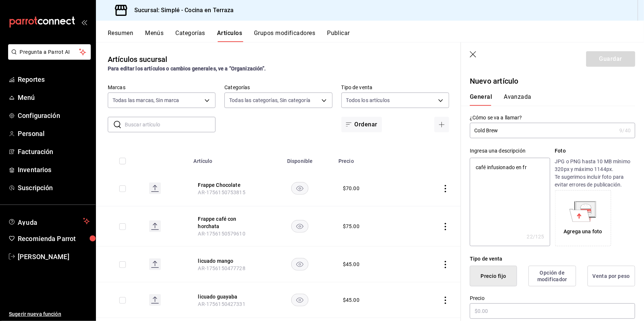
type textarea "café infusionado en fr´"
type textarea "x"
type textarea "café infusionado en frí"
type textarea "x"
type textarea "café infusionado en frío"
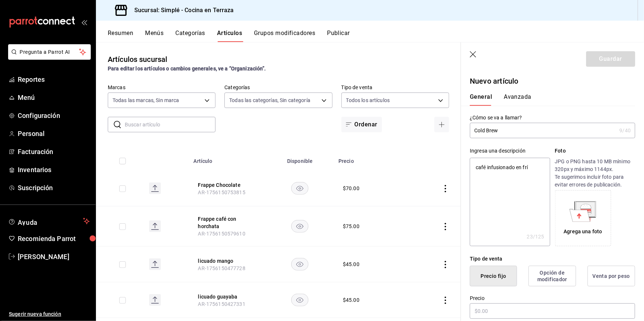
type textarea "x"
type textarea "café infusionado en frío"
type textarea "x"
type textarea "café infusionado en frío"
type textarea "x"
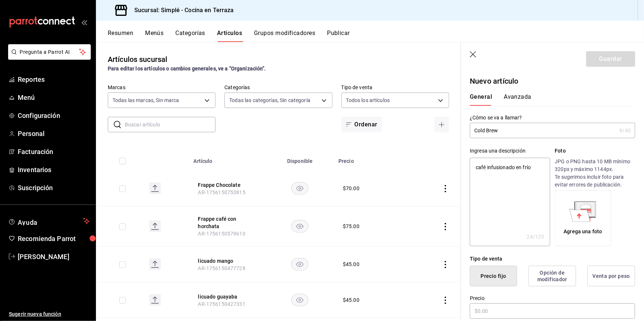
type textarea "café infusionado en frío,"
type textarea "x"
type textarea "café infusionado en frío,"
type textarea "x"
type textarea "café infusionado en frío, u"
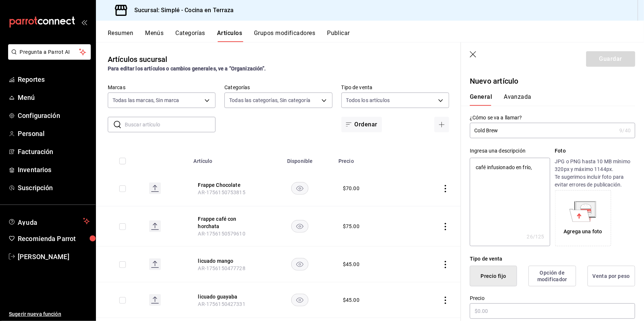
type textarea "x"
type textarea "café infusionado en frío,"
type textarea "x"
type textarea "café infusionado en frío, s"
type textarea "x"
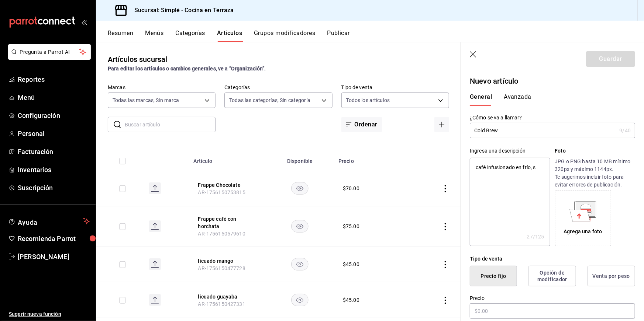
type textarea "café infusionado en frío, su"
type textarea "x"
type textarea "café infusionado en frío, sua"
type textarea "x"
type textarea "café infusionado en frío, suav"
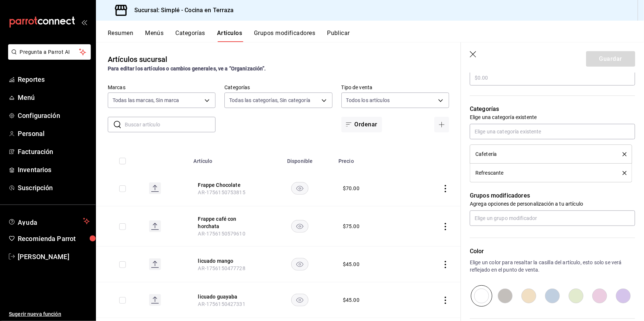
scroll to position [292, 0]
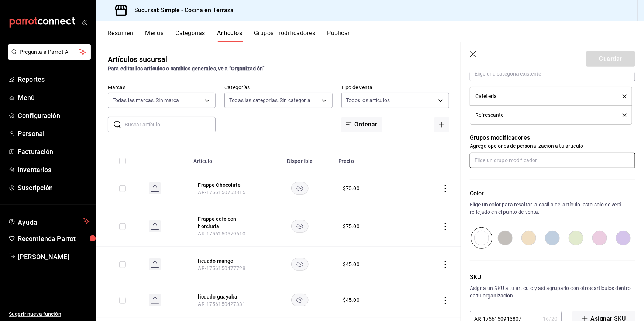
click at [510, 159] on input "text" at bounding box center [552, 160] width 165 height 15
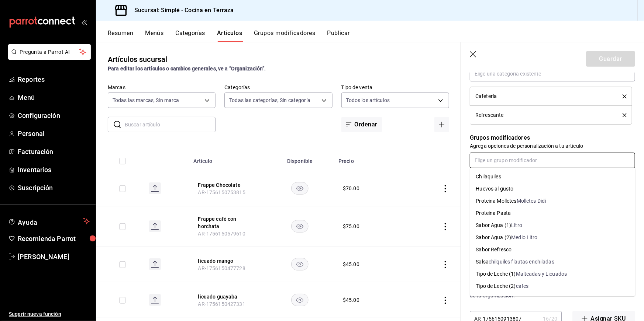
click at [505, 285] on div "Tipo de Leche (2)" at bounding box center [496, 287] width 40 height 8
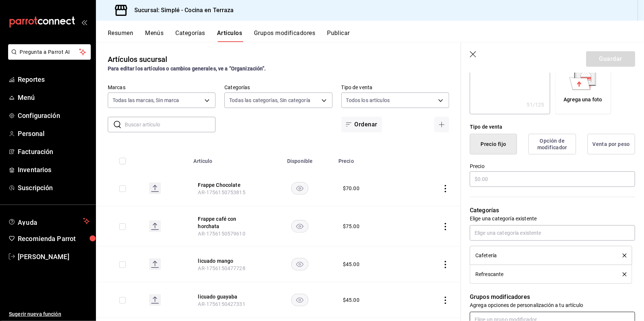
scroll to position [0, 0]
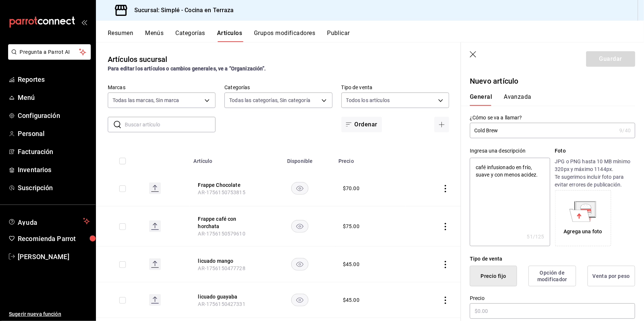
click at [518, 96] on button "Avanzada" at bounding box center [518, 99] width 28 height 13
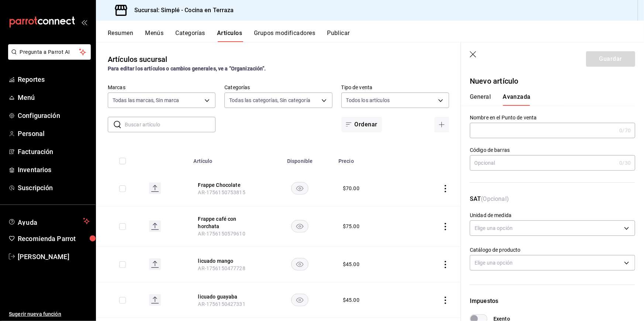
click at [485, 96] on button "General" at bounding box center [480, 99] width 21 height 13
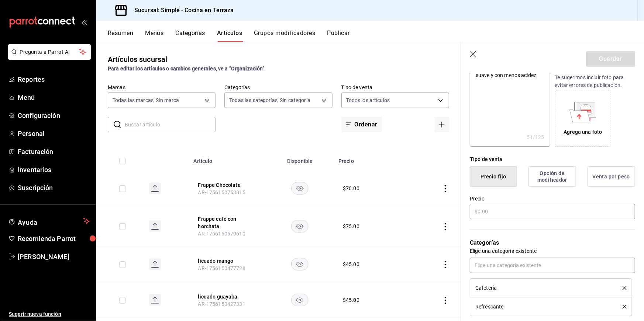
scroll to position [139, 0]
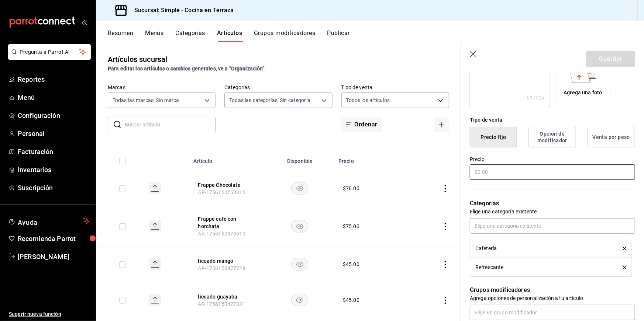
click at [504, 172] on input "text" at bounding box center [552, 172] width 165 height 15
click at [528, 158] on label "Precio" at bounding box center [552, 159] width 165 height 5
click at [610, 58] on button "Guardar" at bounding box center [610, 58] width 49 height 15
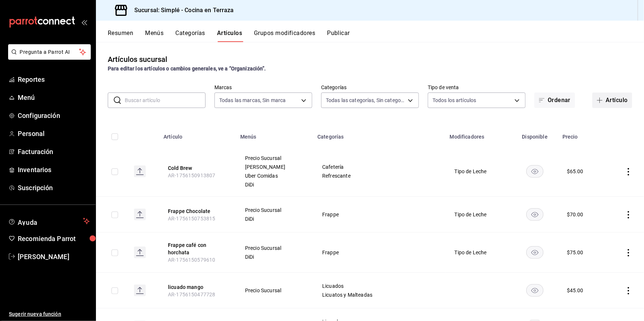
click at [609, 101] on button "Artículo" at bounding box center [612, 100] width 40 height 15
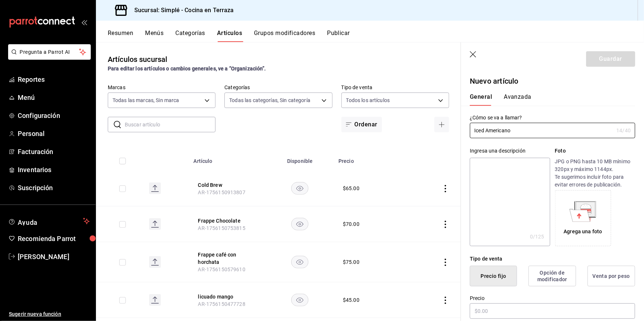
click at [497, 165] on textarea at bounding box center [510, 202] width 80 height 89
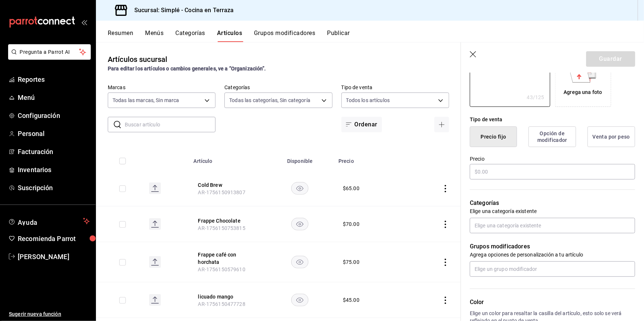
scroll to position [179, 0]
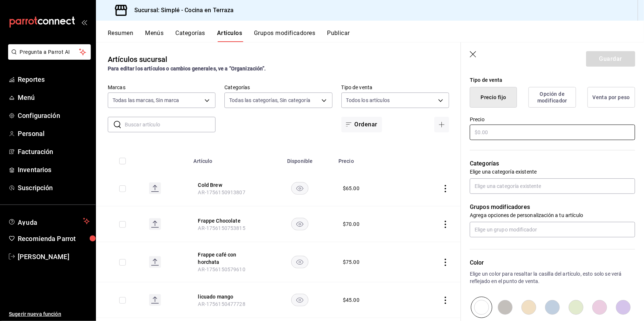
click at [499, 132] on input "text" at bounding box center [552, 132] width 165 height 15
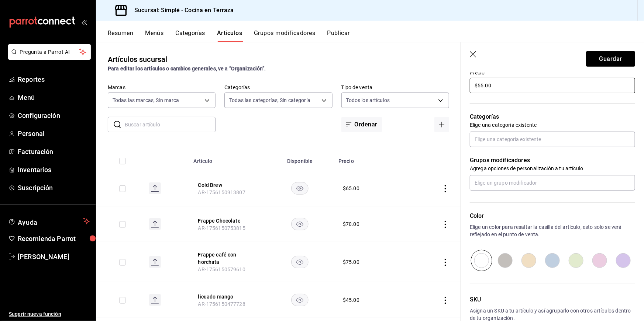
scroll to position [251, 0]
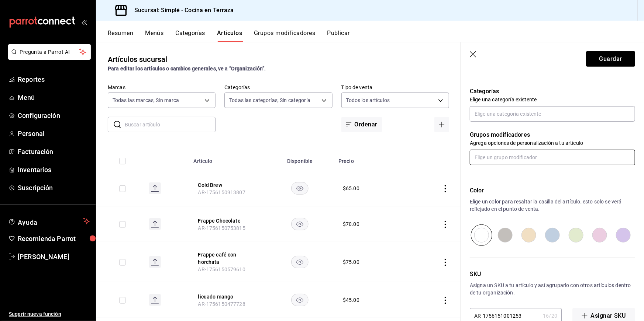
click at [506, 162] on input "text" at bounding box center [552, 157] width 165 height 15
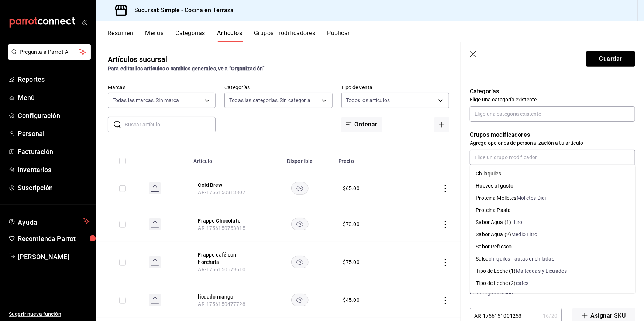
click at [529, 141] on p "Agrega opciones de personalización a tu artículo" at bounding box center [552, 142] width 165 height 7
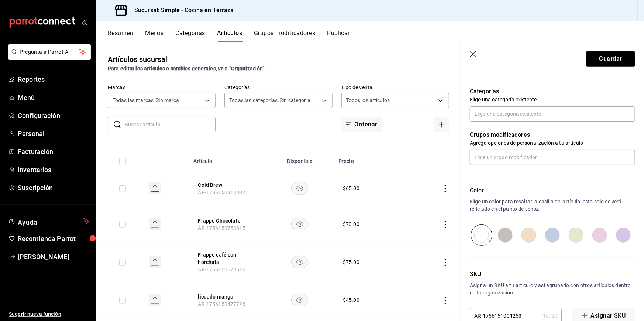
scroll to position [254, 0]
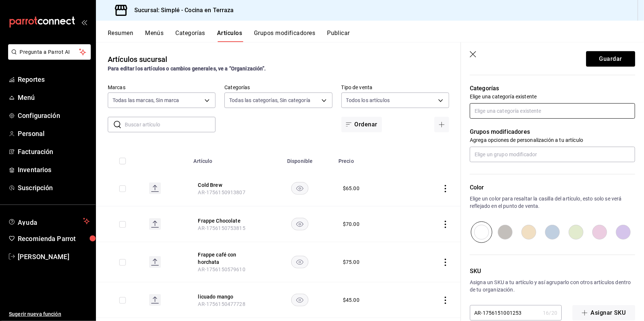
click at [526, 117] on input "text" at bounding box center [552, 110] width 165 height 15
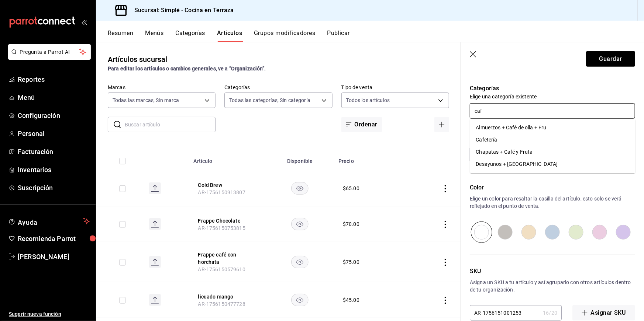
click at [524, 137] on li "Cafetería" at bounding box center [552, 140] width 165 height 12
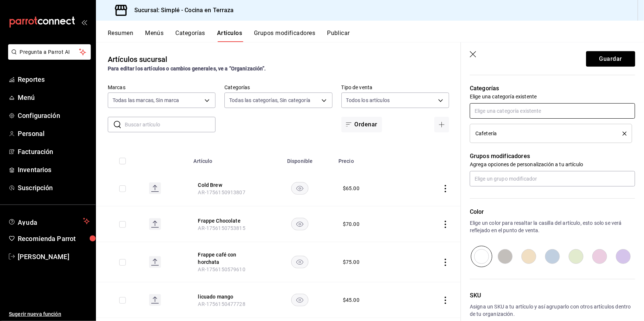
click at [512, 114] on input "text" at bounding box center [552, 110] width 165 height 15
click at [490, 139] on li "Refrescante" at bounding box center [552, 140] width 165 height 12
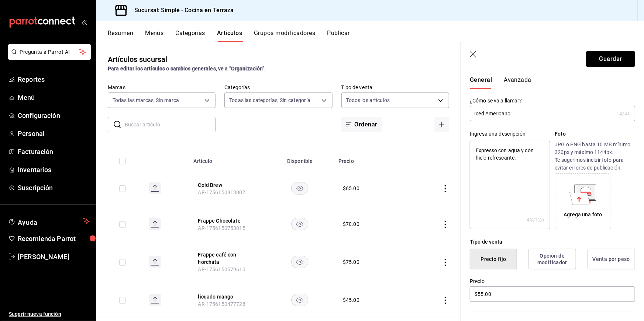
scroll to position [0, 0]
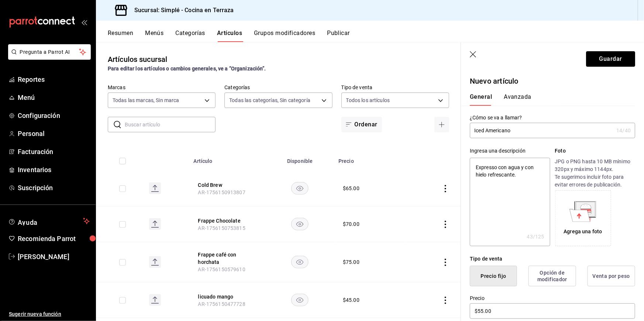
click at [519, 93] on button "Avanzada" at bounding box center [518, 99] width 28 height 13
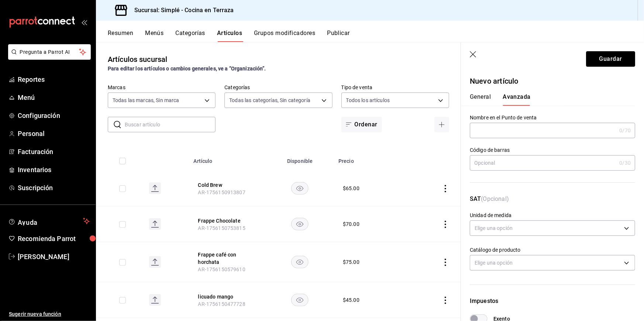
click at [484, 99] on button "General" at bounding box center [480, 99] width 21 height 13
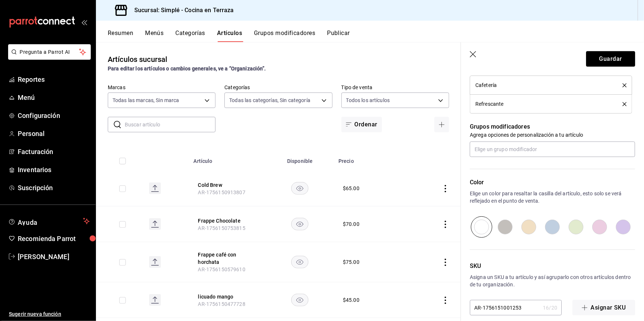
scroll to position [311, 0]
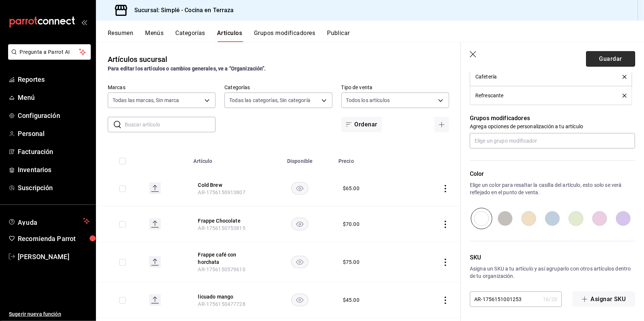
click at [606, 58] on button "Guardar" at bounding box center [610, 58] width 49 height 15
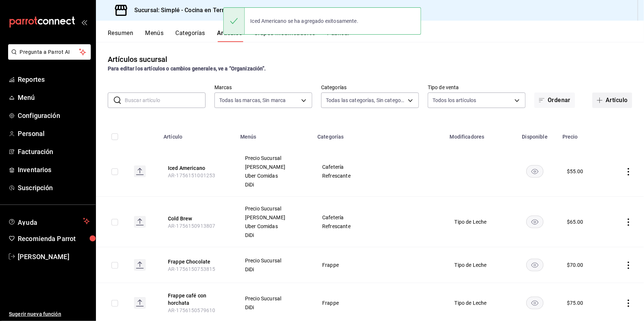
click at [609, 100] on button "Artículo" at bounding box center [612, 100] width 40 height 15
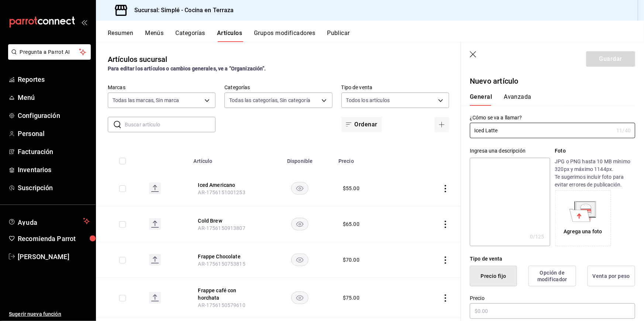
scroll to position [23, 0]
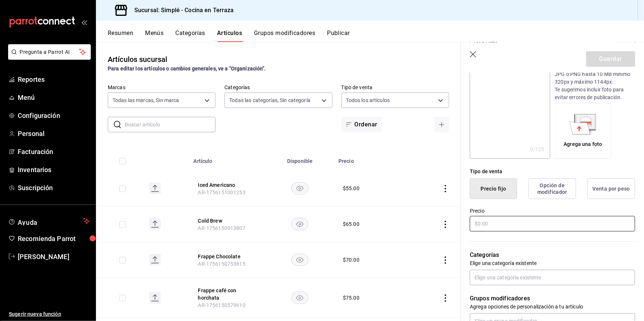
type input "Iced Latte"
click at [501, 224] on input "text" at bounding box center [552, 223] width 165 height 15
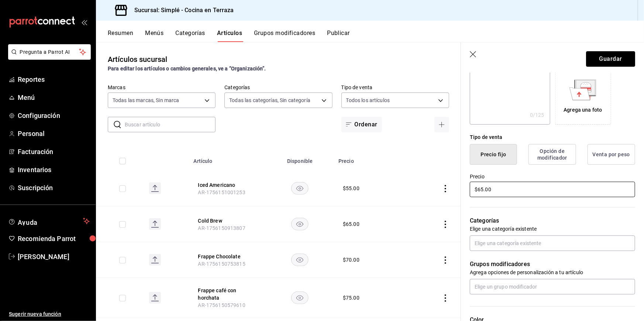
scroll to position [133, 0]
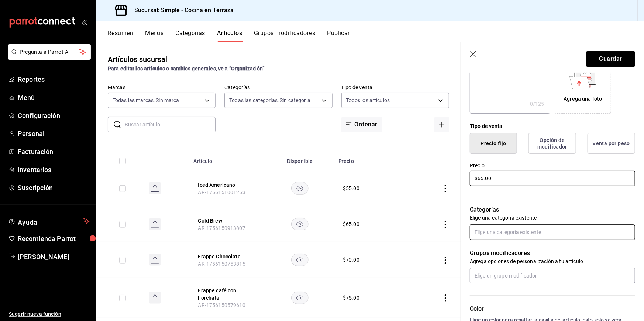
type input "$65.00"
click at [504, 234] on input "text" at bounding box center [552, 232] width 165 height 15
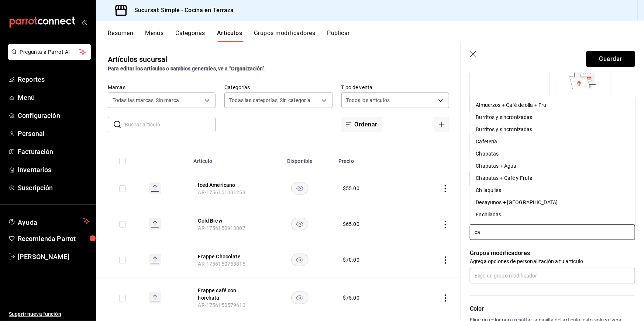
type input "caf"
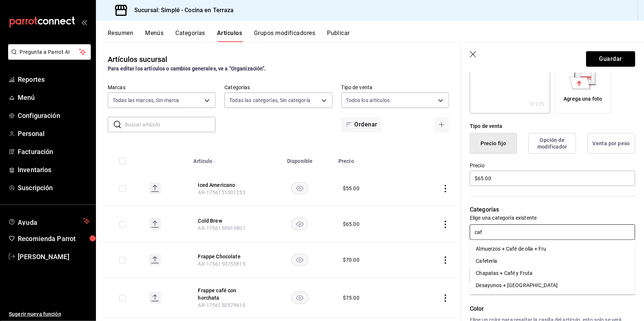
click at [501, 258] on li "Cafetería" at bounding box center [552, 261] width 165 height 12
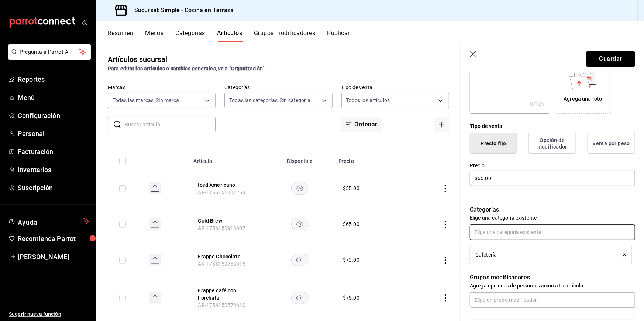
click at [498, 235] on input "text" at bounding box center [552, 232] width 165 height 15
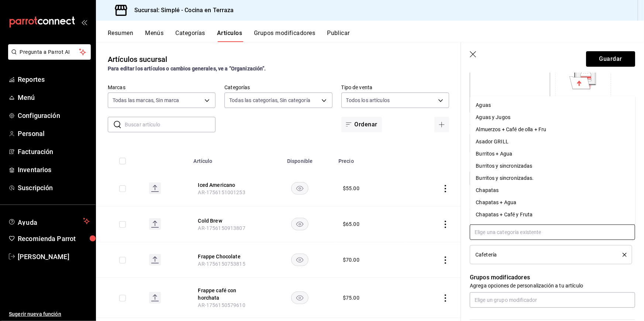
type input "e"
type input "re"
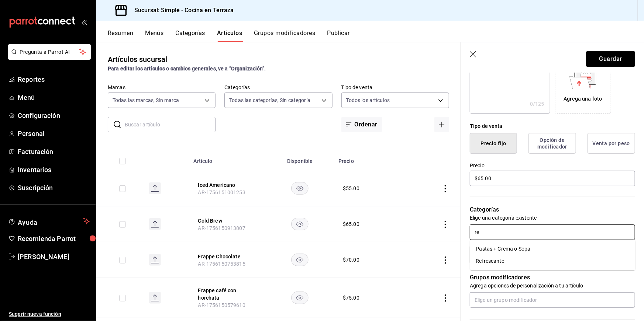
click at [496, 261] on li "Refrescante" at bounding box center [552, 261] width 165 height 12
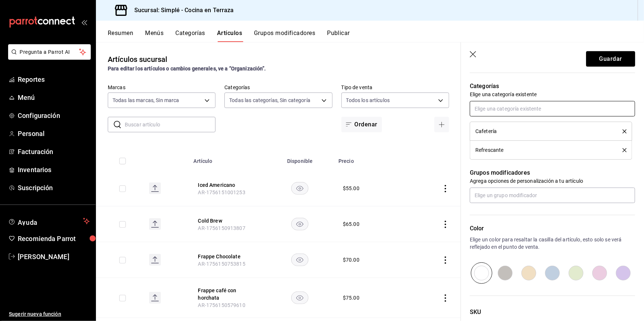
scroll to position [272, 0]
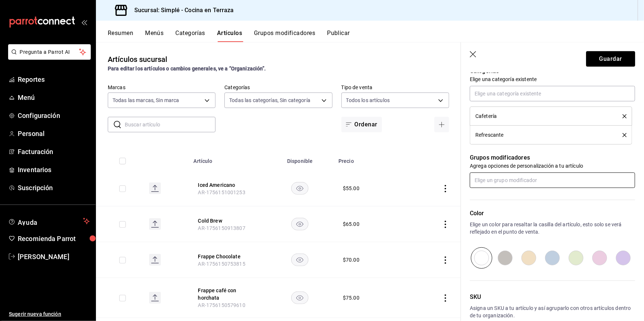
click at [530, 184] on input "text" at bounding box center [552, 180] width 165 height 15
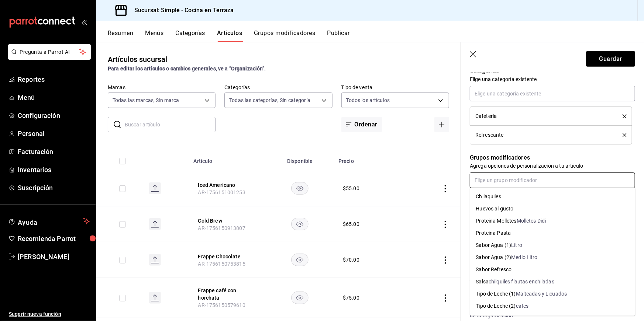
click at [500, 303] on div "Tipo de Leche (2)" at bounding box center [496, 307] width 40 height 8
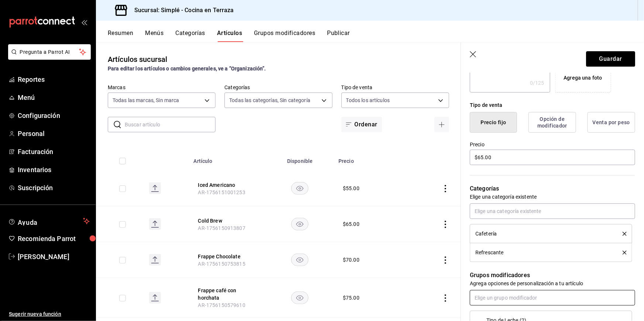
scroll to position [0, 0]
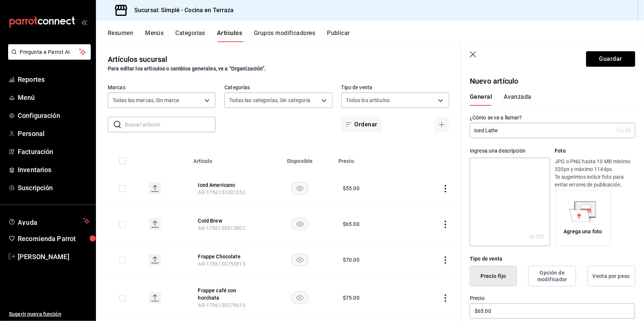
click at [492, 160] on textarea at bounding box center [510, 202] width 80 height 89
type textarea "expresso con leche fría"
click at [534, 148] on div "Ingresa una descripción" at bounding box center [510, 151] width 80 height 8
click at [523, 99] on button "Avanzada" at bounding box center [518, 99] width 28 height 13
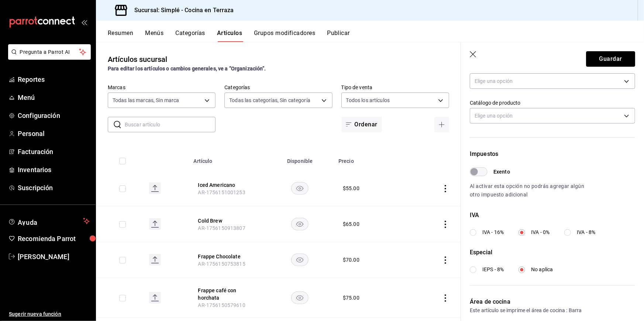
scroll to position [199, 0]
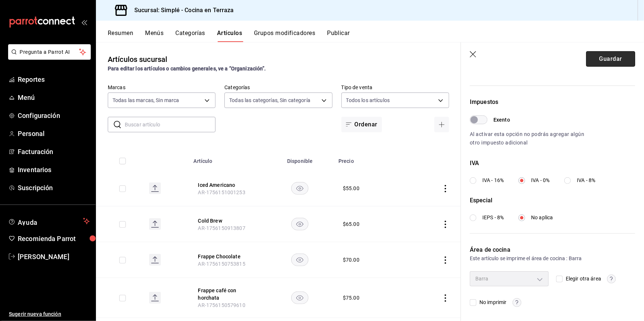
click at [608, 59] on button "Guardar" at bounding box center [610, 58] width 49 height 15
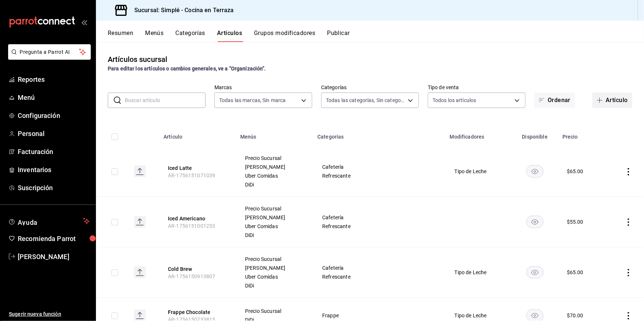
click at [614, 103] on button "Artículo" at bounding box center [612, 100] width 40 height 15
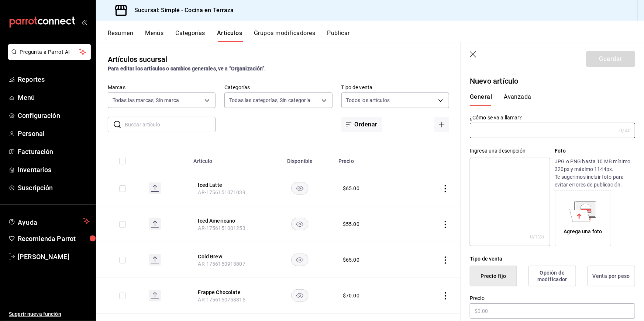
click at [477, 57] on icon "button" at bounding box center [473, 54] width 7 height 7
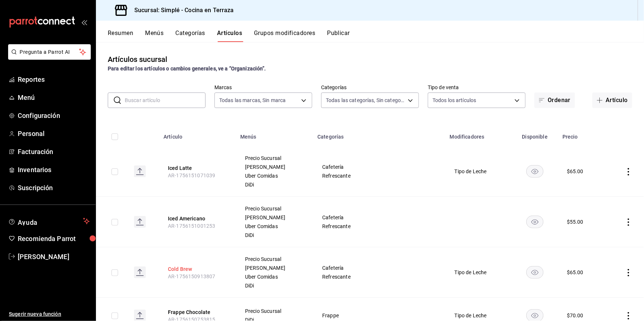
click at [191, 268] on button "Cold Brew" at bounding box center [197, 269] width 59 height 7
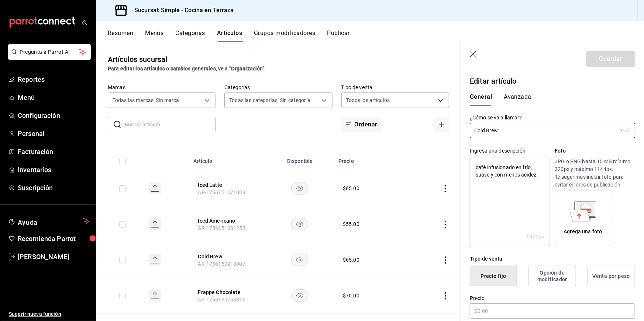
type textarea "x"
type input "$65.00"
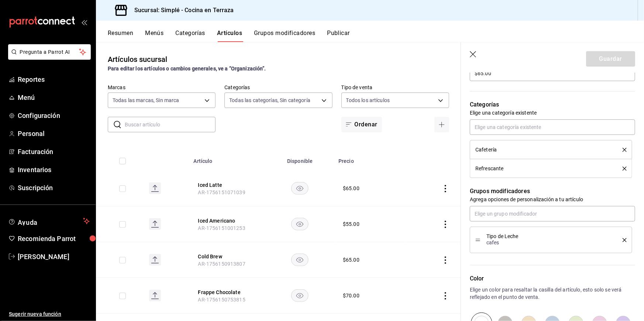
scroll to position [232, 0]
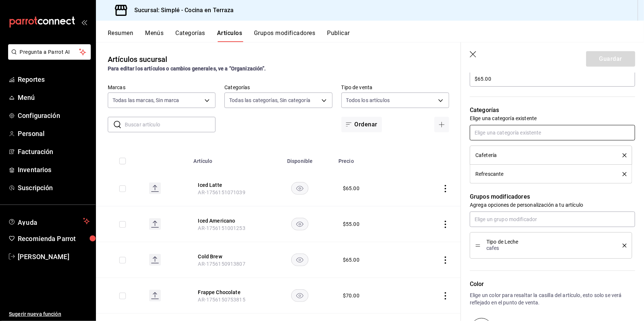
click at [517, 131] on input "text" at bounding box center [552, 132] width 165 height 15
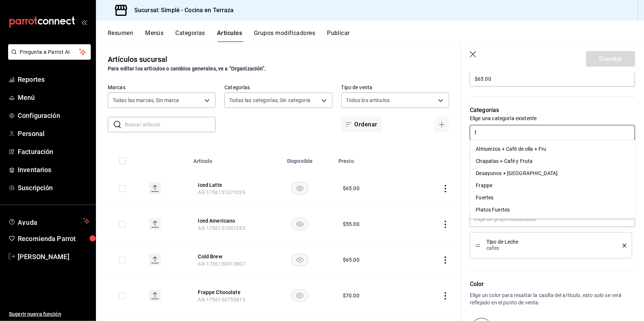
type input "fr"
click at [525, 178] on li "Frappe" at bounding box center [552, 174] width 165 height 12
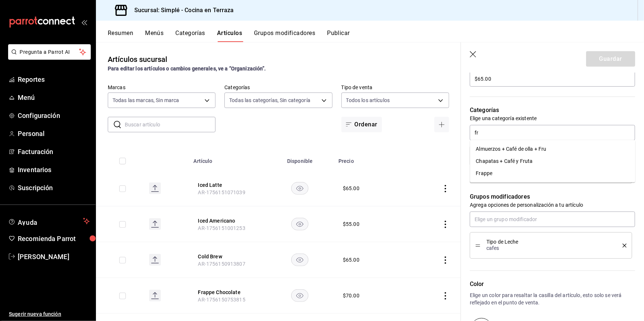
type textarea "x"
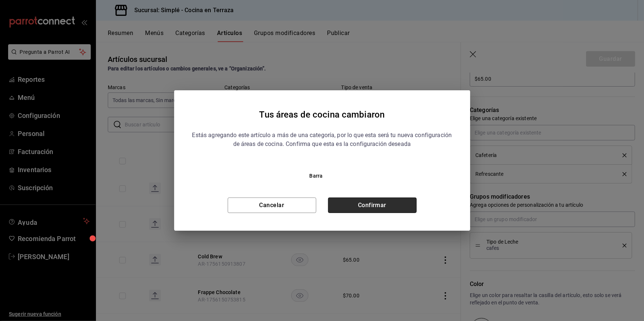
click at [393, 207] on button "Confirmar" at bounding box center [372, 205] width 89 height 15
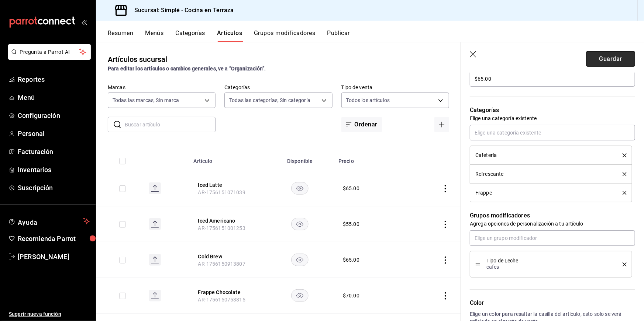
click at [602, 59] on button "Guardar" at bounding box center [610, 58] width 49 height 15
type textarea "x"
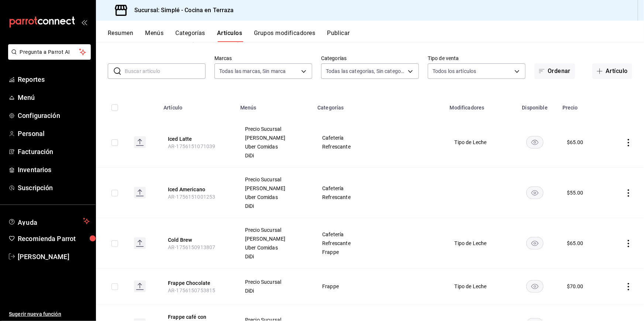
scroll to position [30, 0]
click at [191, 241] on button "Cold Brew" at bounding box center [197, 239] width 59 height 7
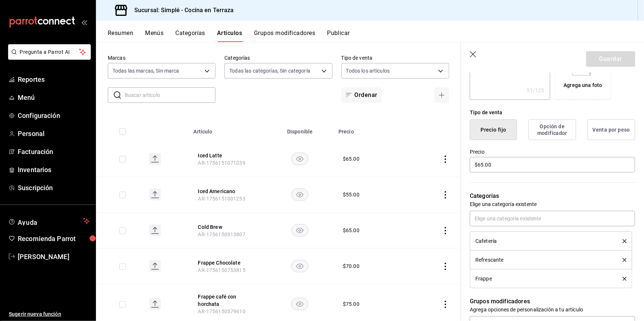
scroll to position [204, 0]
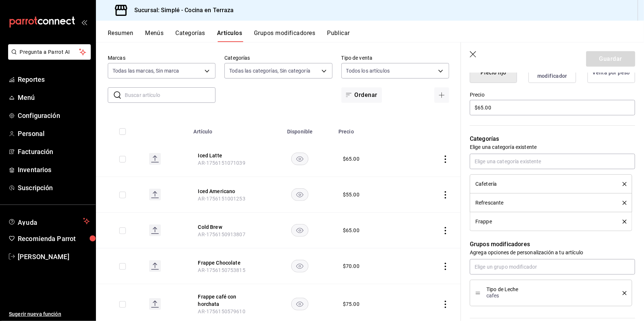
click at [476, 59] on header "Guardar" at bounding box center [552, 57] width 183 height 30
click at [474, 52] on icon "button" at bounding box center [473, 54] width 7 height 7
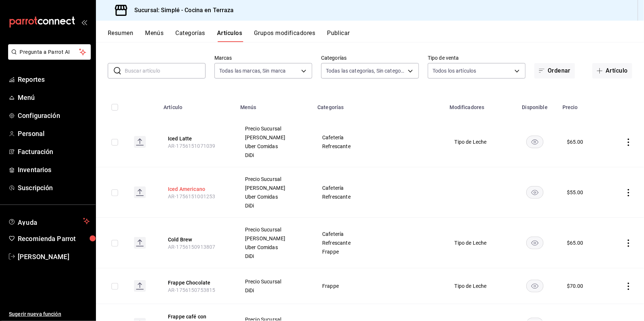
click at [202, 186] on button "Iced Americano" at bounding box center [197, 189] width 59 height 7
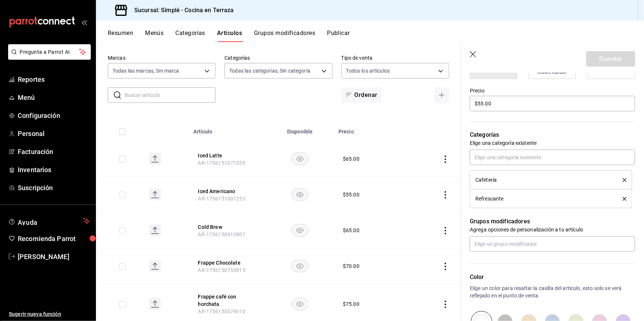
scroll to position [252, 0]
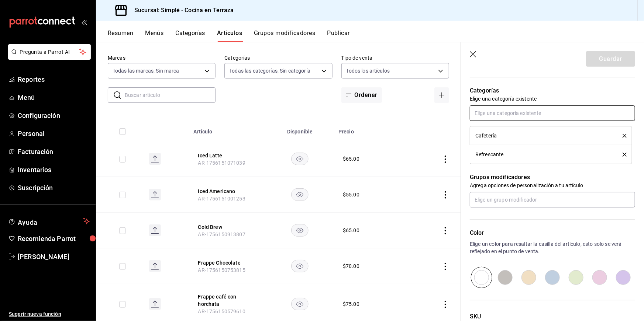
click at [518, 117] on input "text" at bounding box center [552, 113] width 165 height 15
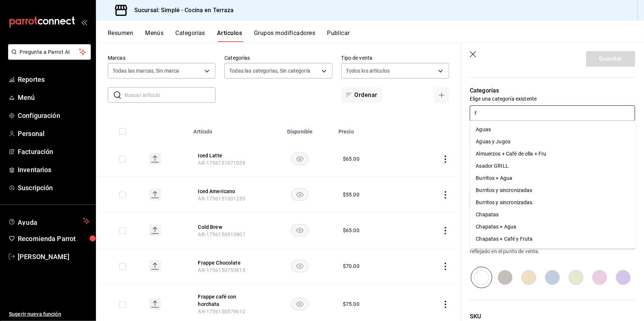
type input "fr"
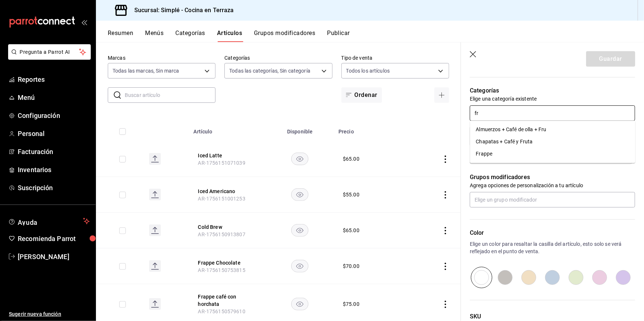
click at [514, 154] on li "Frappe" at bounding box center [552, 154] width 165 height 12
type textarea "x"
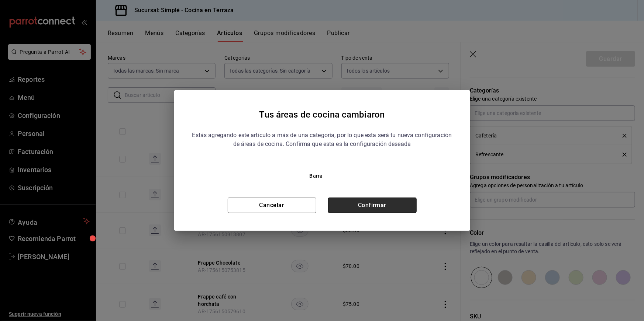
click at [401, 207] on button "Confirmar" at bounding box center [372, 205] width 89 height 15
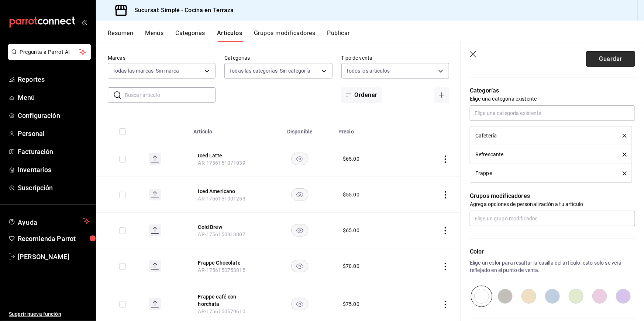
click at [601, 59] on button "Guardar" at bounding box center [610, 58] width 49 height 15
type textarea "x"
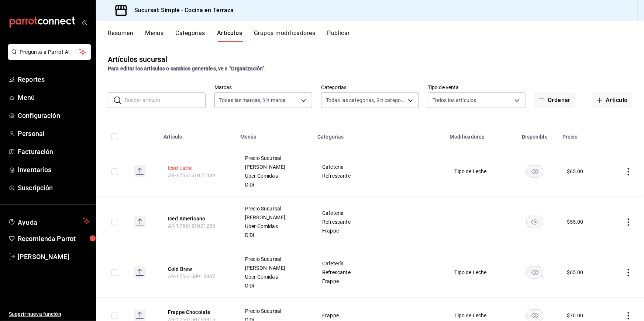
click at [191, 165] on button "Iced Latte" at bounding box center [197, 168] width 59 height 7
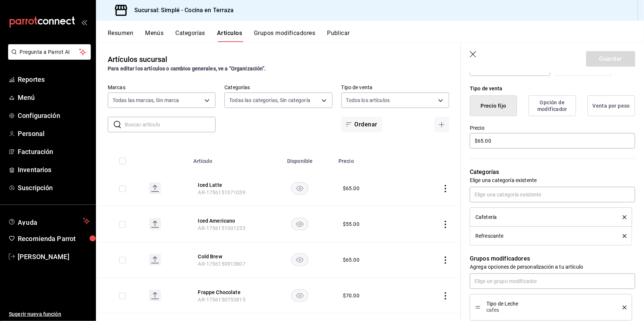
scroll to position [275, 0]
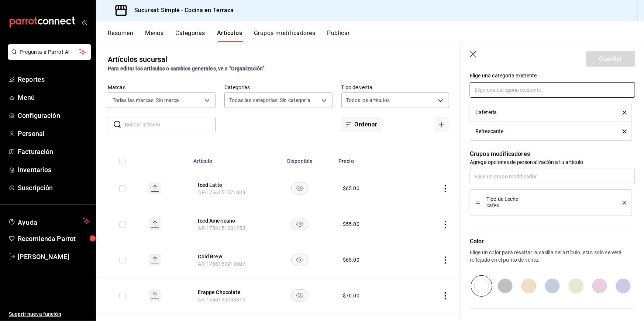
click at [523, 88] on input "text" at bounding box center [552, 89] width 165 height 15
type input "fra"
click at [527, 106] on li "Frappe" at bounding box center [552, 107] width 165 height 12
type textarea "x"
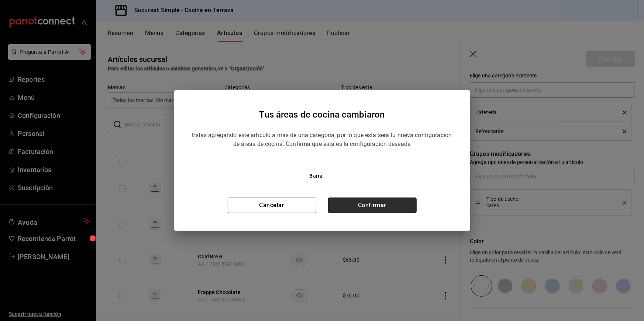
click at [408, 203] on button "Confirmar" at bounding box center [372, 205] width 89 height 15
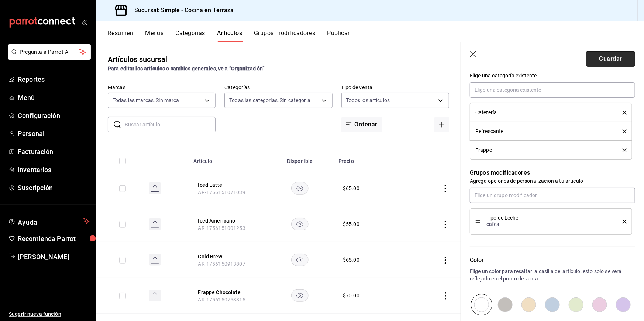
click at [605, 62] on button "Guardar" at bounding box center [610, 58] width 49 height 15
type textarea "x"
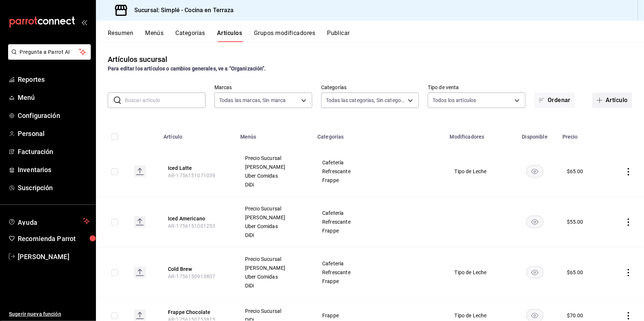
click at [617, 100] on button "Artículo" at bounding box center [612, 100] width 40 height 15
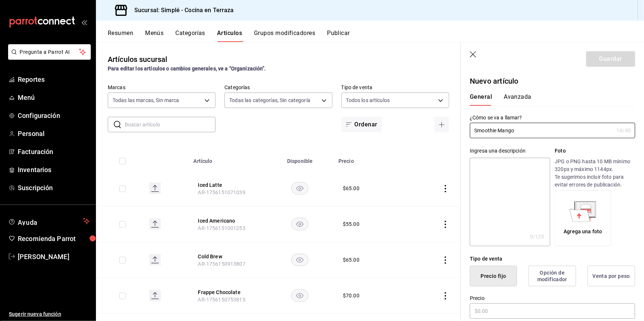
type input "Smoothie Mango"
click at [581, 110] on div "¿Cómo se va a llamar? Smoothie Mango 14 /40 ¿Cómo se va a llamar?" at bounding box center [548, 122] width 174 height 32
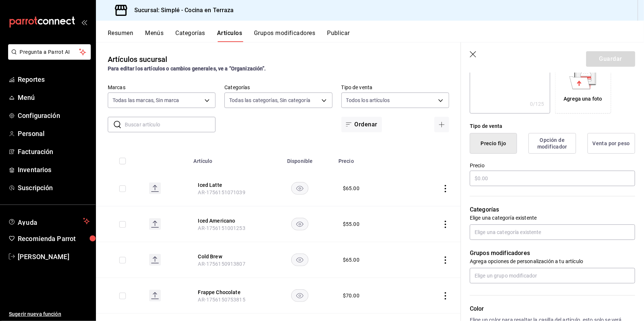
scroll to position [139, 0]
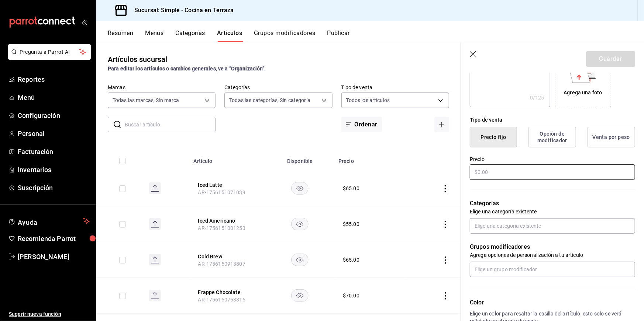
click at [528, 170] on input "text" at bounding box center [552, 172] width 165 height 15
type input "$60.00"
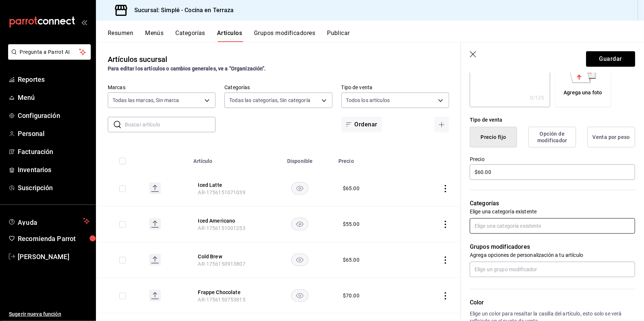
click at [501, 225] on input "text" at bounding box center [552, 225] width 165 height 15
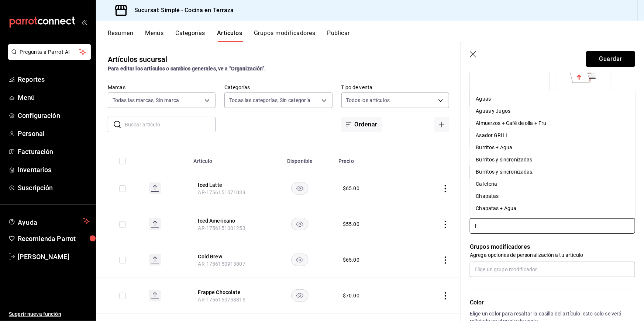
type input "fr"
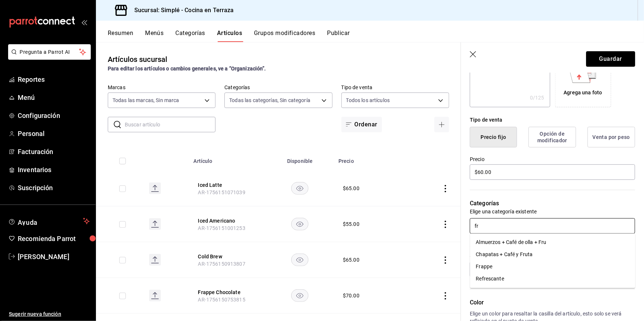
click at [500, 266] on li "Frappe" at bounding box center [552, 267] width 165 height 12
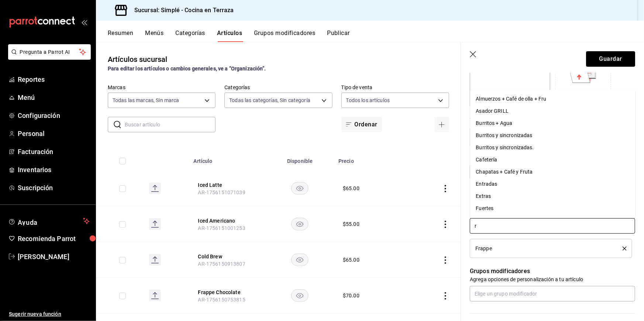
type input "re"
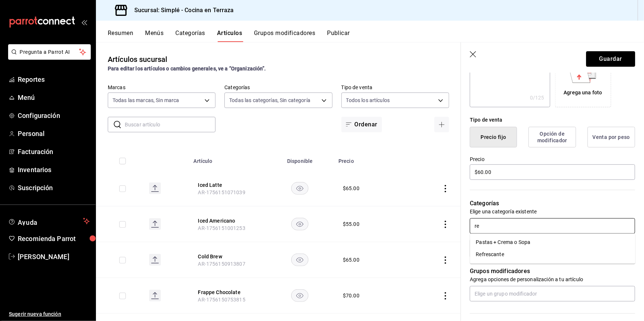
click at [518, 256] on li "Refrescante" at bounding box center [552, 255] width 165 height 12
type input "caf"
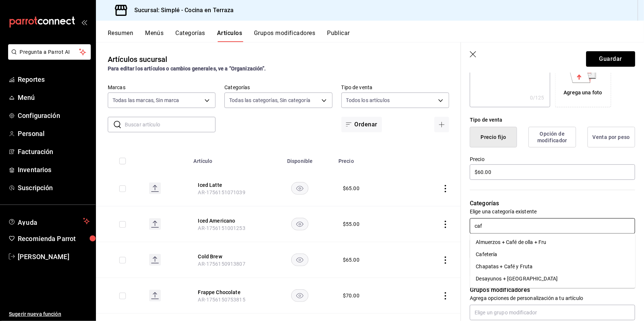
click at [498, 258] on li "Cafetería" at bounding box center [552, 255] width 165 height 12
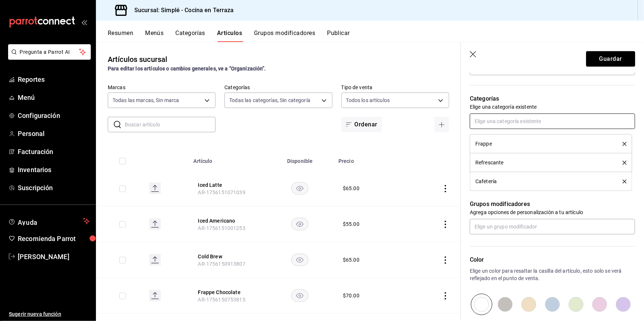
scroll to position [261, 0]
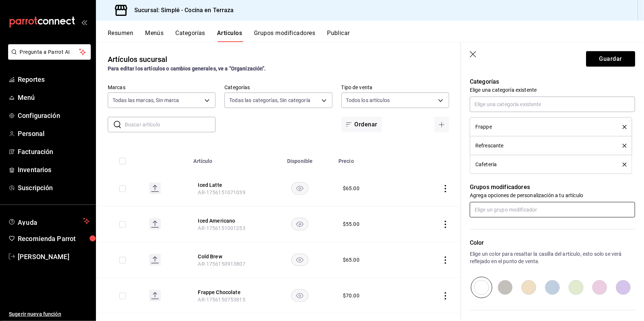
click at [514, 215] on input "text" at bounding box center [552, 209] width 165 height 15
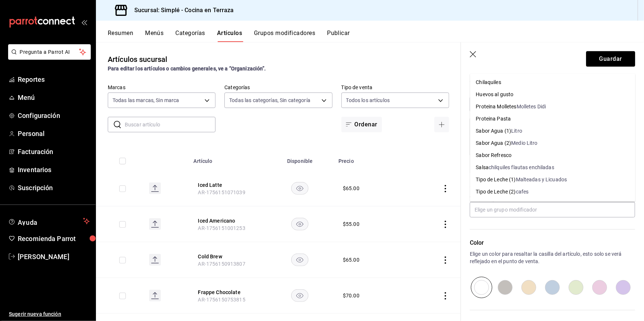
click at [467, 170] on div "Categorías Elige una categoría existente Frappe Refrescante Cafetería" at bounding box center [548, 116] width 174 height 115
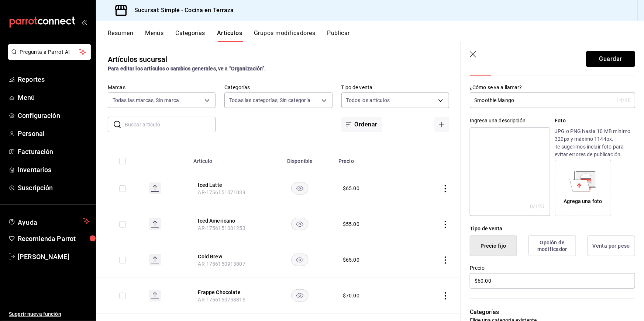
scroll to position [0, 0]
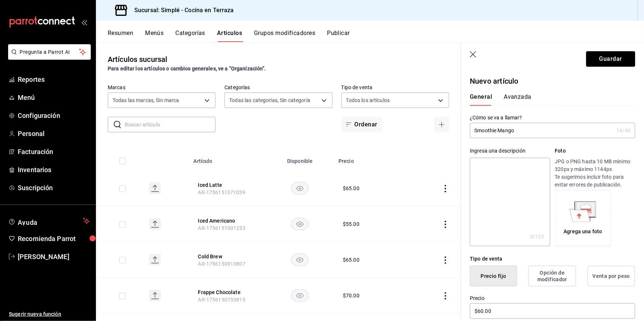
click at [487, 167] on textarea at bounding box center [510, 202] width 80 height 89
type textarea "Ba"
type textarea "x"
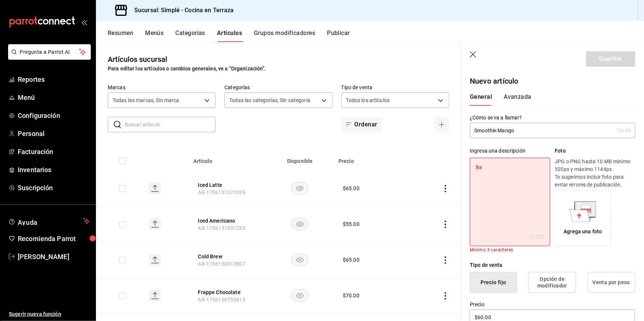
type textarea "Bas"
type textarea "x"
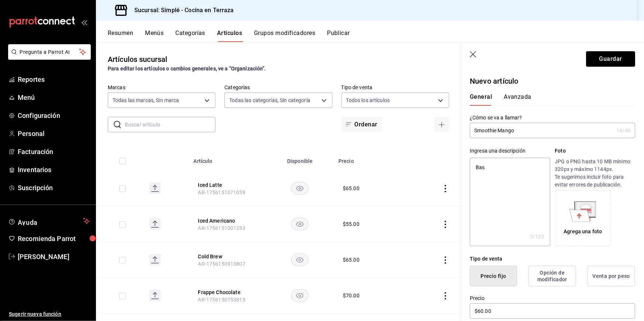
type textarea "Base"
type textarea "x"
type textarea "Base"
type textarea "x"
type textarea "Base d"
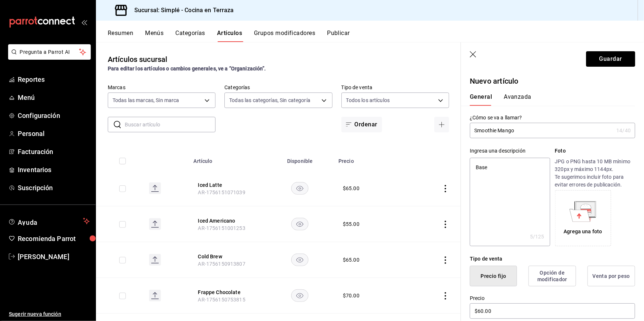
type textarea "x"
type textarea "Base de"
type textarea "x"
type textarea "Base de"
type textarea "x"
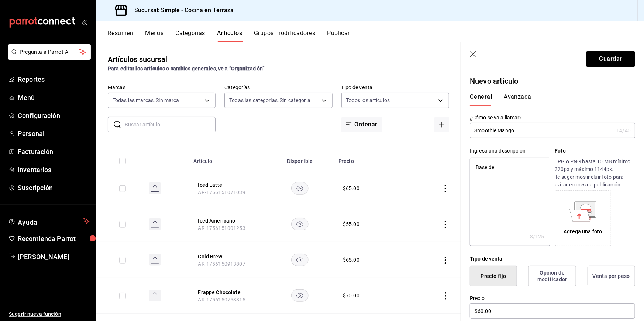
type textarea "Base de a"
type textarea "x"
type textarea "Base de ag"
type textarea "x"
type textarea "Base de agu"
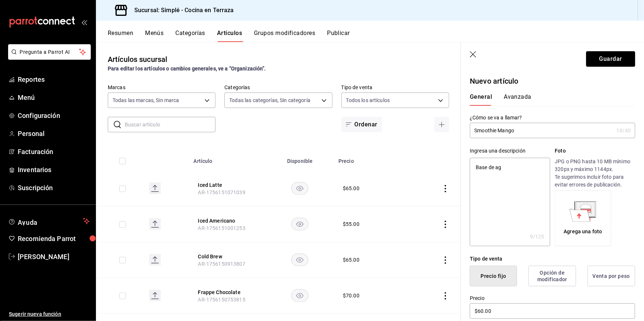
type textarea "x"
type textarea "Base de agua"
type textarea "x"
type textarea "Base de agua"
click at [557, 118] on label "¿Cómo se va a llamar?" at bounding box center [552, 117] width 165 height 5
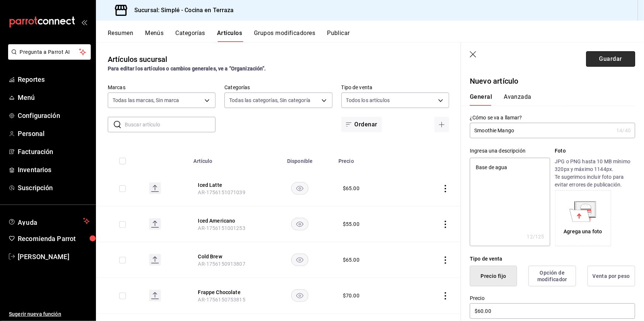
click at [607, 62] on button "Guardar" at bounding box center [610, 58] width 49 height 15
type textarea "x"
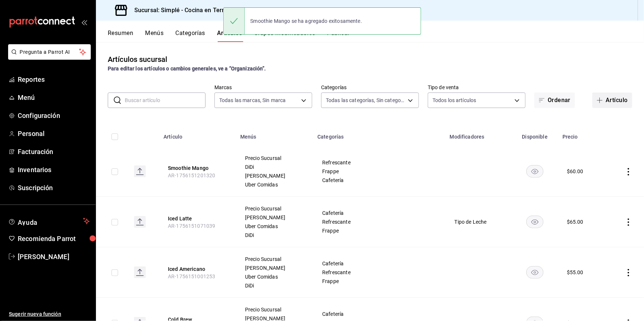
click at [608, 101] on button "Artículo" at bounding box center [612, 100] width 40 height 15
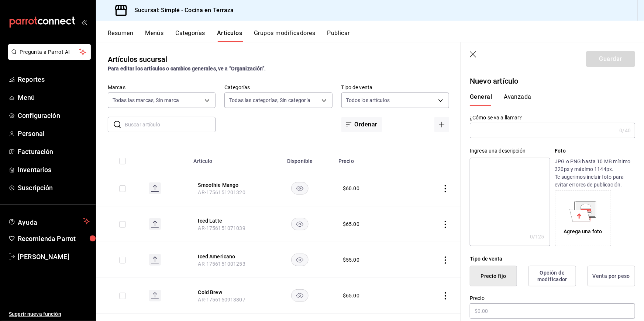
click at [514, 138] on input "text" at bounding box center [543, 130] width 146 height 15
click at [514, 138] on input "Smothie frase" at bounding box center [542, 130] width 144 height 15
click at [483, 130] on input "Smothie fresa" at bounding box center [542, 130] width 144 height 15
click at [507, 132] on input "Smoothie fresa" at bounding box center [542, 130] width 144 height 15
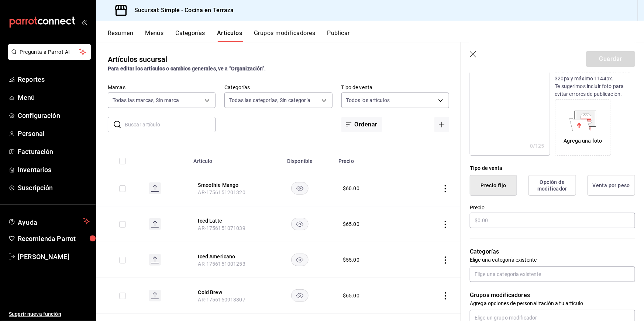
scroll to position [138, 0]
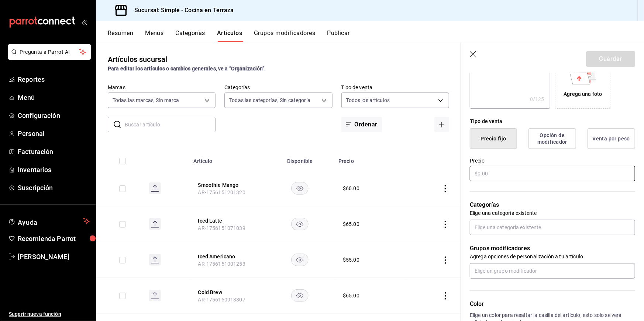
type input "Smoothie fresa"
click at [501, 172] on input "text" at bounding box center [552, 173] width 165 height 15
type input "$65.00"
click at [495, 229] on input "text" at bounding box center [552, 227] width 165 height 15
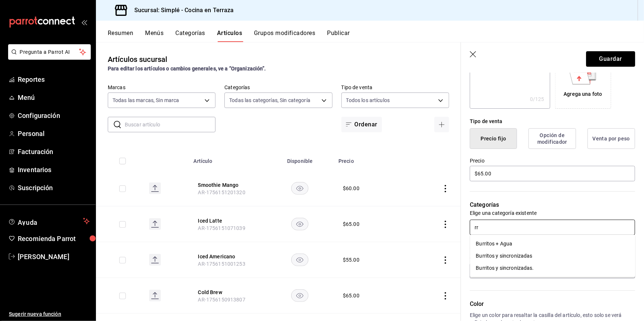
type input "r"
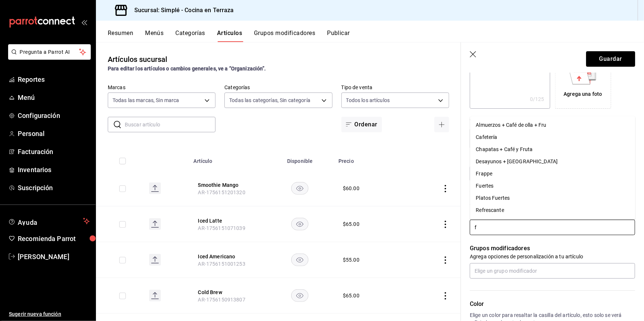
type input "fr"
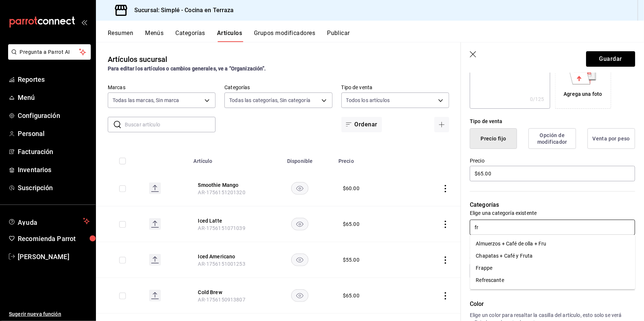
click at [487, 268] on li "Frappe" at bounding box center [552, 268] width 165 height 12
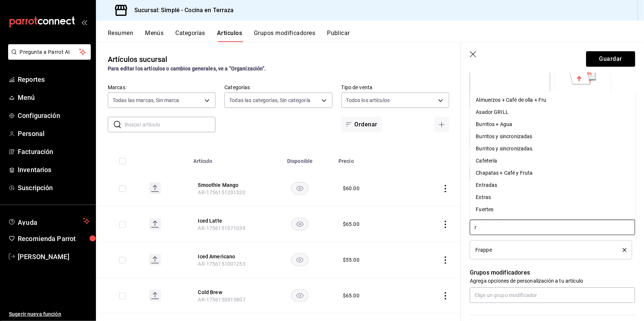
type input "re"
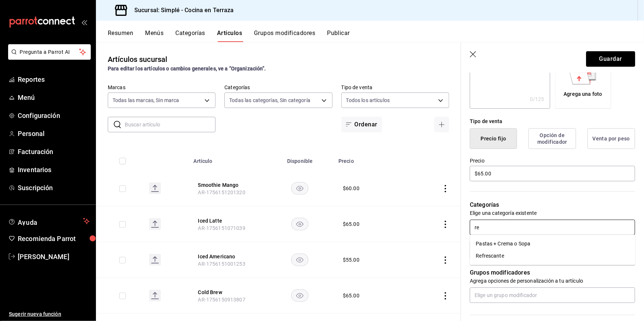
click at [497, 256] on li "Refrescante" at bounding box center [552, 256] width 165 height 12
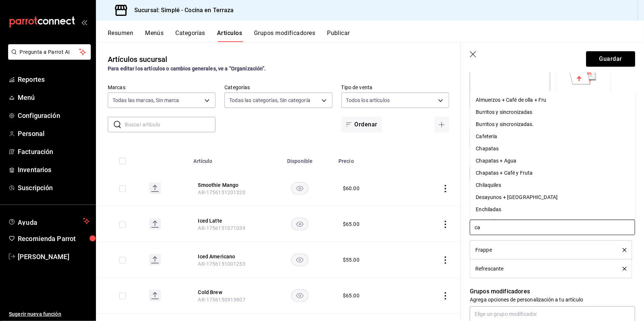
type input "caf"
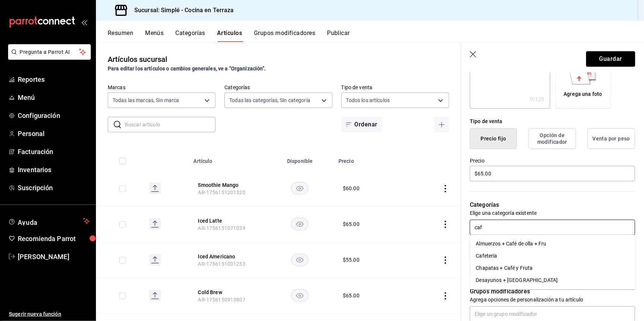
click at [493, 260] on li "Cafetería" at bounding box center [552, 256] width 165 height 12
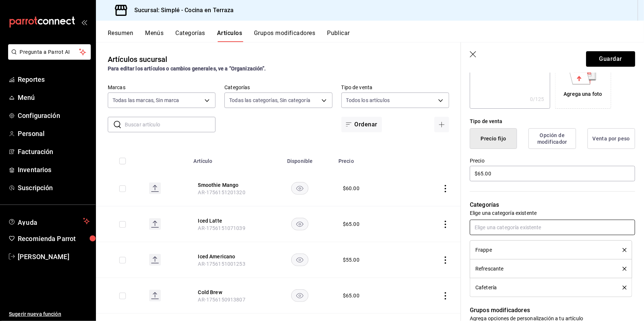
scroll to position [0, 0]
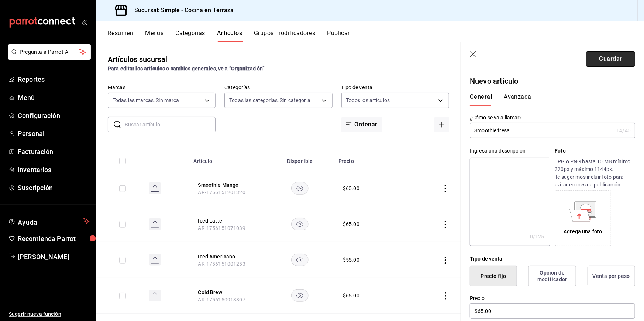
click at [606, 62] on button "Guardar" at bounding box center [610, 58] width 49 height 15
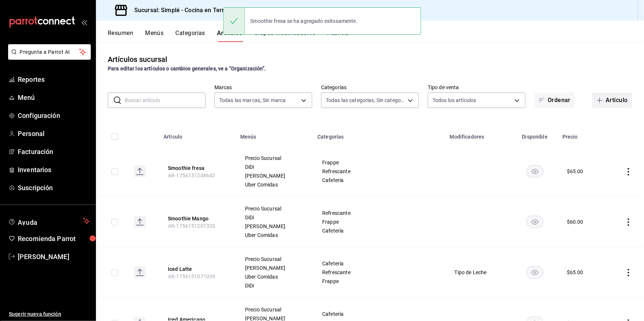
click at [610, 103] on button "Artículo" at bounding box center [612, 100] width 40 height 15
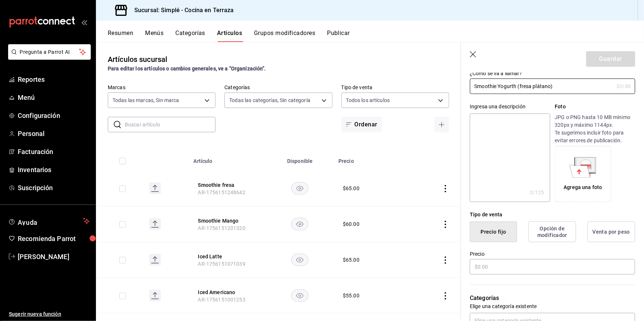
scroll to position [62, 0]
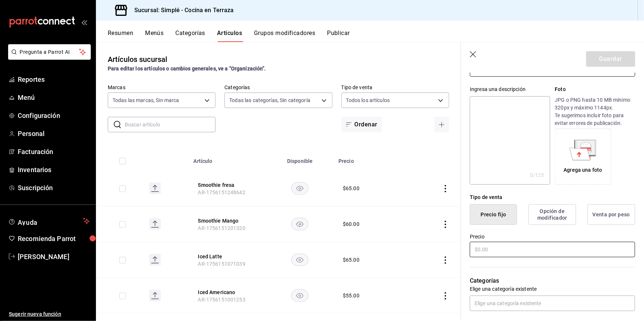
type input "Smoothie Yogurth (fresa plátano)"
click at [513, 248] on input "text" at bounding box center [552, 249] width 165 height 15
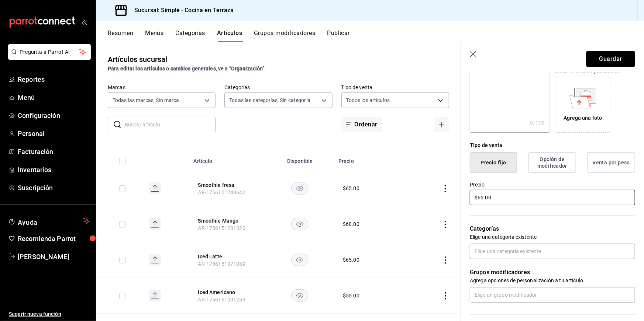
scroll to position [144, 0]
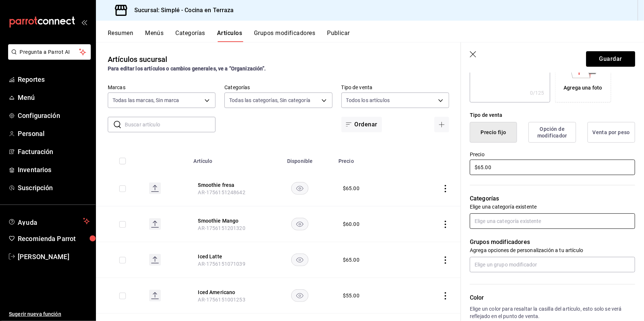
type input "$65.00"
click at [506, 224] on input "text" at bounding box center [552, 221] width 165 height 15
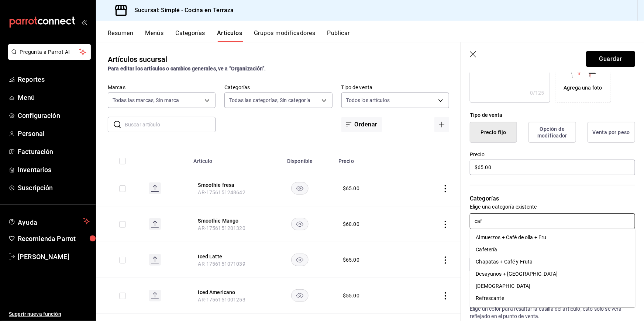
type input "cafe"
click at [506, 249] on li "Cafetería" at bounding box center [552, 250] width 165 height 12
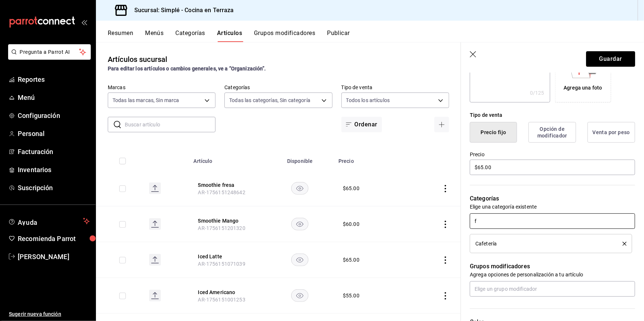
type input "fr"
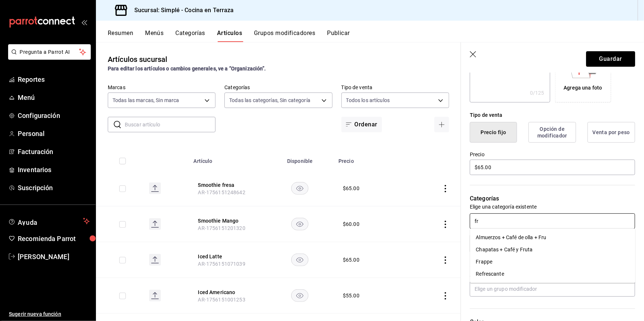
click at [503, 259] on li "Frappe" at bounding box center [552, 262] width 165 height 12
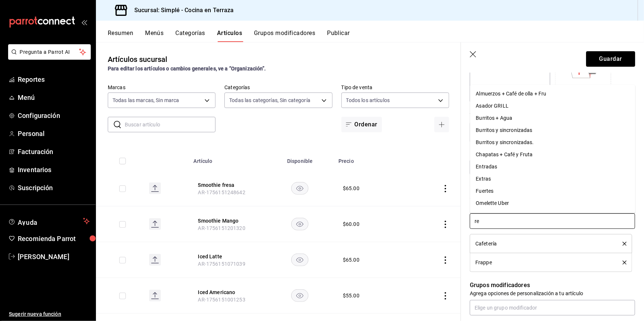
type input "ref"
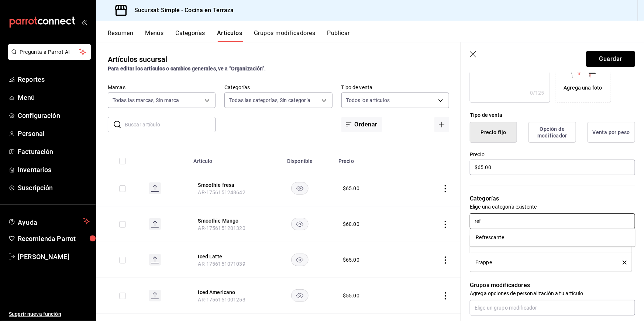
click at [513, 237] on li "Refrescante" at bounding box center [552, 238] width 165 height 12
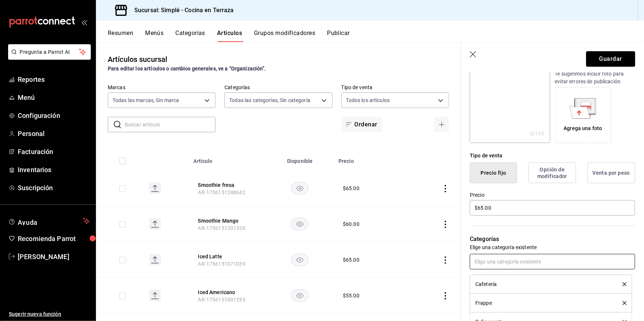
scroll to position [0, 0]
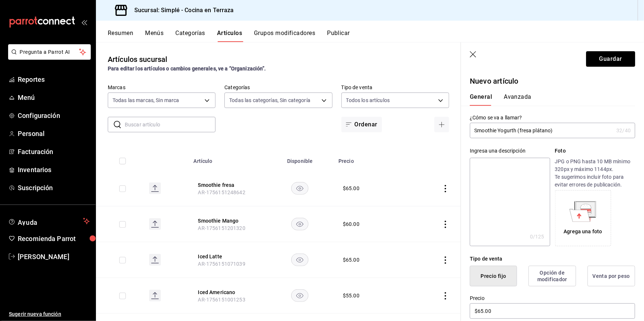
click at [524, 98] on button "Avanzada" at bounding box center [518, 99] width 28 height 13
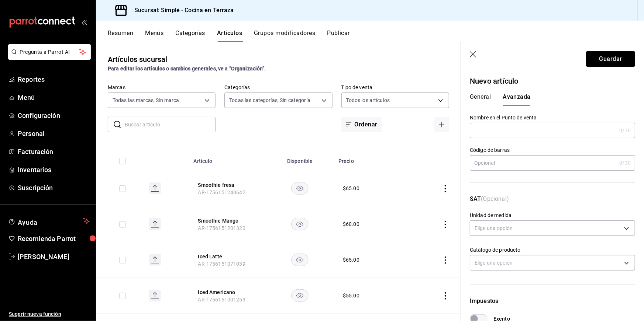
scroll to position [199, 0]
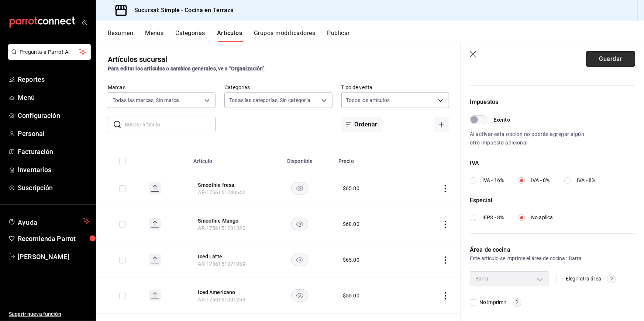
click at [618, 59] on button "Guardar" at bounding box center [610, 58] width 49 height 15
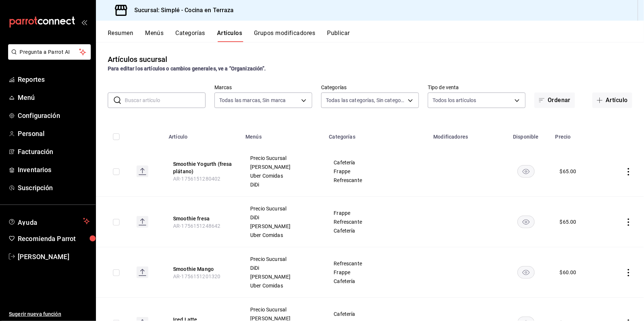
click at [169, 99] on input "text" at bounding box center [165, 100] width 81 height 15
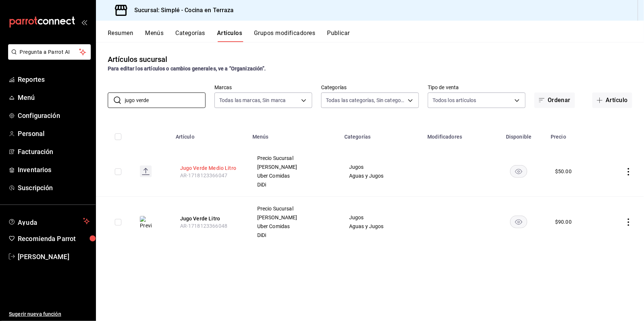
type input "jugo verde"
click at [213, 171] on button "Jugo Verde Medio Litro" at bounding box center [209, 168] width 59 height 7
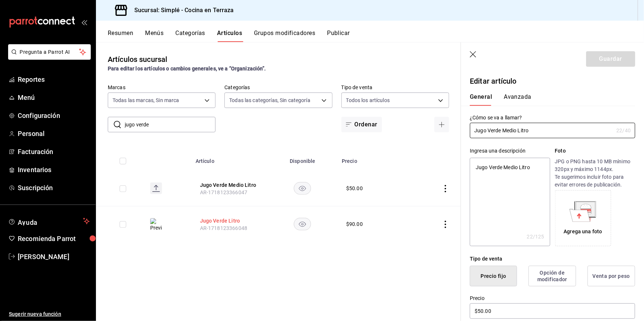
click at [221, 219] on button "Jugo Verde Litro" at bounding box center [229, 220] width 59 height 7
type textarea "x"
type input "$90.00"
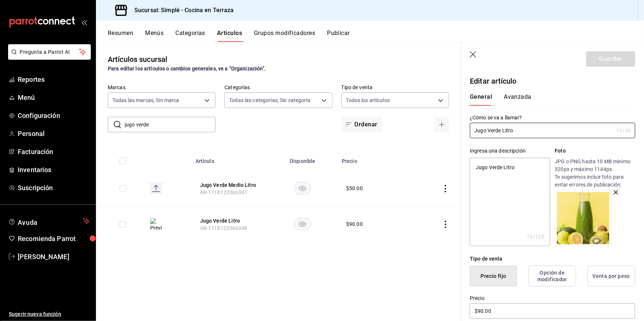
click at [520, 96] on button "Avanzada" at bounding box center [518, 99] width 28 height 13
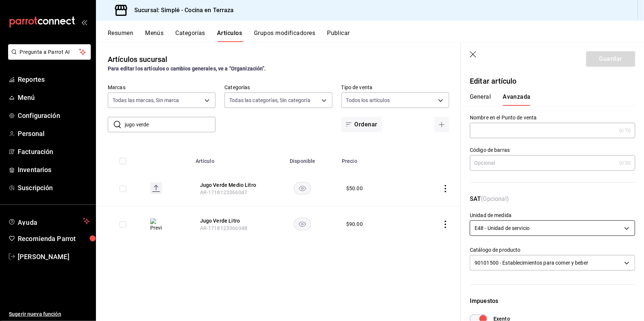
scroll to position [125, 0]
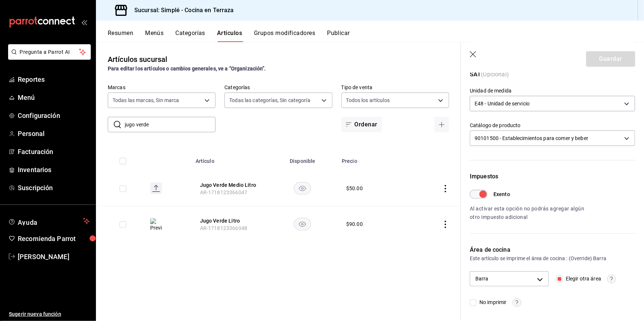
click at [558, 279] on input "Elegir otra área" at bounding box center [559, 279] width 7 height 7
click at [559, 280] on input "Elegir otra área" at bounding box center [559, 279] width 7 height 7
checkbox input "true"
click at [559, 280] on input "Elegir otra área" at bounding box center [559, 279] width 7 height 7
checkbox input "false"
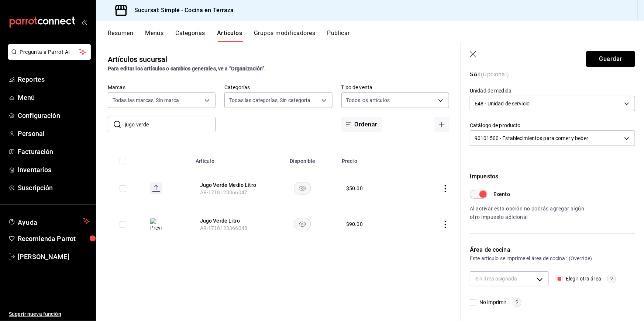
type input "7ebc3378-eb0f-4431-9346-bee5334c08eb"
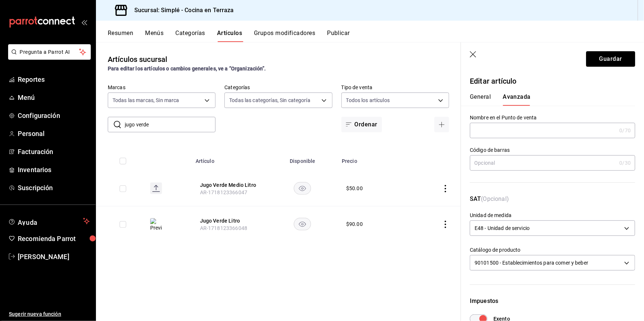
click at [490, 93] on button "General" at bounding box center [480, 99] width 21 height 13
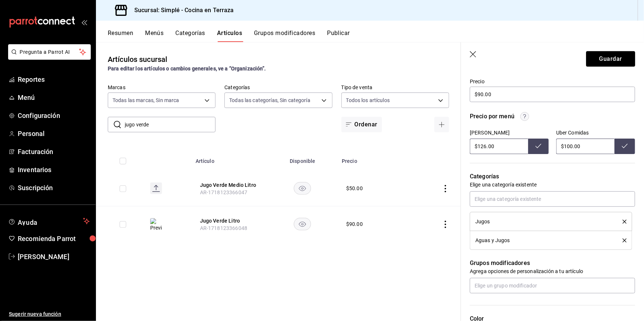
scroll to position [222, 0]
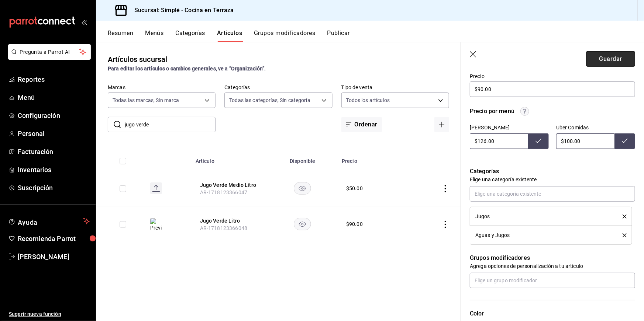
click at [614, 57] on button "Guardar" at bounding box center [610, 58] width 49 height 15
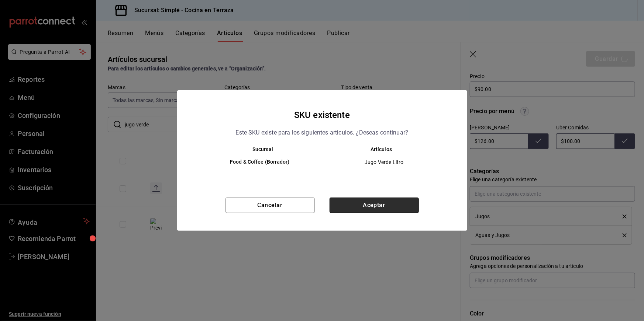
click at [394, 203] on button "Aceptar" at bounding box center [374, 205] width 89 height 15
type textarea "x"
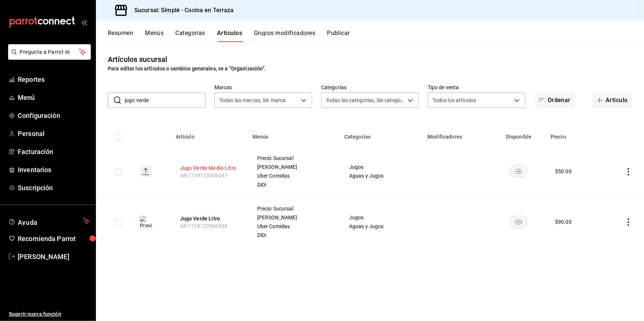
click at [228, 168] on button "Jugo Verde Medio Litro" at bounding box center [209, 168] width 59 height 7
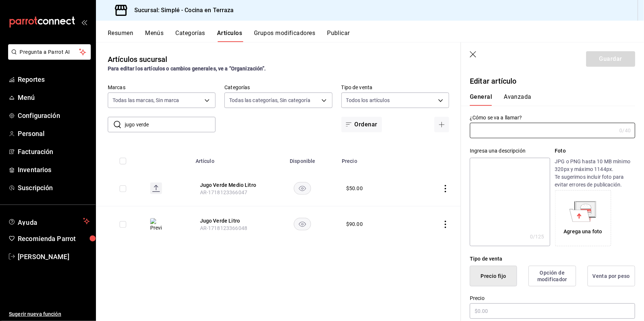
type input "Jugo Verde Medio Litro"
type textarea "Jugo Verde Medio Litro"
type textarea "x"
type input "AR-1718123366047"
type textarea "x"
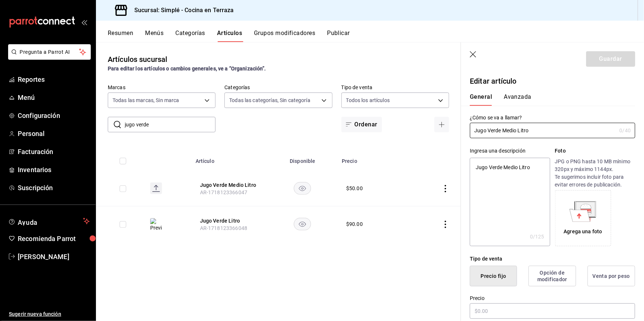
type input "$50.00"
click at [516, 99] on button "Avanzada" at bounding box center [518, 99] width 28 height 13
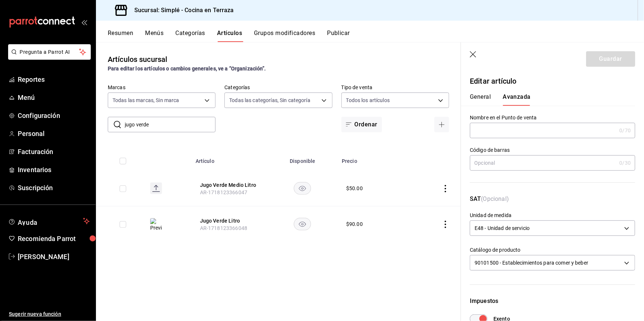
scroll to position [125, 0]
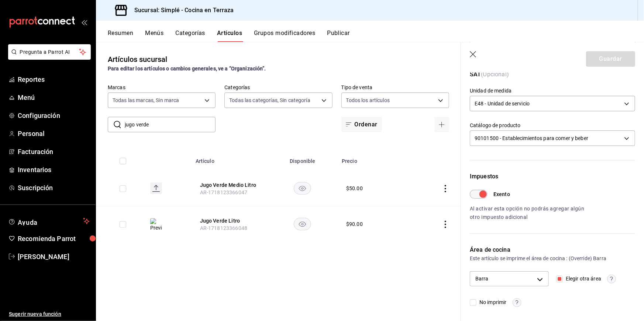
click at [560, 278] on input "Elegir otra área" at bounding box center [559, 279] width 7 height 7
checkbox input "false"
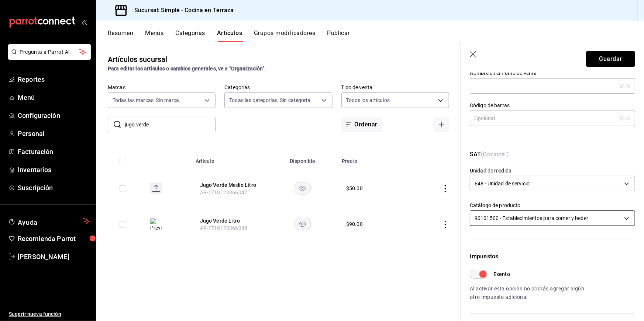
scroll to position [70, 0]
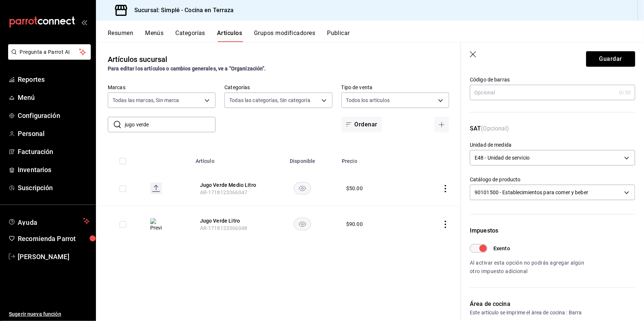
click at [484, 248] on input "Exento" at bounding box center [483, 248] width 27 height 9
checkbox input "false"
type textarea "x"
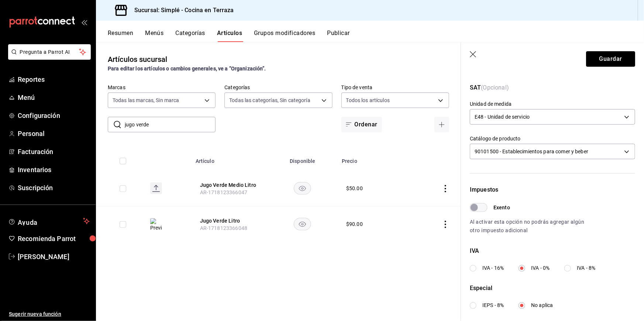
scroll to position [118, 0]
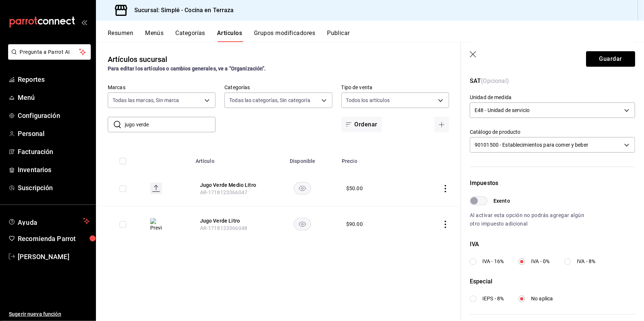
click at [477, 261] on label "IVA - 16%" at bounding box center [487, 262] width 34 height 8
click at [476, 261] on input "IVA - 16%" at bounding box center [473, 262] width 7 height 7
radio input "true"
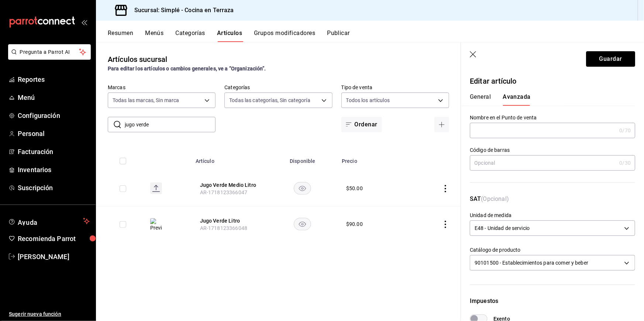
click at [479, 93] on button "General" at bounding box center [480, 99] width 21 height 13
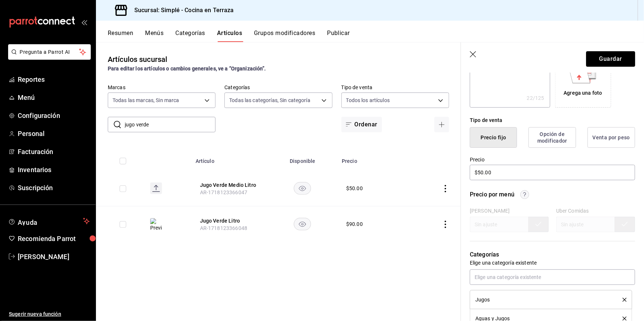
scroll to position [187, 0]
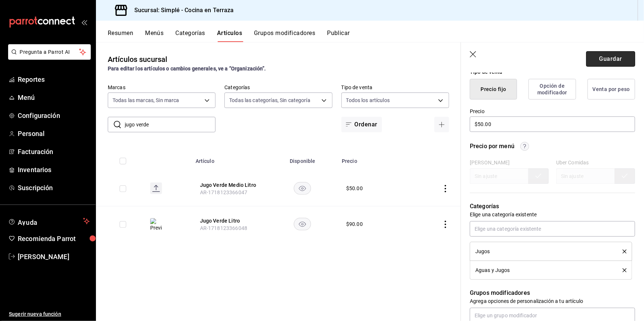
click at [605, 65] on button "Guardar" at bounding box center [610, 58] width 49 height 15
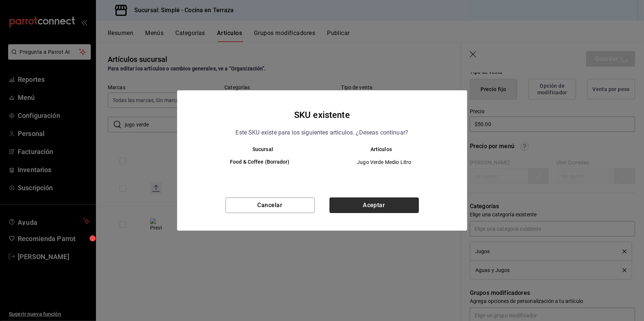
click at [366, 203] on button "Aceptar" at bounding box center [374, 205] width 89 height 15
type textarea "x"
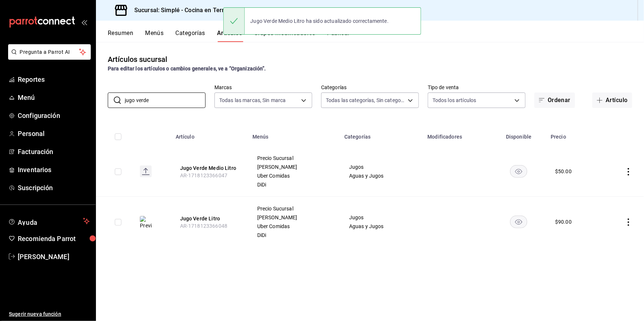
drag, startPoint x: 153, startPoint y: 99, endPoint x: 97, endPoint y: 97, distance: 56.5
click at [97, 97] on div "​ jugo verde ​ Marcas Todas las marcas, Sin marca a876fa94-8549-426a-a32f-cad6b…" at bounding box center [370, 97] width 548 height 24
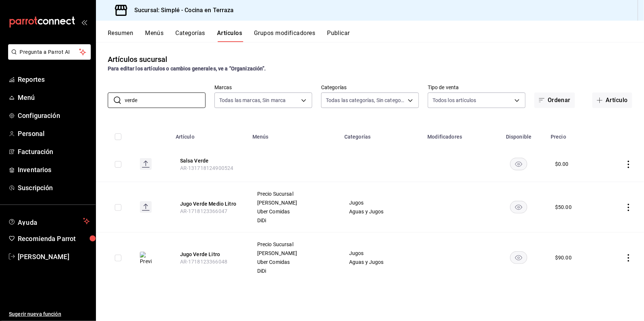
type input "verde"
click at [345, 31] on button "Publicar" at bounding box center [338, 36] width 23 height 13
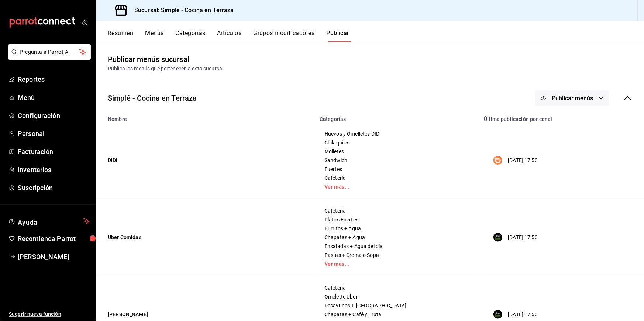
click at [546, 95] on icon "button" at bounding box center [544, 98] width 6 height 6
click at [562, 173] on li "Punto de venta" at bounding box center [573, 163] width 68 height 21
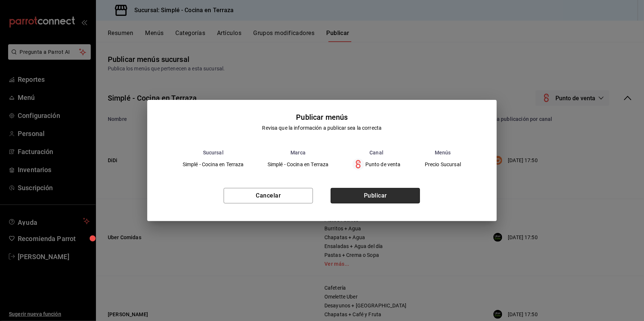
click at [399, 195] on button "Publicar" at bounding box center [375, 195] width 89 height 15
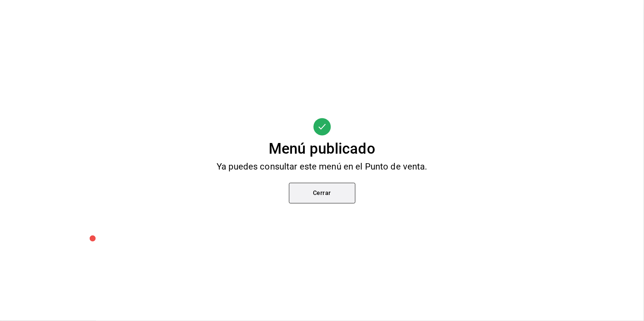
click at [340, 185] on button "Cerrar" at bounding box center [322, 193] width 66 height 21
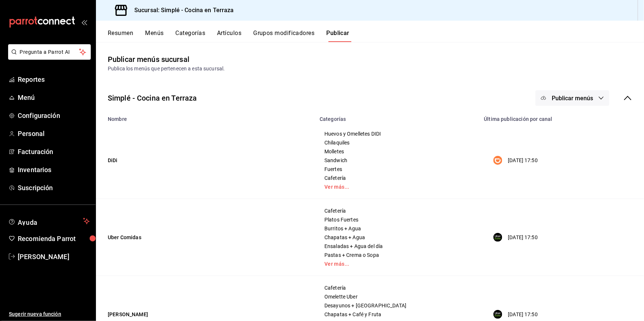
click at [227, 34] on button "Artículos" at bounding box center [229, 36] width 24 height 13
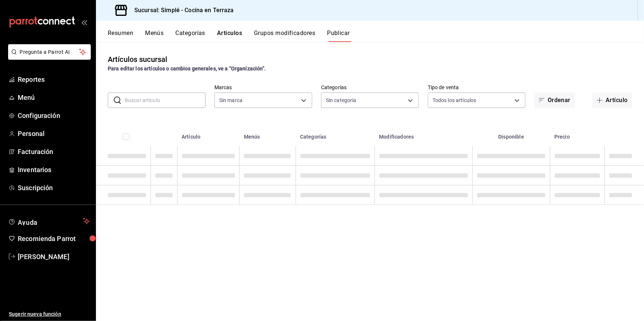
type input "a876fa94-8549-426a-a32f-cad6be8fa00c"
type input "1363fd8d-7505-43c5-897c-d15c9bf2b42c,9d744129-93aa-460d-8a93-cfb45a0ef833,a0c3f…"
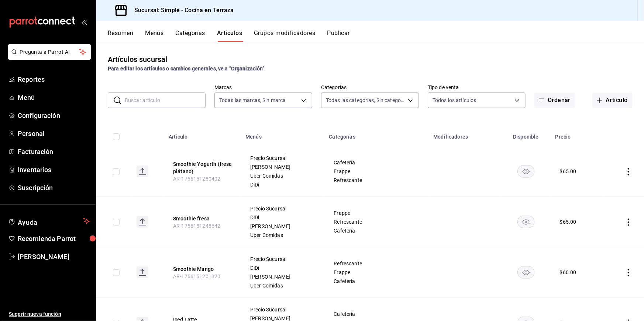
click at [168, 106] on input "text" at bounding box center [165, 100] width 81 height 15
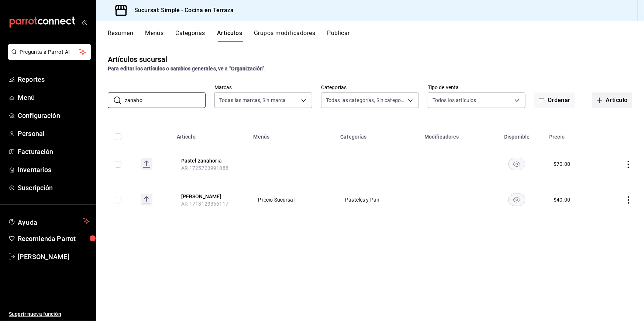
type input "zanaho"
click at [601, 97] on icon "button" at bounding box center [600, 100] width 6 height 6
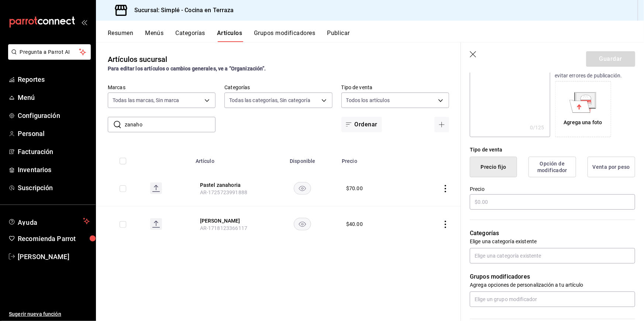
scroll to position [118, 0]
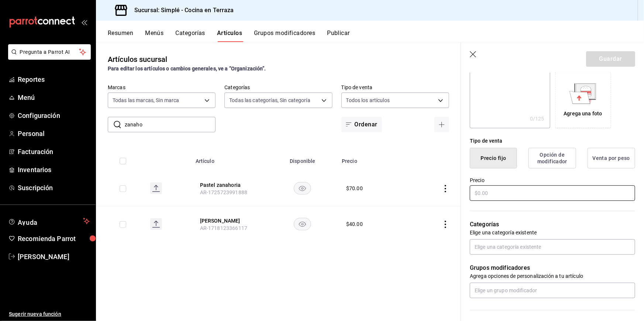
type input "Jugo zanahoria"
click at [496, 193] on input "text" at bounding box center [552, 193] width 165 height 15
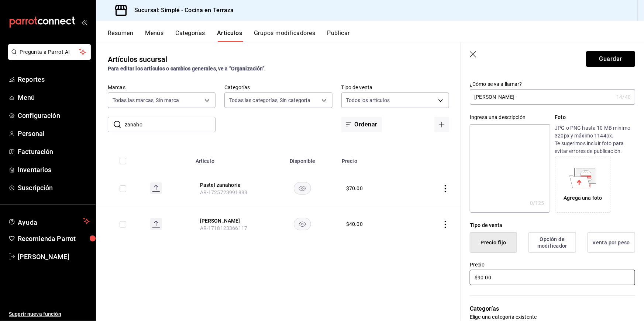
scroll to position [0, 0]
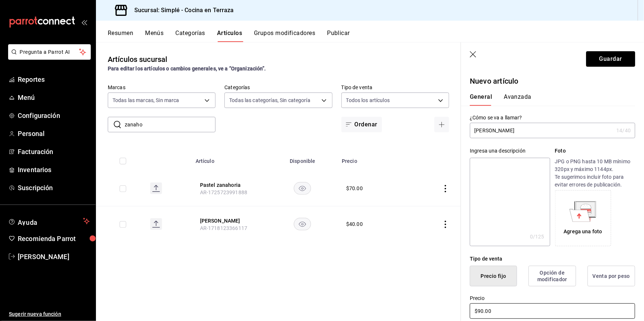
type input "$90.00"
click at [527, 133] on input "Jugo zanahoria" at bounding box center [542, 130] width 144 height 15
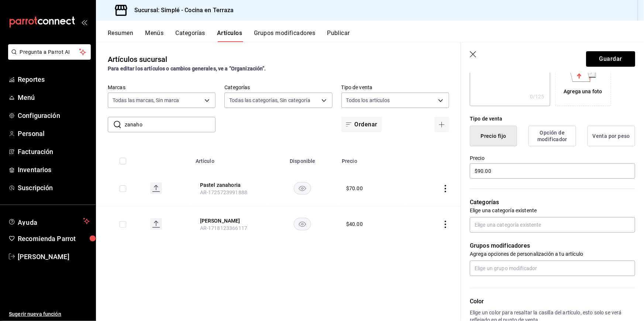
scroll to position [144, 0]
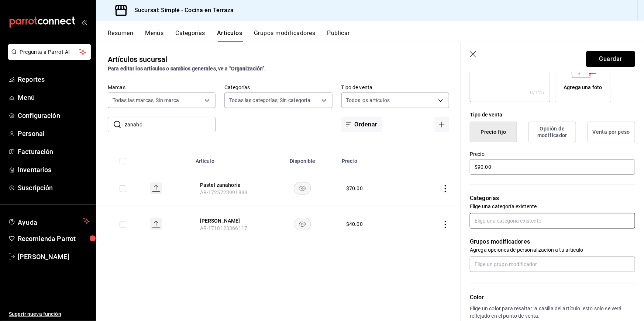
type input "Jugo zanahoria Litro"
click at [503, 218] on input "text" at bounding box center [552, 220] width 165 height 15
type input "jug"
click at [506, 248] on li "Jugos" at bounding box center [552, 250] width 165 height 12
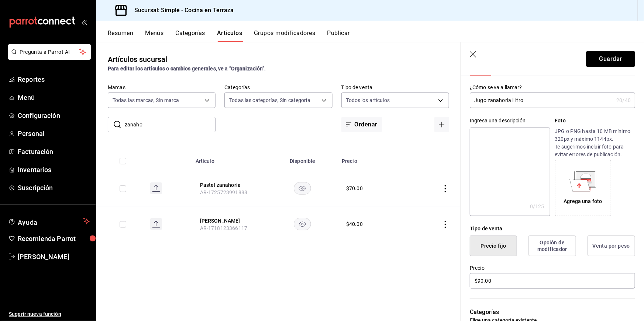
scroll to position [0, 0]
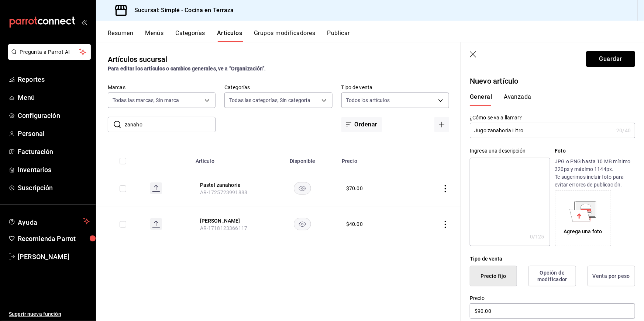
click at [516, 98] on button "Avanzada" at bounding box center [518, 99] width 28 height 13
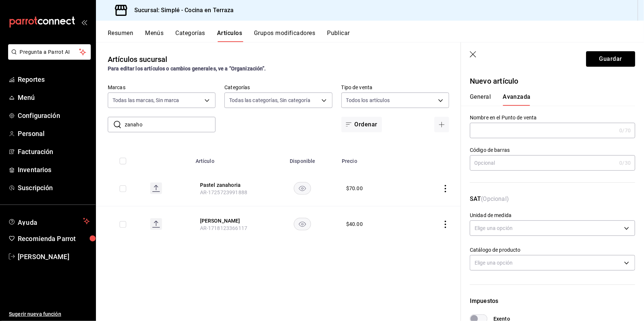
click at [480, 95] on button "General" at bounding box center [480, 99] width 21 height 13
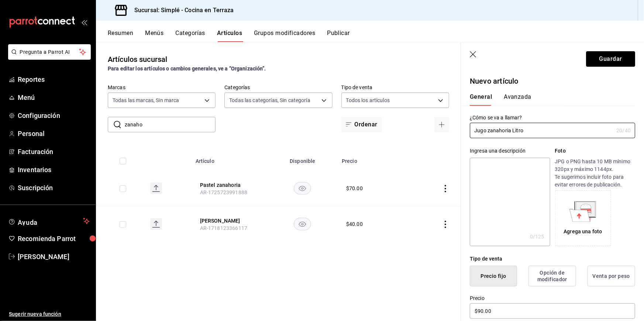
drag, startPoint x: 542, startPoint y: 131, endPoint x: 456, endPoint y: 128, distance: 86.4
click at [456, 128] on main "Artículos sucursal Para editar los artículos o cambios generales, ve a “Organiz…" at bounding box center [370, 181] width 548 height 279
click at [615, 56] on button "Guardar" at bounding box center [610, 58] width 49 height 15
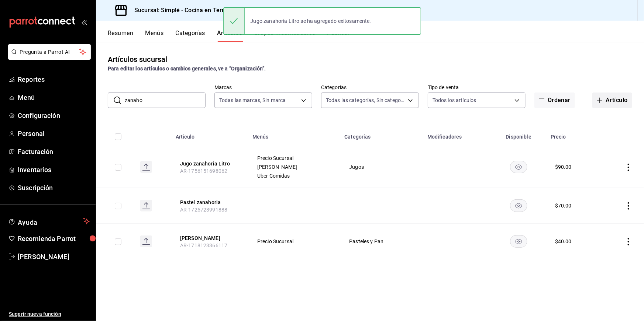
click at [609, 100] on button "Artículo" at bounding box center [612, 100] width 40 height 15
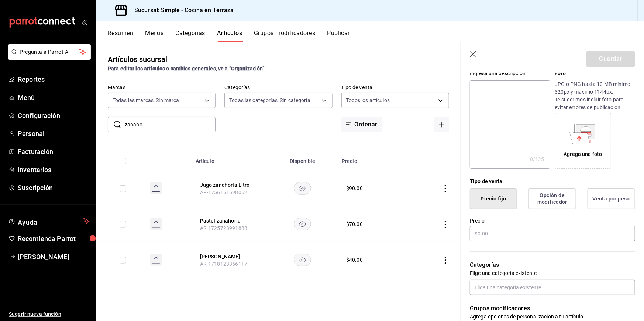
scroll to position [97, 0]
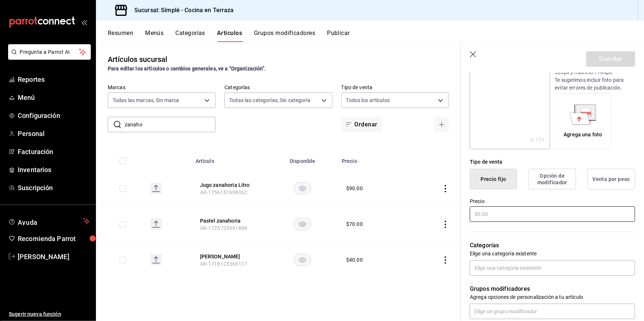
type input "Jugo zanahoria medio litro"
click at [516, 216] on input "text" at bounding box center [552, 214] width 165 height 15
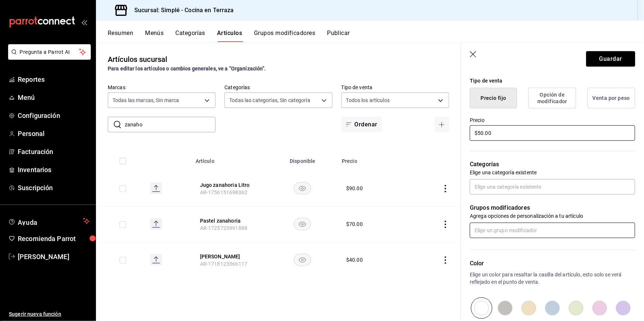
scroll to position [187, 0]
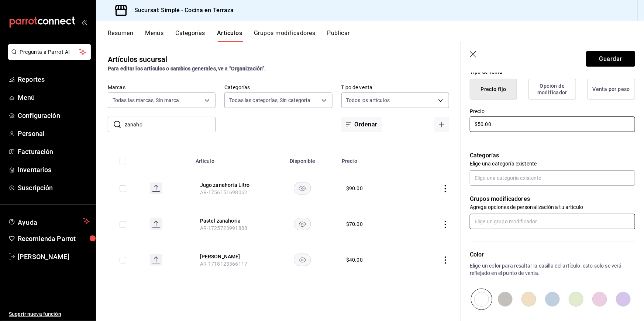
type input "$50.00"
click at [511, 223] on input "text" at bounding box center [552, 221] width 165 height 15
type input "j"
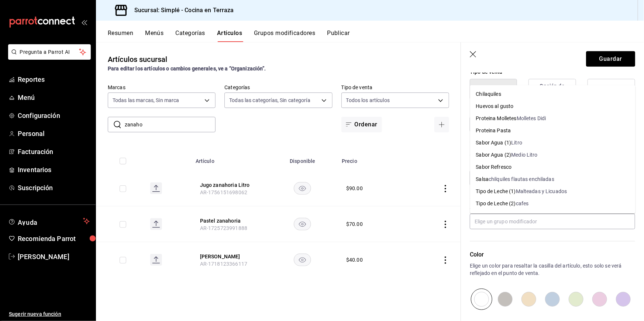
click at [467, 199] on div "Grupos modificadores Agrega opciones de personalización a tu artículo" at bounding box center [548, 208] width 174 height 44
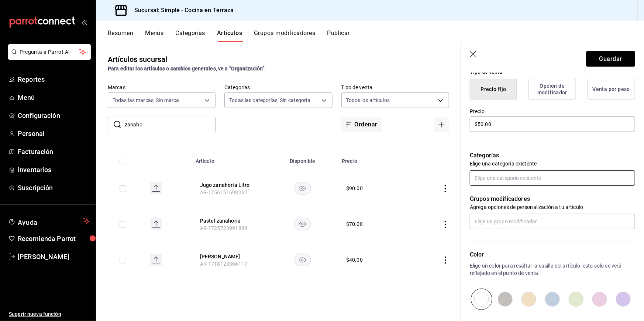
click at [497, 180] on input "text" at bounding box center [552, 177] width 165 height 15
type input "jugo"
click at [495, 204] on li "Jugos" at bounding box center [552, 207] width 165 height 12
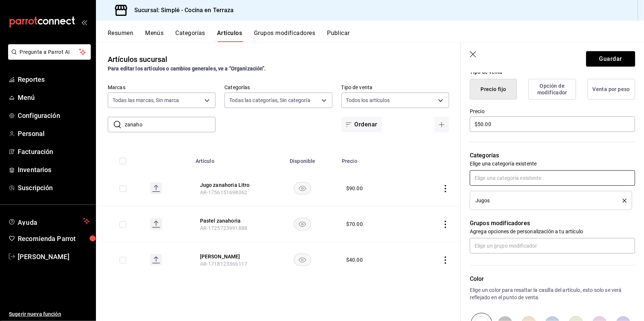
scroll to position [0, 0]
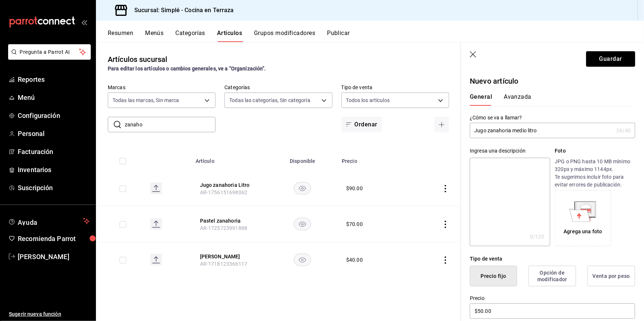
click at [517, 91] on div "General Avanzada" at bounding box center [548, 96] width 174 height 19
click at [516, 96] on button "Avanzada" at bounding box center [518, 99] width 28 height 13
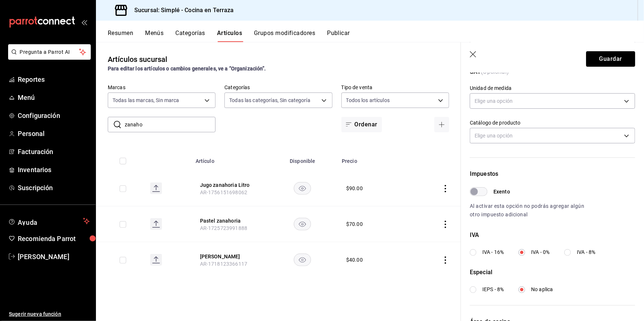
scroll to position [199, 0]
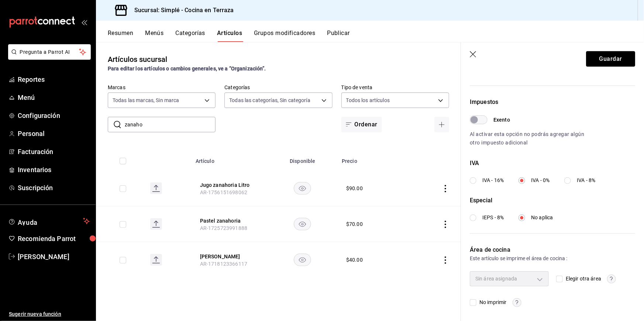
click at [560, 280] on input "Elegir otra área" at bounding box center [559, 279] width 7 height 7
checkbox input "true"
type input "7ebc3378-eb0f-4431-9346-bee5334c08eb"
click at [521, 275] on body "Pregunta a Parrot AI Reportes Menú Configuración Personal Facturación Inventari…" at bounding box center [322, 160] width 644 height 321
click at [544, 269] on div at bounding box center [322, 160] width 644 height 321
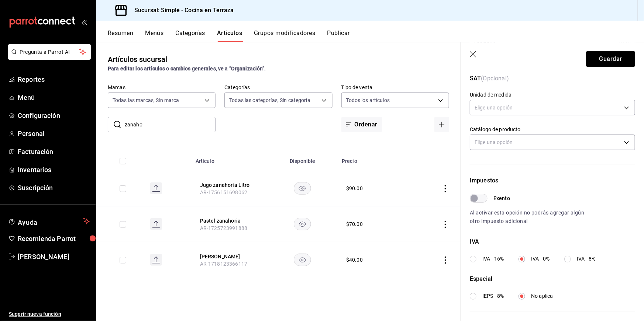
scroll to position [0, 0]
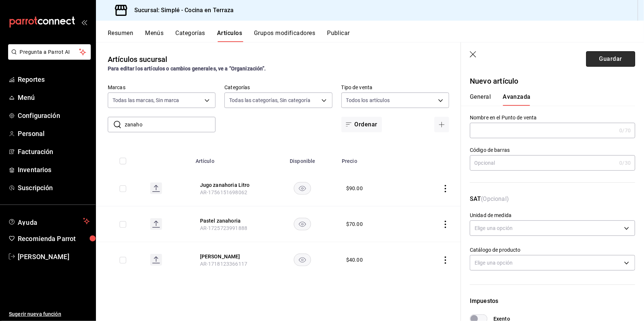
click at [613, 59] on button "Guardar" at bounding box center [610, 58] width 49 height 15
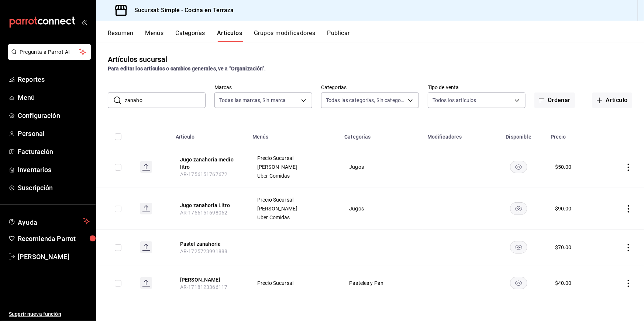
click at [331, 39] on button "Publicar" at bounding box center [338, 36] width 23 height 13
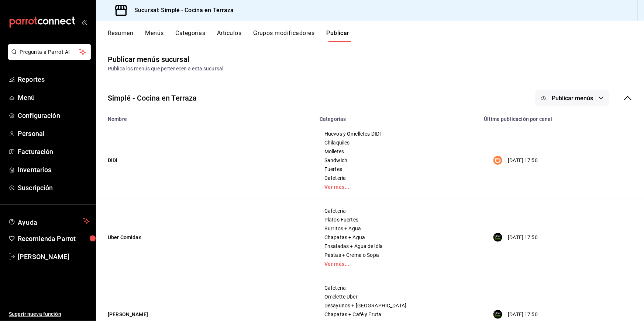
click at [588, 101] on span "Publicar menús" at bounding box center [572, 98] width 41 height 7
click at [573, 165] on span "Punto de venta" at bounding box center [582, 164] width 35 height 8
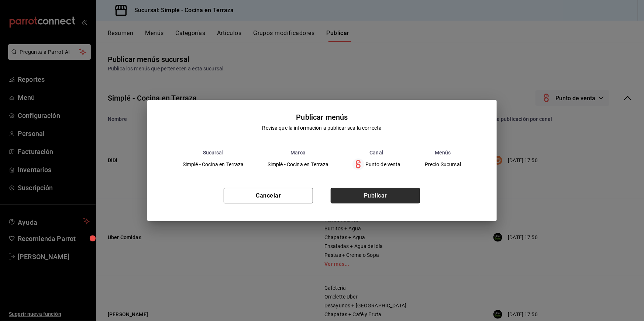
click at [406, 199] on button "Publicar" at bounding box center [375, 195] width 89 height 15
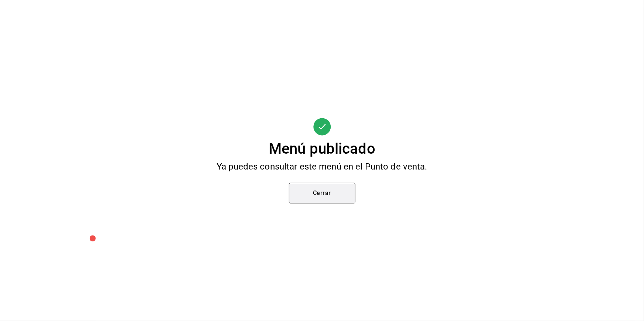
click at [314, 194] on button "Cerrar" at bounding box center [322, 193] width 66 height 21
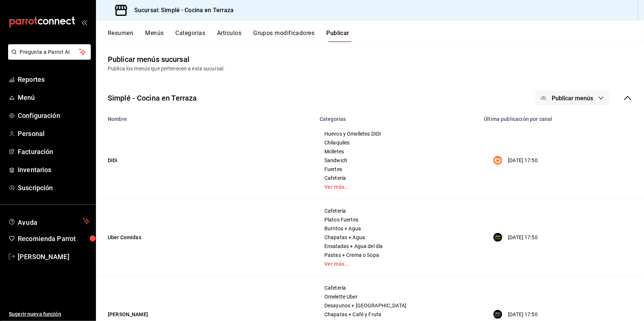
click at [230, 32] on button "Artículos" at bounding box center [229, 36] width 24 height 13
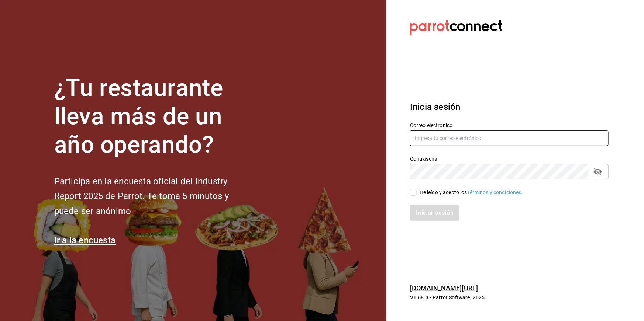
type input "[DOMAIN_NAME][EMAIL_ADDRESS][DOMAIN_NAME]"
click at [415, 192] on input "He leído y acepto los Términos y condiciones." at bounding box center [413, 192] width 7 height 7
checkbox input "true"
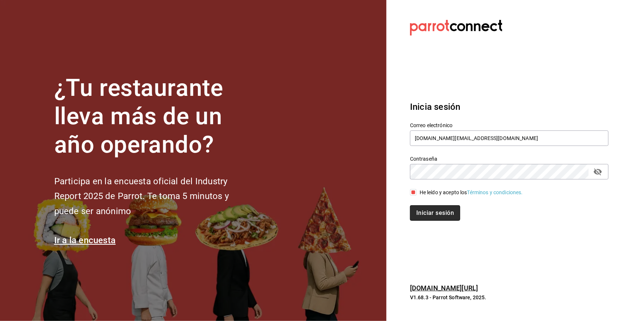
click at [424, 217] on button "Iniciar sesión" at bounding box center [435, 213] width 50 height 15
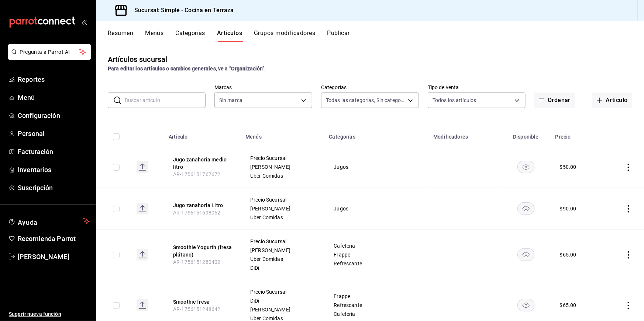
type input "1363fd8d-7505-43c5-897c-d15c9bf2b42c,9d744129-93aa-460d-8a93-cfb45a0ef833,a0c3f…"
type input "a876fa94-8549-426a-a32f-cad6be8fa00c"
click at [602, 101] on icon "button" at bounding box center [600, 100] width 6 height 6
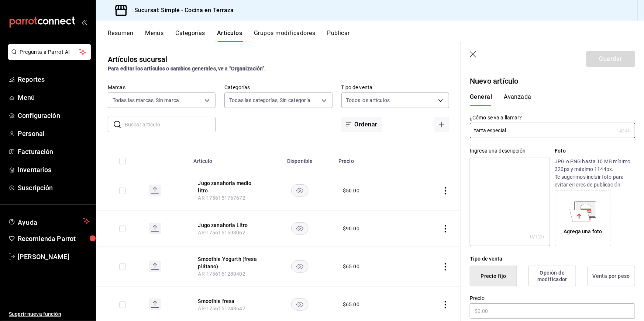
type input "tarta especial"
click at [538, 147] on div "Ingresa una descripción" at bounding box center [510, 151] width 80 height 8
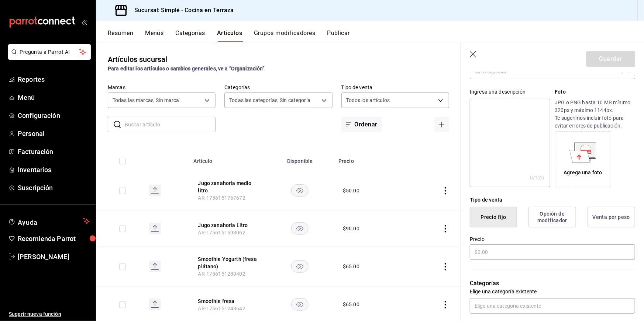
scroll to position [91, 0]
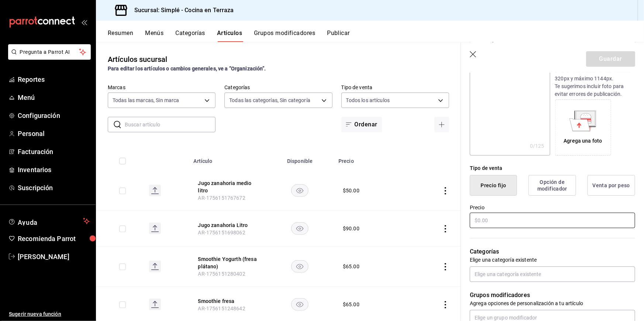
click at [487, 223] on input "text" at bounding box center [552, 220] width 165 height 15
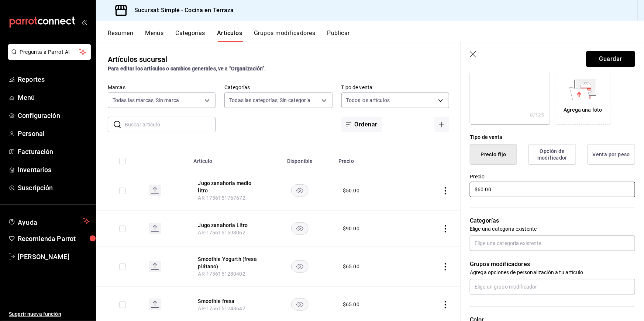
scroll to position [137, 0]
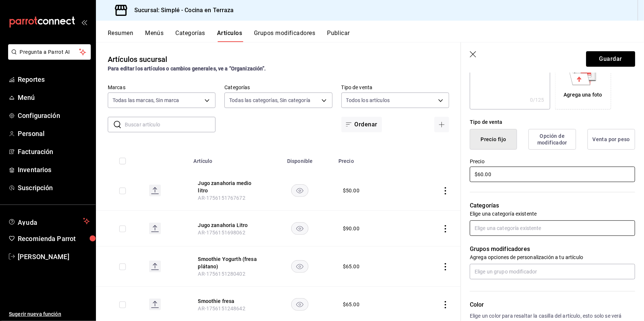
type input "$60.00"
click at [493, 228] on input "text" at bounding box center [552, 228] width 165 height 15
click at [493, 228] on input "pan" at bounding box center [552, 228] width 165 height 15
type input "pa"
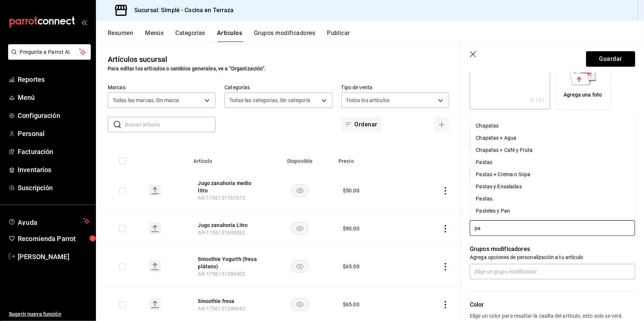
click at [495, 215] on li "Pasteles y Pan" at bounding box center [552, 211] width 165 height 12
type input "7f34c1c0-71df-4deb-aaee-7cad2d3788fa"
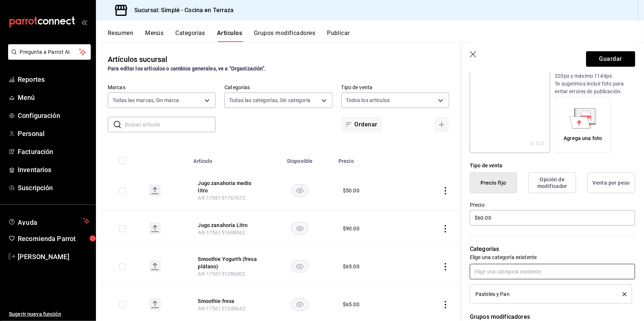
scroll to position [0, 0]
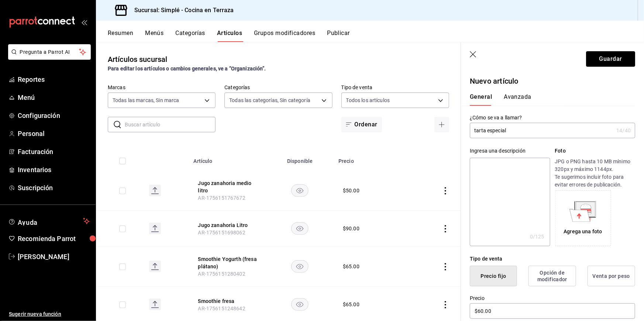
click at [517, 95] on button "Avanzada" at bounding box center [518, 99] width 28 height 13
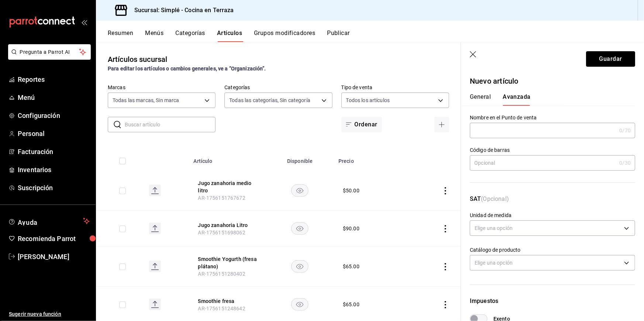
scroll to position [199, 0]
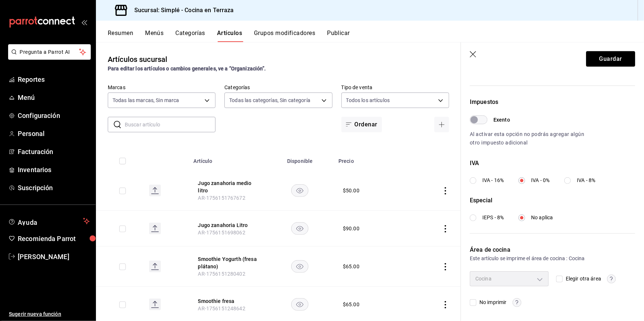
click at [559, 278] on input "Elegir otra área" at bounding box center [559, 279] width 7 height 7
checkbox input "true"
click at [529, 279] on body "Pregunta a Parrot AI Reportes Menú Configuración Personal Facturación Inventari…" at bounding box center [322, 160] width 644 height 321
click at [510, 296] on span "Barra" at bounding box center [516, 296] width 54 height 8
type input "7ebc3378-eb0f-4431-9346-bee5334c08eb"
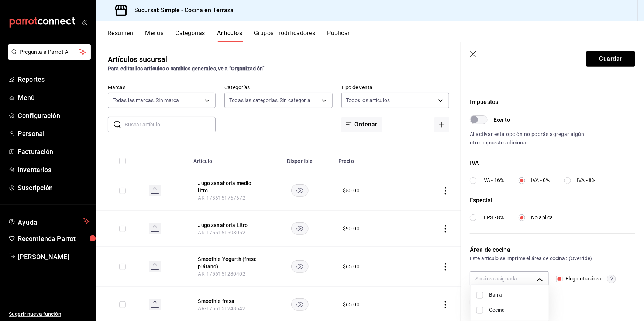
checkbox input "true"
click at [586, 237] on div at bounding box center [322, 160] width 644 height 321
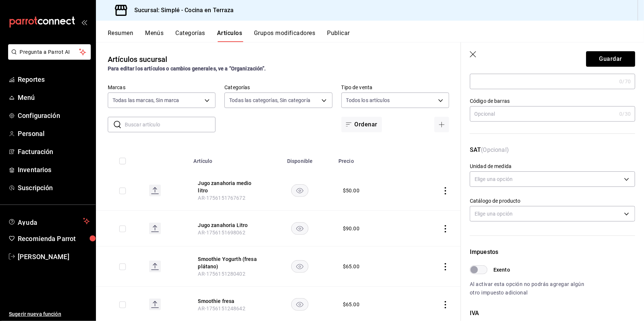
scroll to position [0, 0]
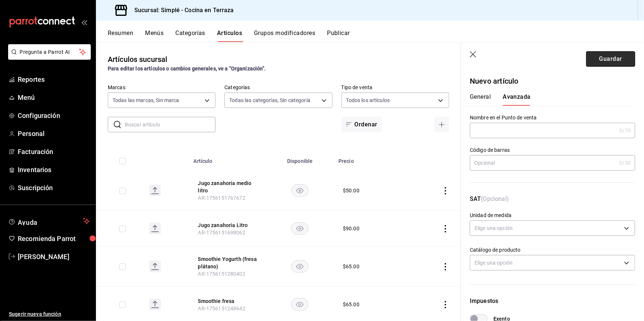
click at [600, 62] on button "Guardar" at bounding box center [610, 58] width 49 height 15
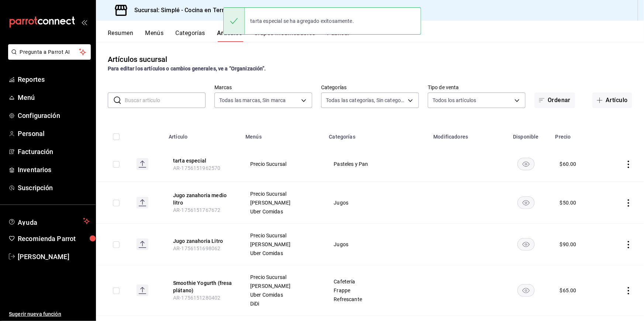
click at [172, 99] on input "text" at bounding box center [165, 100] width 81 height 15
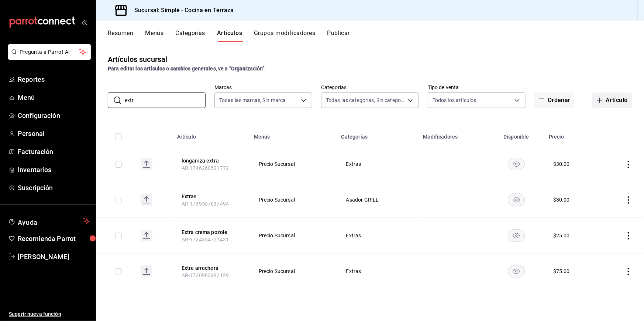
type input "extr"
click at [600, 99] on icon "button" at bounding box center [600, 101] width 0 height 6
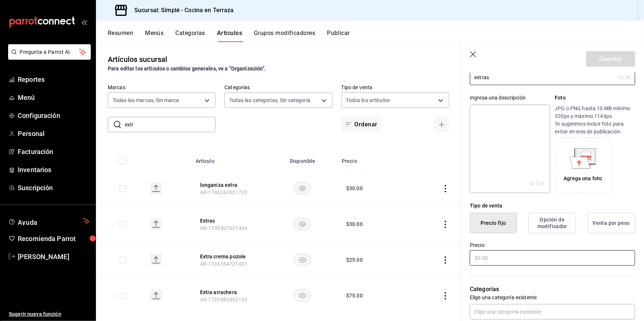
scroll to position [60, 0]
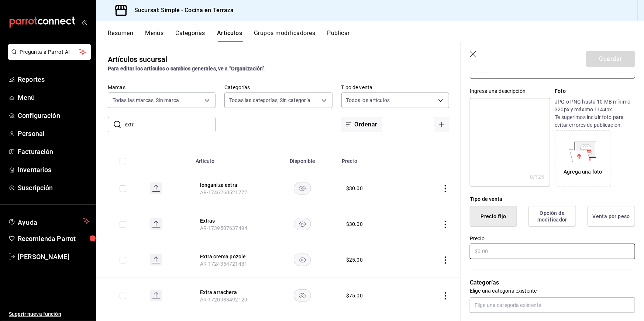
type input "extras"
click at [506, 257] on input "text" at bounding box center [552, 251] width 165 height 15
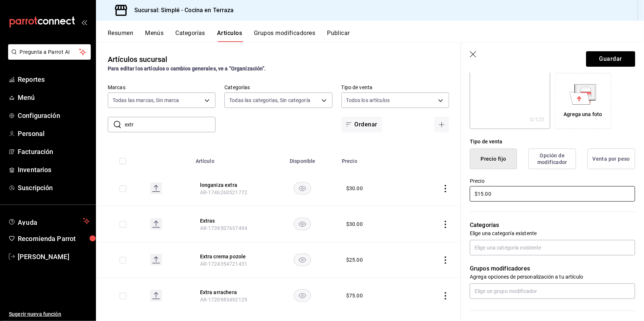
scroll to position [137, 0]
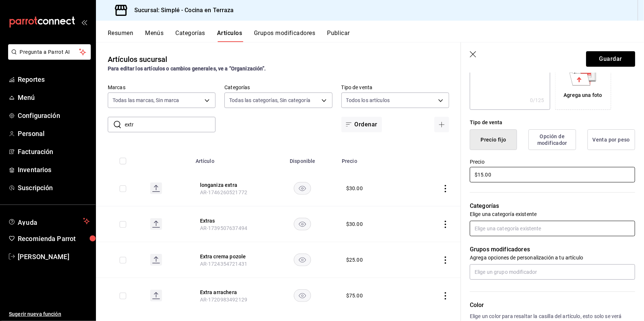
type input "$15.00"
click at [499, 229] on input "text" at bounding box center [552, 228] width 165 height 15
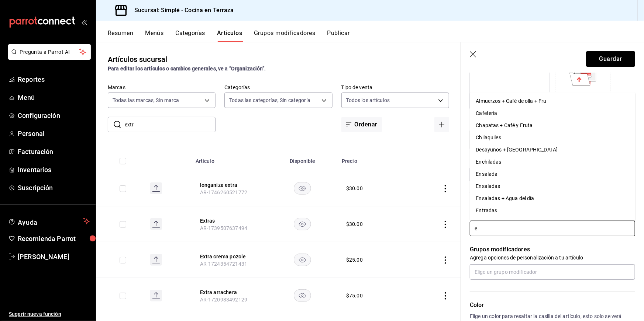
type input "ex"
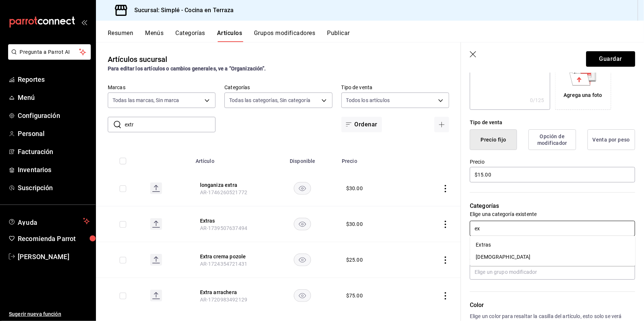
click at [497, 248] on li "Extras" at bounding box center [552, 245] width 165 height 12
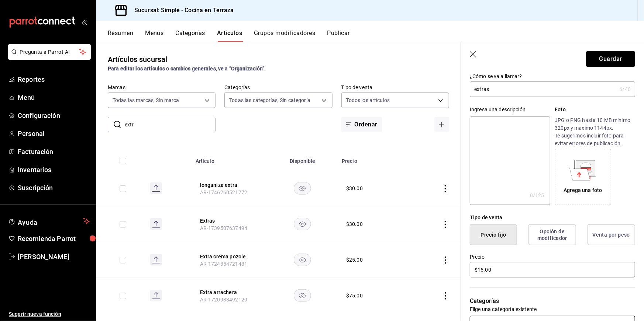
scroll to position [0, 0]
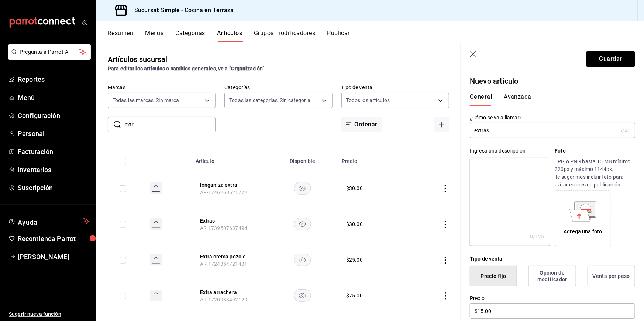
click at [514, 101] on button "Avanzada" at bounding box center [518, 99] width 28 height 13
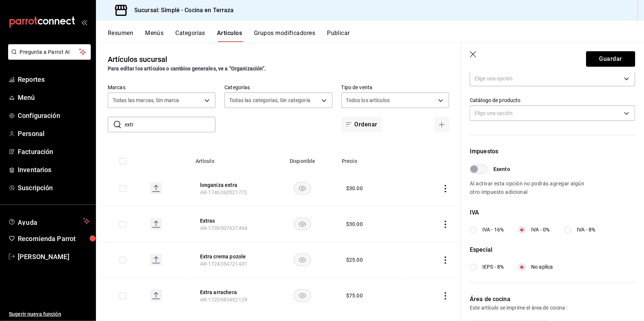
scroll to position [199, 0]
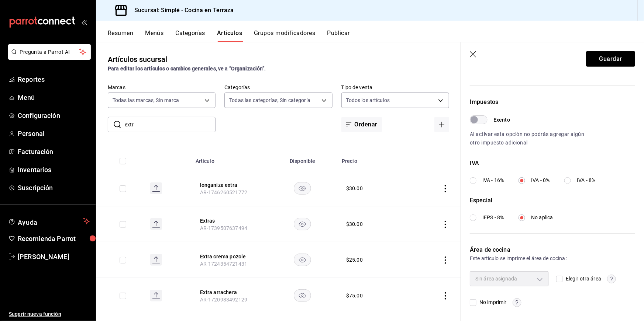
click at [560, 281] on input "Elegir otra área" at bounding box center [559, 279] width 7 height 7
checkbox input "true"
click at [543, 279] on body "Pregunta a Parrot AI Reportes Menú Configuración Personal Facturación Inventari…" at bounding box center [322, 160] width 644 height 321
click at [524, 292] on span "Barra" at bounding box center [516, 296] width 54 height 8
type input "7ebc3378-eb0f-4431-9346-bee5334c08eb,7f34c1c0-71df-4deb-aaee-7cad2d3788fa"
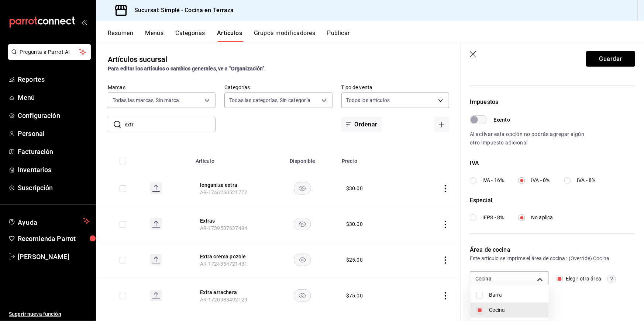
checkbox input "true"
click at [499, 305] on li "Cocina" at bounding box center [509, 310] width 78 height 15
type input "7ebc3378-eb0f-4431-9346-bee5334c08eb"
checkbox input "false"
click at [549, 268] on div at bounding box center [322, 160] width 644 height 321
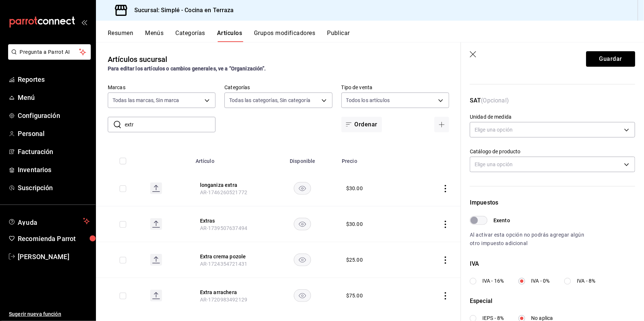
scroll to position [0, 0]
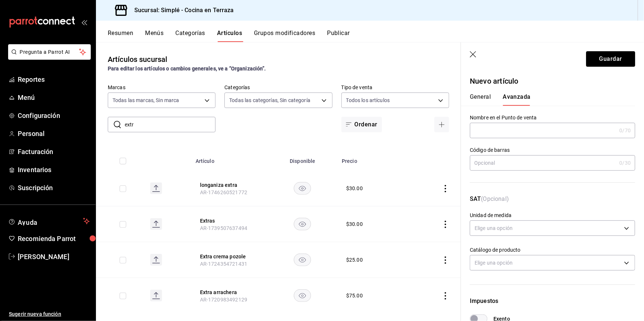
click at [593, 67] on header "Guardar" at bounding box center [552, 57] width 183 height 30
click at [596, 62] on button "Guardar" at bounding box center [610, 58] width 49 height 15
